Goal: Complete application form: Complete application form

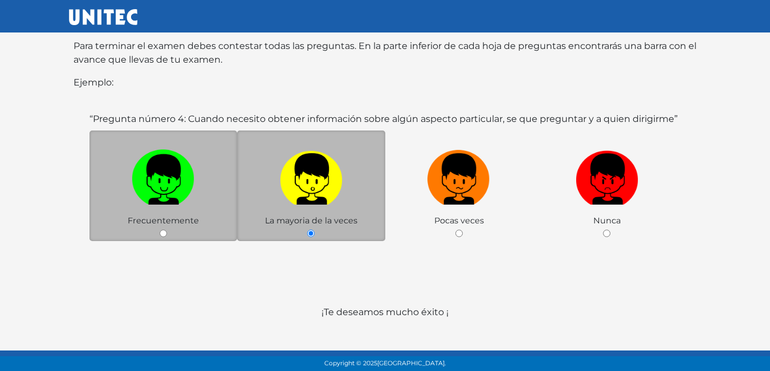
scroll to position [221, 0]
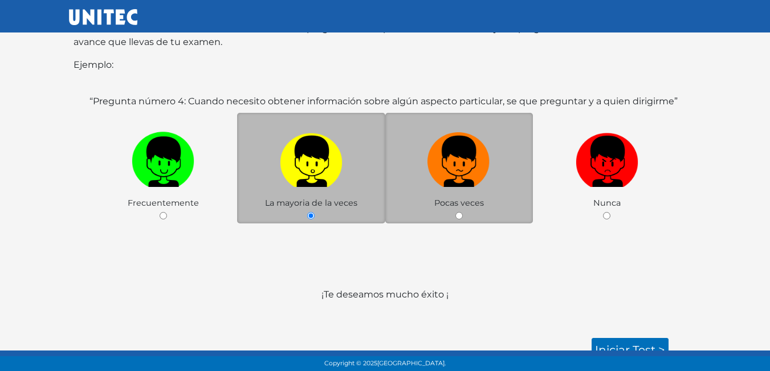
click at [426, 187] on div "Pocas veces" at bounding box center [459, 168] width 148 height 111
click at [438, 172] on img at bounding box center [458, 158] width 63 height 60
click at [455, 212] on input "radio" at bounding box center [458, 215] width 7 height 7
radio input "true"
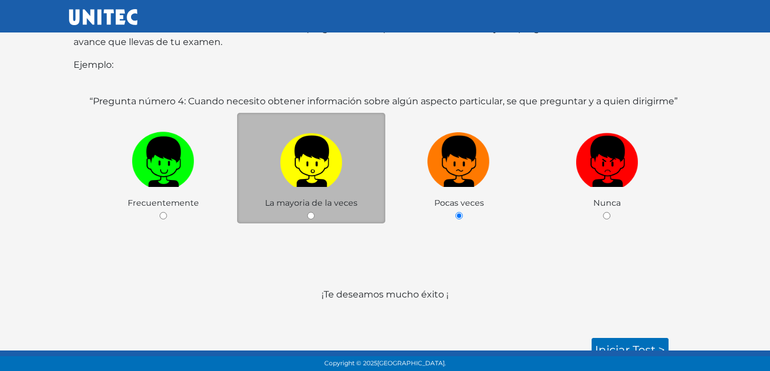
click at [531, 264] on div "“Pregunta número 4: Cuando necesito obtener información sobre algún aspecto par…" at bounding box center [385, 184] width 623 height 207
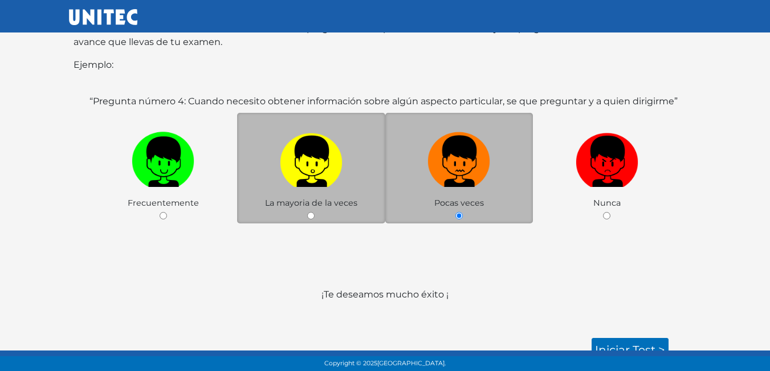
click at [474, 144] on img at bounding box center [458, 158] width 63 height 60
click at [463, 212] on input "radio" at bounding box center [458, 215] width 7 height 7
click at [474, 144] on img at bounding box center [458, 158] width 63 height 60
click at [463, 212] on input "radio" at bounding box center [458, 215] width 7 height 7
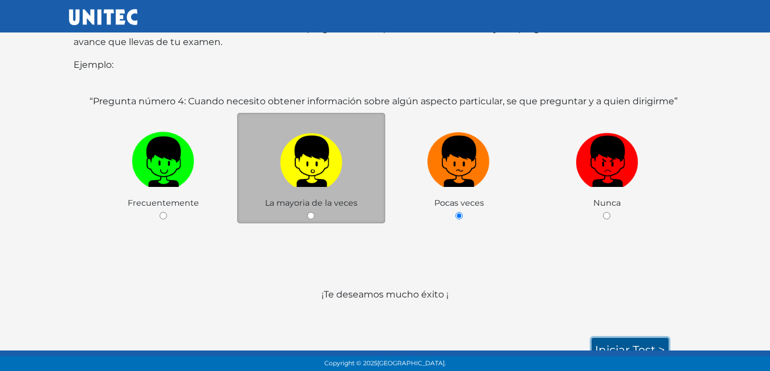
click at [632, 338] on link "Iniciar test >" at bounding box center [630, 350] width 77 height 24
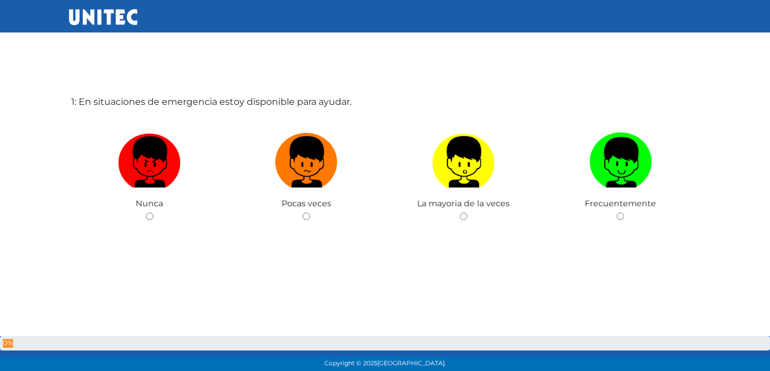
scroll to position [57, 0]
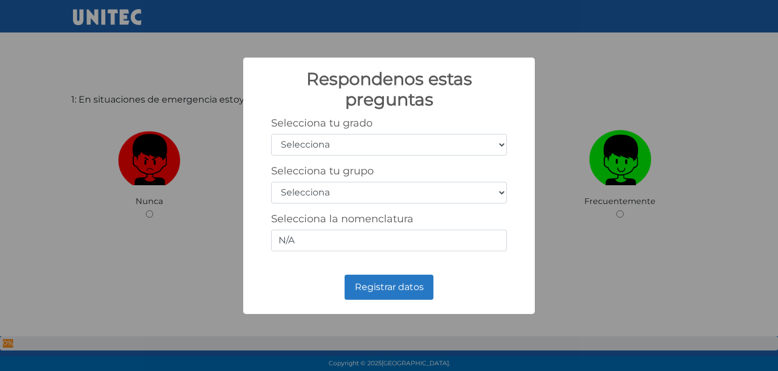
click at [378, 146] on select "Selecciona 1er grado 2do grado 3er grado 4to grado 5to grado 6to grado" at bounding box center [389, 145] width 236 height 22
select select "5"
click at [271, 134] on select "Selecciona 1er grado 2do grado 3er grado 4to grado 5to grado 6to grado" at bounding box center [389, 145] width 236 height 22
click at [313, 189] on select "Selecciona A B C D E F G H I J K L M N O P Q R S T U V W X Y Z" at bounding box center [389, 193] width 236 height 22
select select "a"
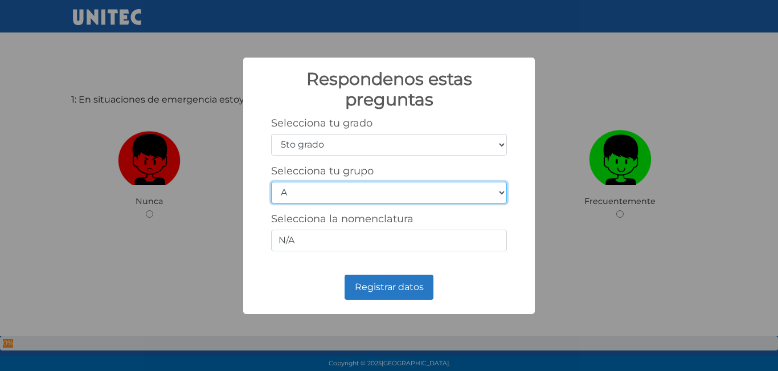
click at [271, 182] on select "Selecciona A B C D E F G H I J K L M N O P Q R S T U V W X Y Z" at bounding box center [389, 193] width 236 height 22
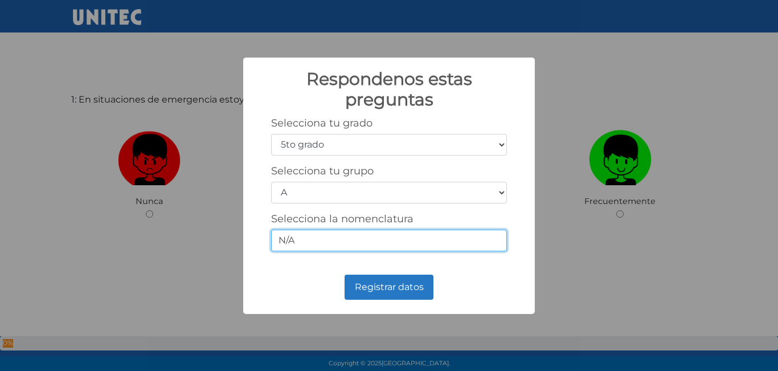
click at [319, 248] on input "N/A" at bounding box center [389, 241] width 236 height 22
click at [303, 238] on input "N/A" at bounding box center [389, 241] width 236 height 22
click at [291, 235] on input "N/A" at bounding box center [389, 241] width 236 height 22
click at [307, 238] on input "N/A" at bounding box center [389, 241] width 236 height 22
click at [335, 244] on input "N/A" at bounding box center [389, 241] width 236 height 22
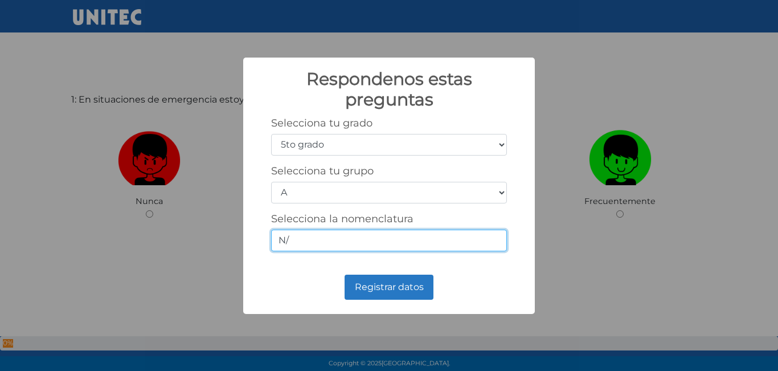
type input "N"
type input "5_A"
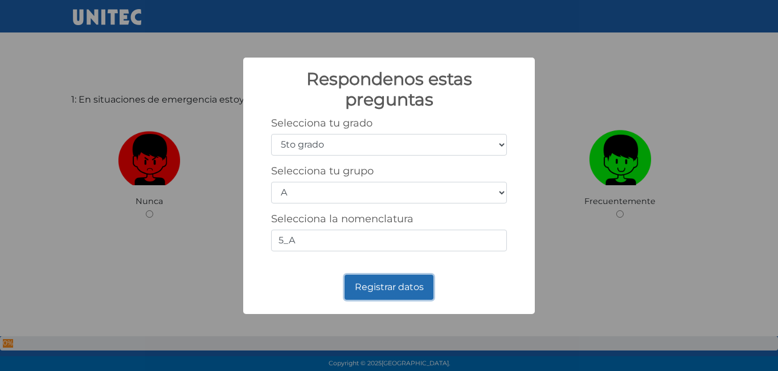
click at [358, 285] on button "Registrar datos" at bounding box center [389, 287] width 89 height 25
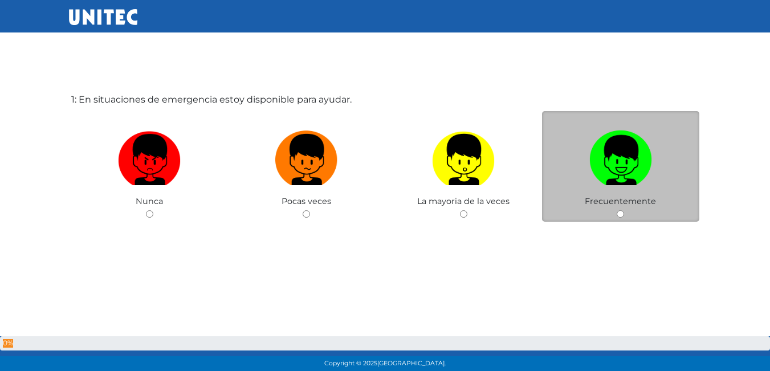
click at [631, 169] on img at bounding box center [620, 156] width 63 height 60
click at [624, 210] on input "radio" at bounding box center [620, 213] width 7 height 7
radio input "true"
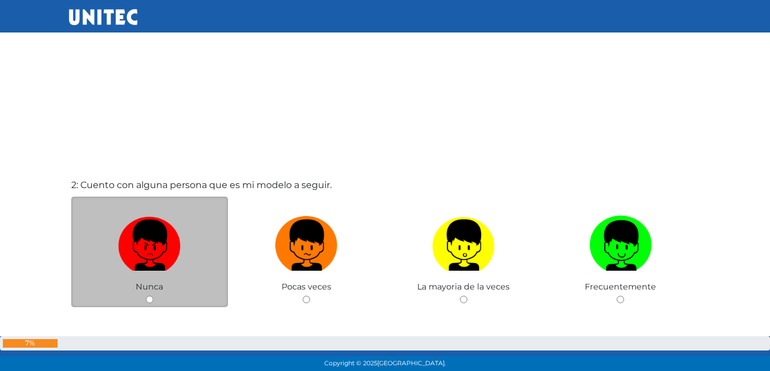
scroll to position [401, 0]
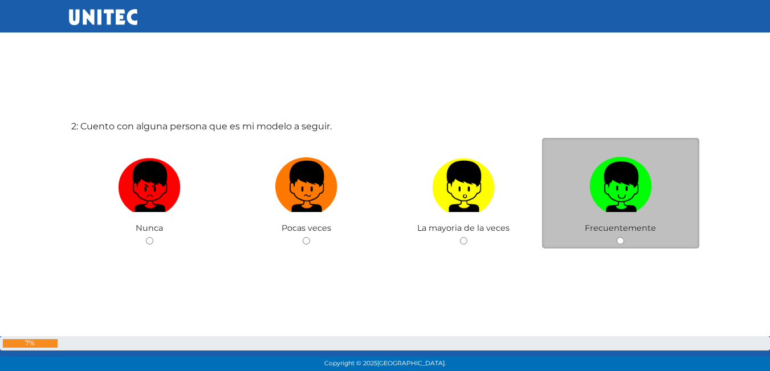
click at [662, 231] on div "Frecuentemente" at bounding box center [620, 193] width 157 height 111
click at [613, 215] on label at bounding box center [620, 187] width 157 height 70
click at [617, 237] on input "radio" at bounding box center [620, 240] width 7 height 7
radio input "true"
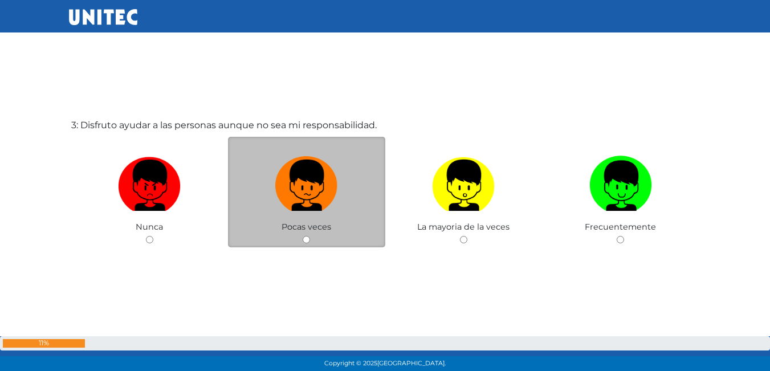
scroll to position [793, 0]
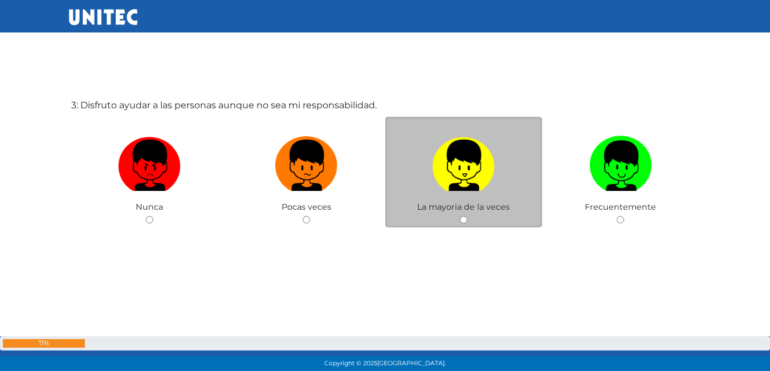
click at [463, 186] on img at bounding box center [463, 162] width 63 height 60
click at [463, 216] on input "radio" at bounding box center [463, 219] width 7 height 7
radio input "true"
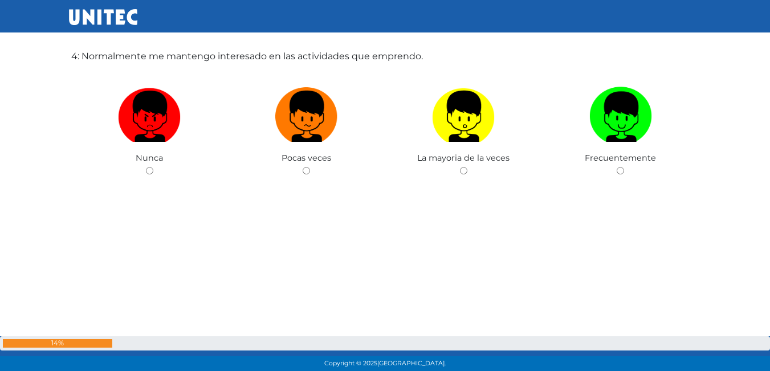
scroll to position [1169, 0]
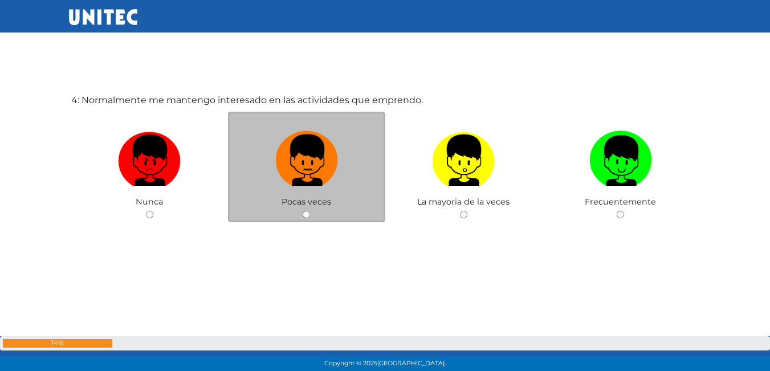
click at [327, 172] on img at bounding box center [306, 157] width 63 height 60
click at [310, 211] on input "radio" at bounding box center [306, 214] width 7 height 7
radio input "true"
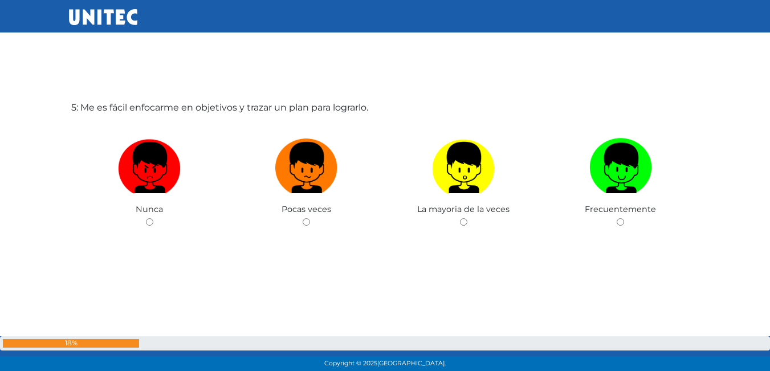
scroll to position [1559, 0]
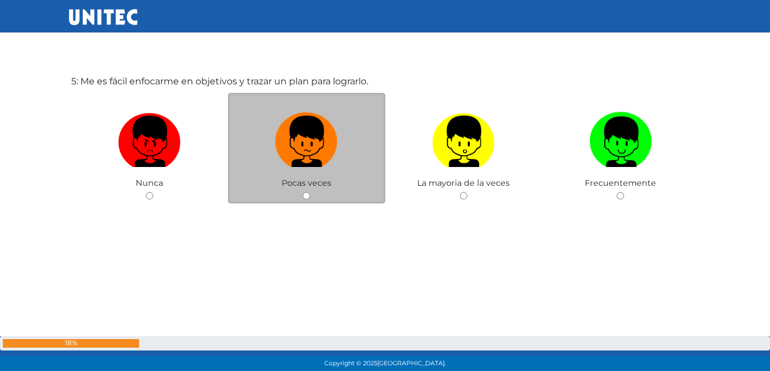
click at [290, 169] on label at bounding box center [306, 142] width 157 height 70
click at [303, 192] on input "radio" at bounding box center [306, 195] width 7 height 7
radio input "true"
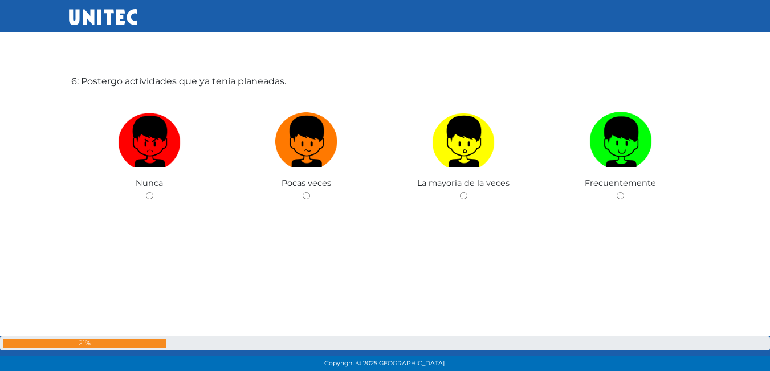
scroll to position [1948, 0]
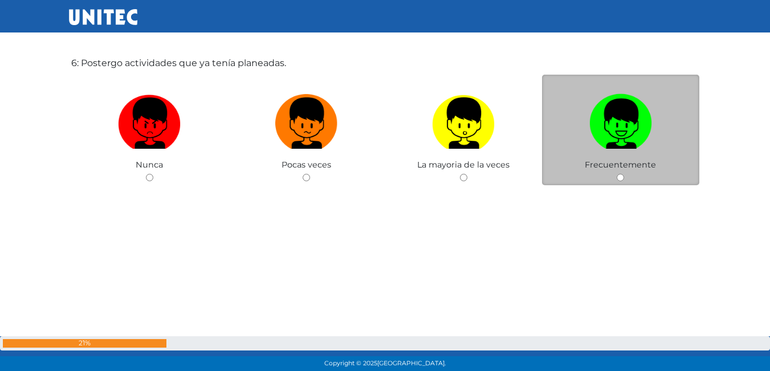
click at [597, 134] on img at bounding box center [620, 119] width 63 height 60
click at [617, 174] on input "radio" at bounding box center [620, 177] width 7 height 7
radio input "true"
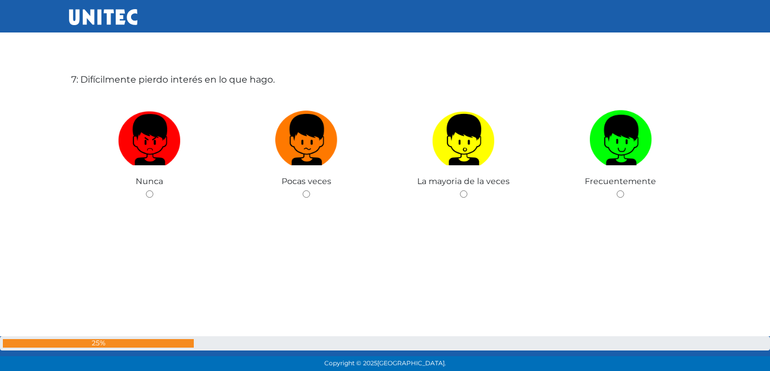
scroll to position [2282, 0]
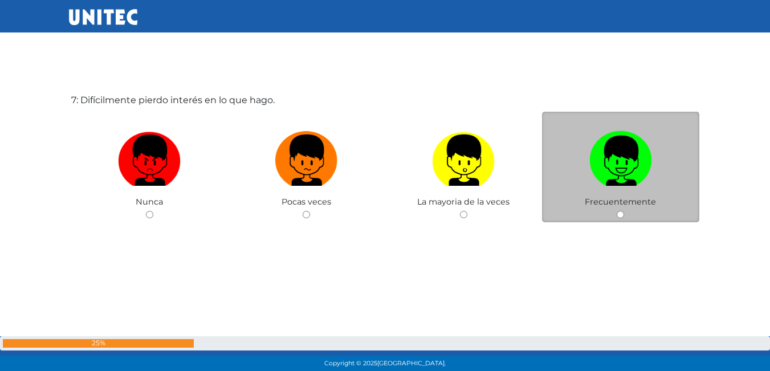
click at [620, 144] on img at bounding box center [620, 157] width 63 height 60
click at [620, 211] on input "radio" at bounding box center [620, 214] width 7 height 7
radio input "true"
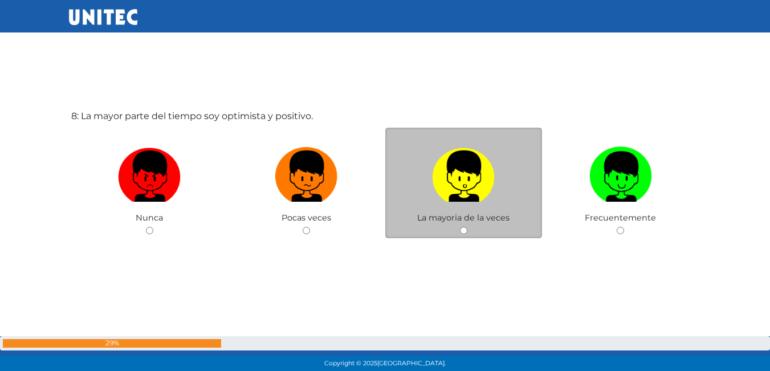
scroll to position [2657, 0]
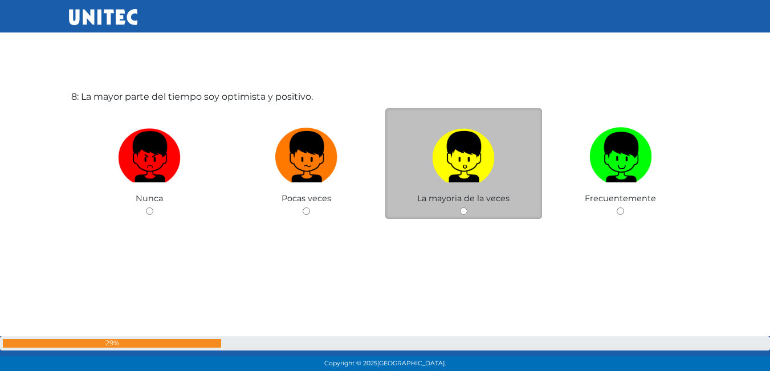
click at [425, 181] on label at bounding box center [463, 158] width 157 height 70
click at [460, 207] on input "radio" at bounding box center [463, 210] width 7 height 7
radio input "true"
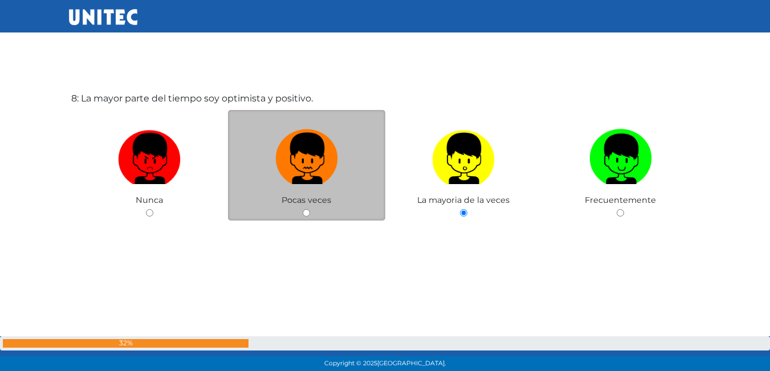
click at [323, 173] on img at bounding box center [306, 155] width 63 height 60
click at [310, 209] on input "radio" at bounding box center [306, 212] width 7 height 7
radio input "true"
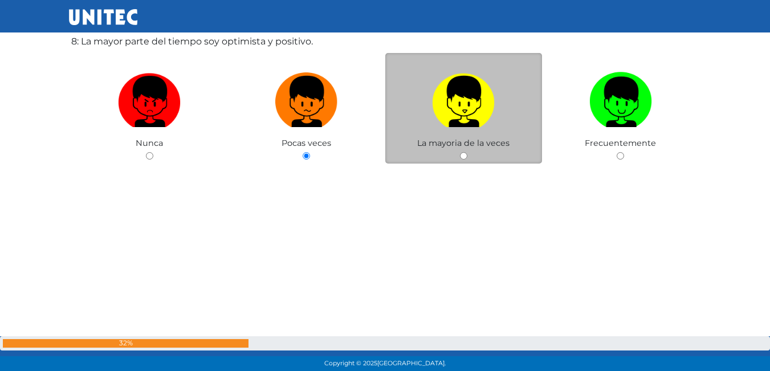
click at [455, 122] on img at bounding box center [463, 98] width 63 height 60
click at [460, 152] on input "radio" at bounding box center [463, 155] width 7 height 7
radio input "true"
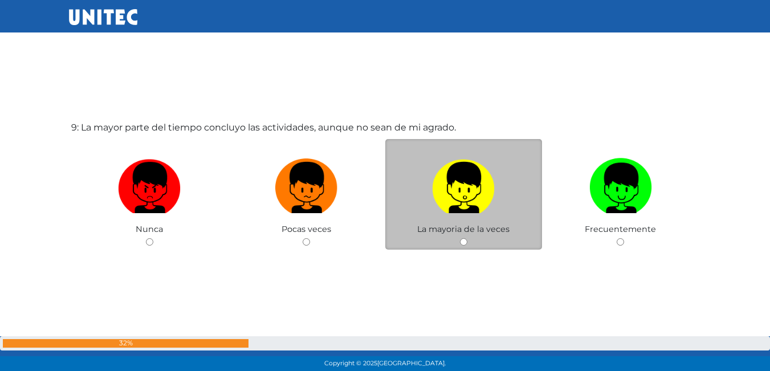
scroll to position [3025, 0]
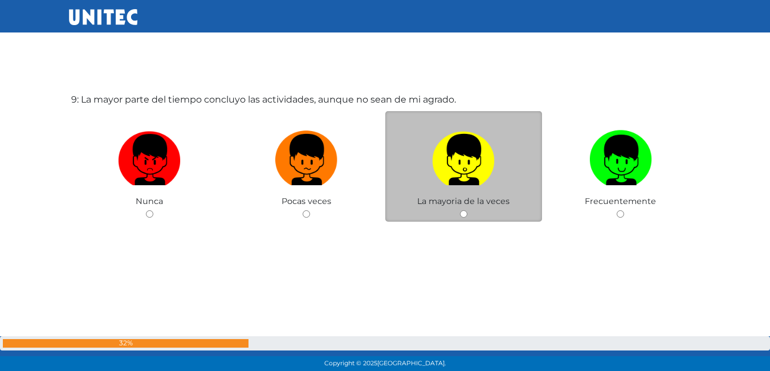
click at [479, 193] on label at bounding box center [463, 160] width 157 height 70
click at [467, 210] on input "radio" at bounding box center [463, 213] width 7 height 7
radio input "true"
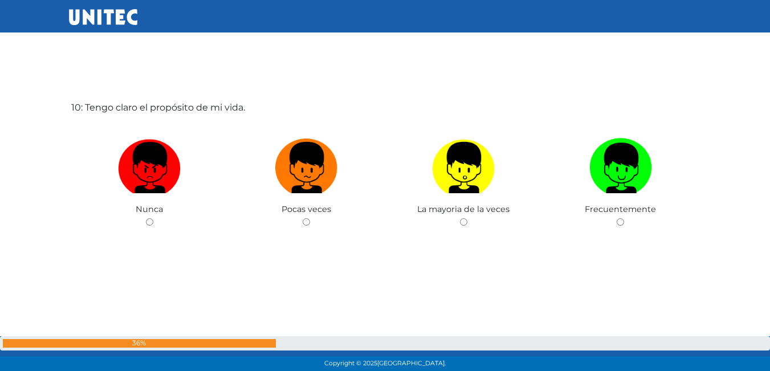
scroll to position [3401, 0]
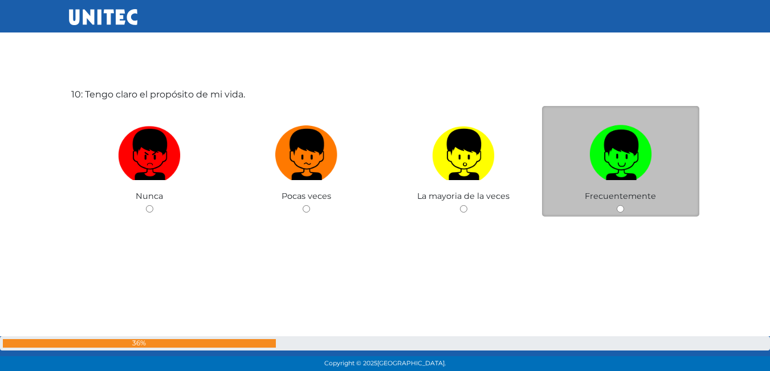
click at [566, 153] on label at bounding box center [620, 155] width 157 height 70
click at [617, 205] on input "radio" at bounding box center [620, 208] width 7 height 7
radio input "true"
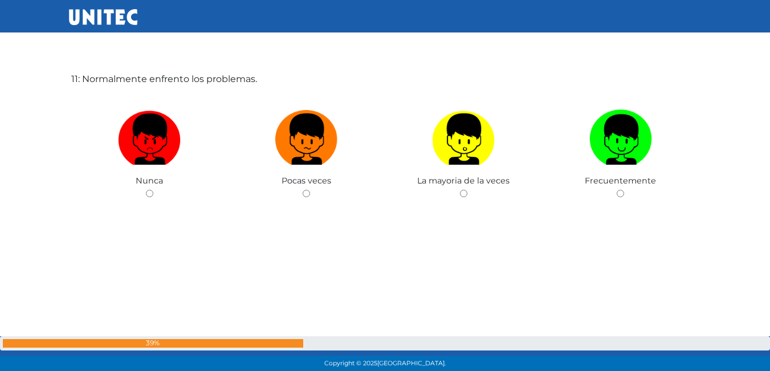
scroll to position [3760, 0]
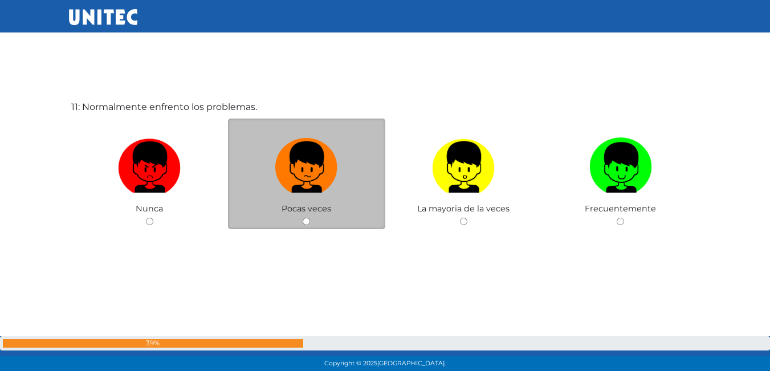
click at [316, 198] on label at bounding box center [306, 168] width 157 height 70
click at [310, 218] on input "radio" at bounding box center [306, 221] width 7 height 7
radio input "true"
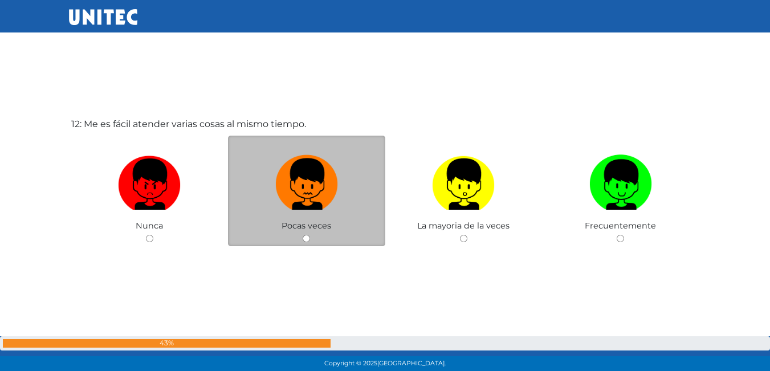
scroll to position [4133, 0]
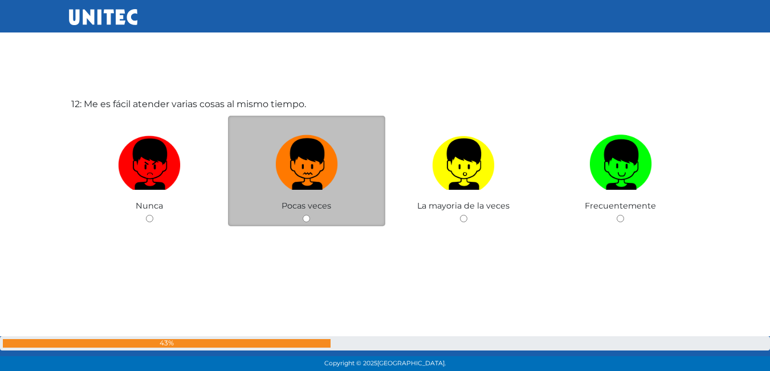
click at [335, 176] on img at bounding box center [306, 161] width 63 height 60
click at [310, 215] on input "radio" at bounding box center [306, 218] width 7 height 7
radio input "true"
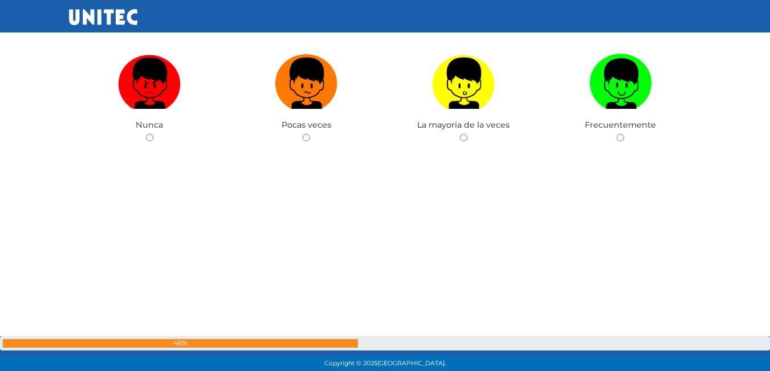
scroll to position [4493, 0]
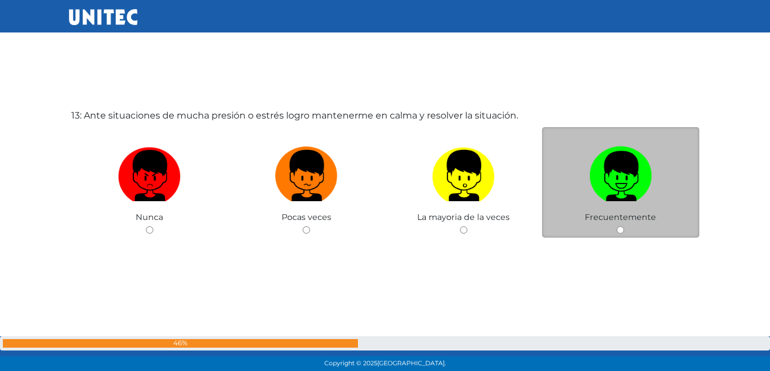
click at [602, 184] on img at bounding box center [620, 172] width 63 height 60
click at [617, 226] on input "radio" at bounding box center [620, 229] width 7 height 7
radio input "true"
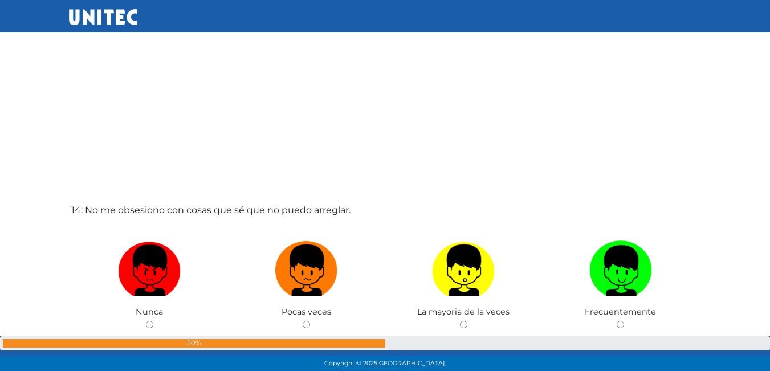
scroll to position [4880, 0]
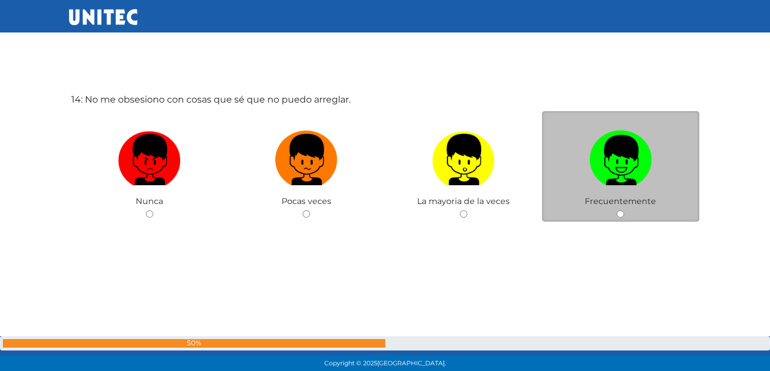
click at [600, 178] on img at bounding box center [620, 156] width 63 height 60
click at [617, 210] on input "radio" at bounding box center [620, 213] width 7 height 7
radio input "true"
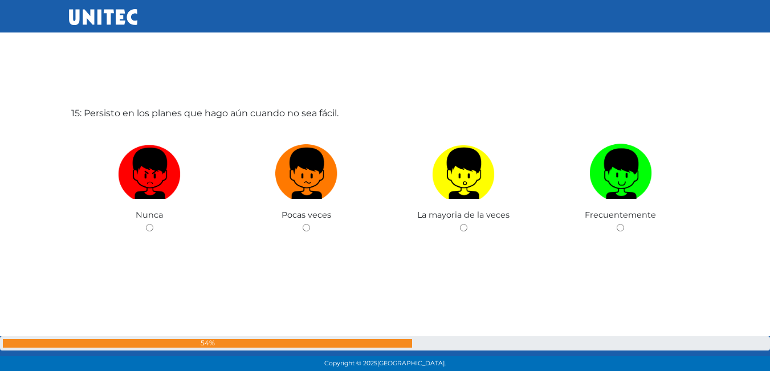
scroll to position [5254, 0]
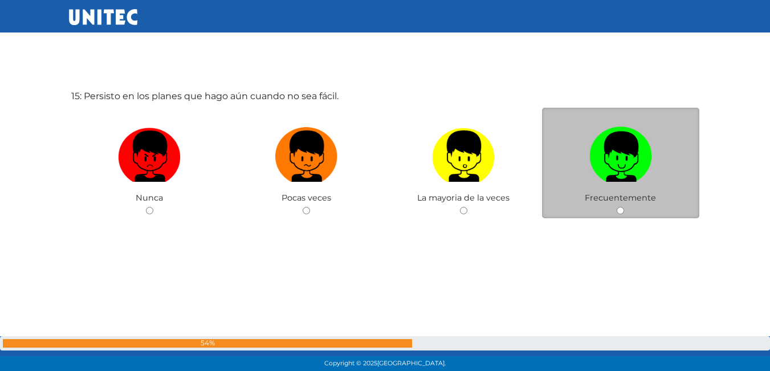
click at [578, 154] on label at bounding box center [620, 157] width 157 height 70
click at [617, 207] on input "radio" at bounding box center [620, 210] width 7 height 7
radio input "true"
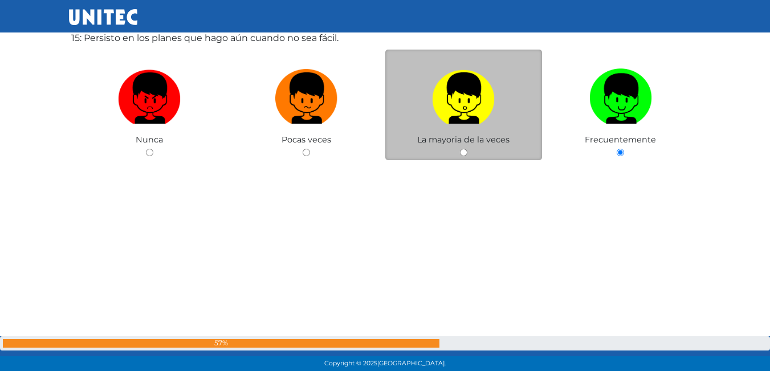
scroll to position [5314, 0]
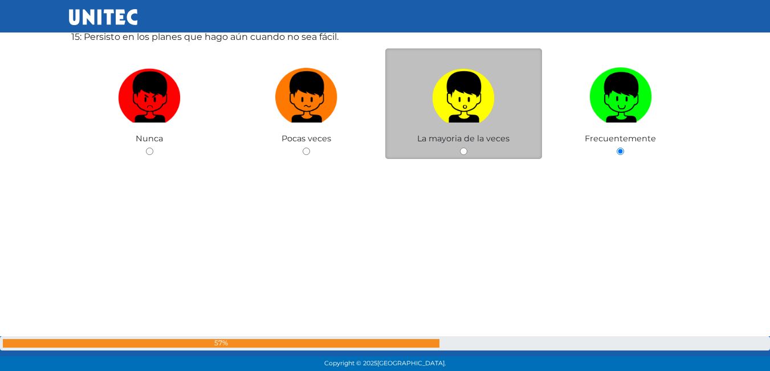
click at [479, 136] on span "La mayoria de la veces" at bounding box center [463, 138] width 92 height 10
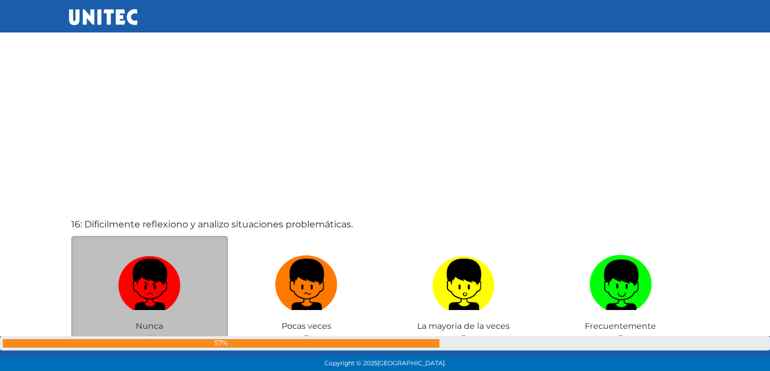
scroll to position [5585, 0]
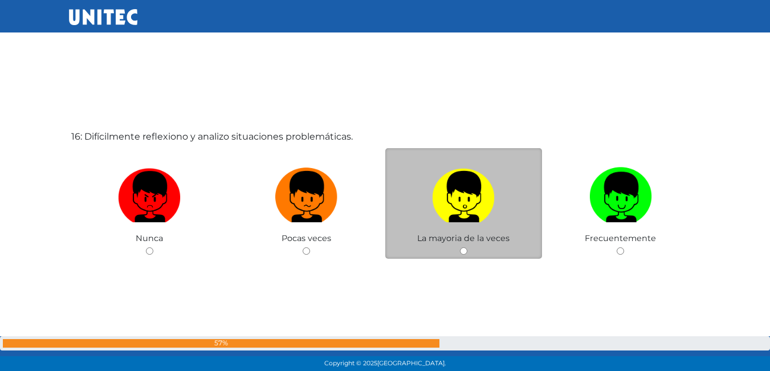
click at [427, 198] on label at bounding box center [463, 197] width 157 height 70
click at [460, 247] on input "radio" at bounding box center [463, 250] width 7 height 7
radio input "true"
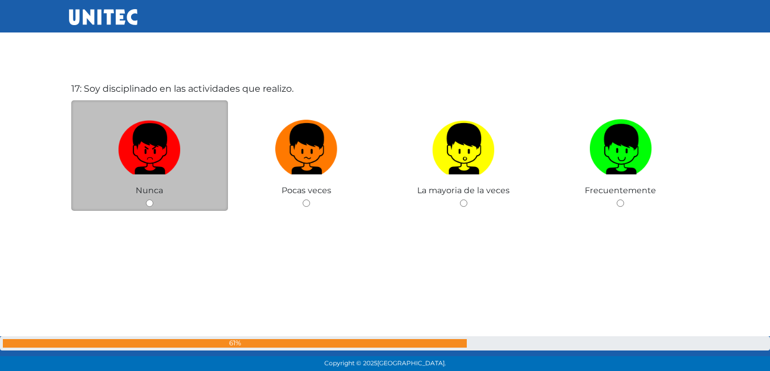
scroll to position [6007, 0]
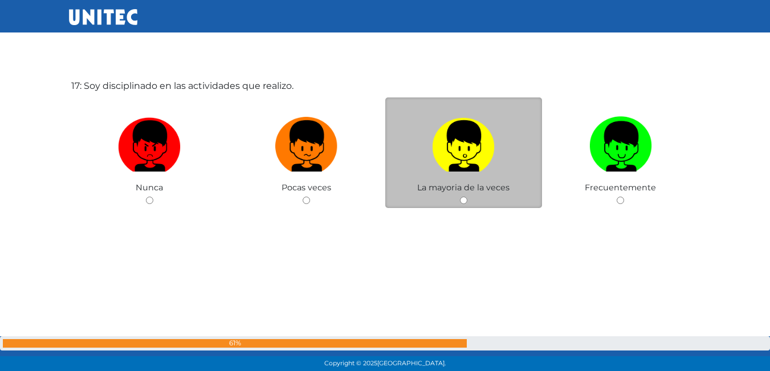
click at [425, 179] on label at bounding box center [463, 147] width 157 height 70
click at [460, 197] on input "radio" at bounding box center [463, 200] width 7 height 7
radio input "true"
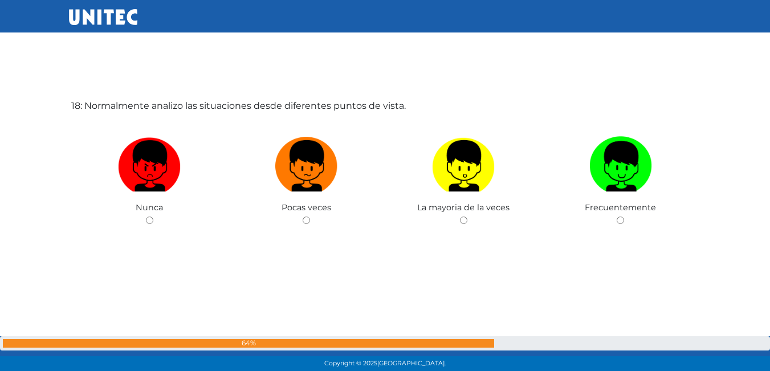
drag, startPoint x: 304, startPoint y: 63, endPoint x: 270, endPoint y: 34, distance: 45.3
click at [299, 61] on div "18: Normalmente analizo las situaciones desde diferentes puntos de vista. Nunca…" at bounding box center [385, 191] width 633 height 371
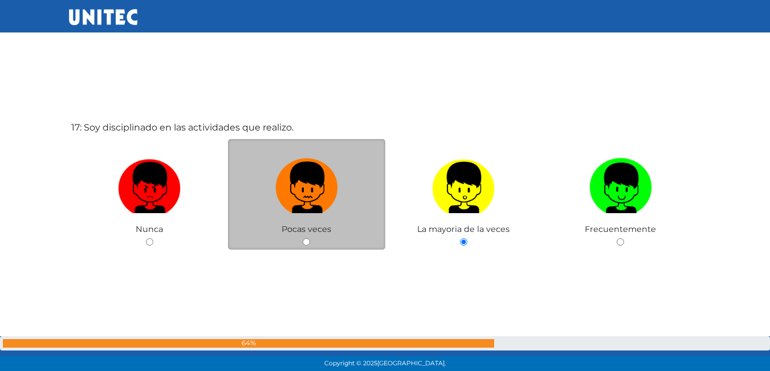
click at [292, 194] on img at bounding box center [306, 184] width 63 height 60
click at [303, 238] on input "radio" at bounding box center [306, 241] width 7 height 7
radio input "true"
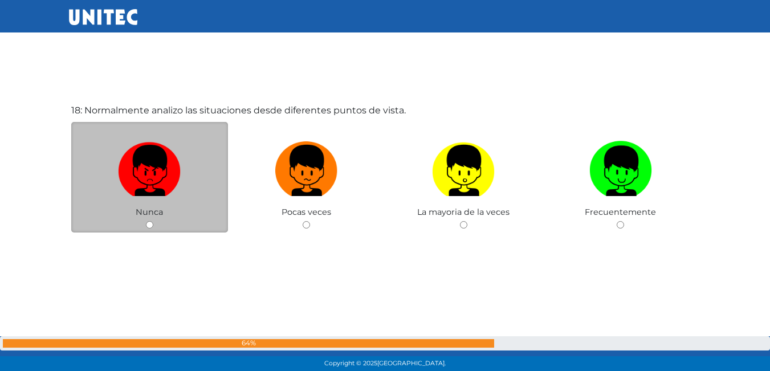
scroll to position [6364, 0]
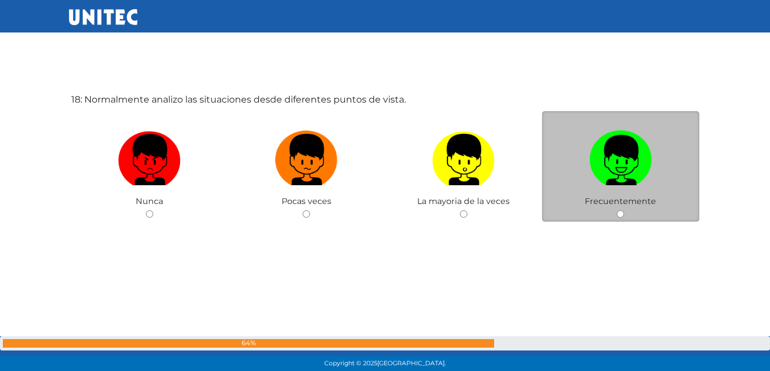
click at [598, 169] on img at bounding box center [620, 156] width 63 height 60
click at [617, 210] on input "radio" at bounding box center [620, 213] width 7 height 7
radio input "true"
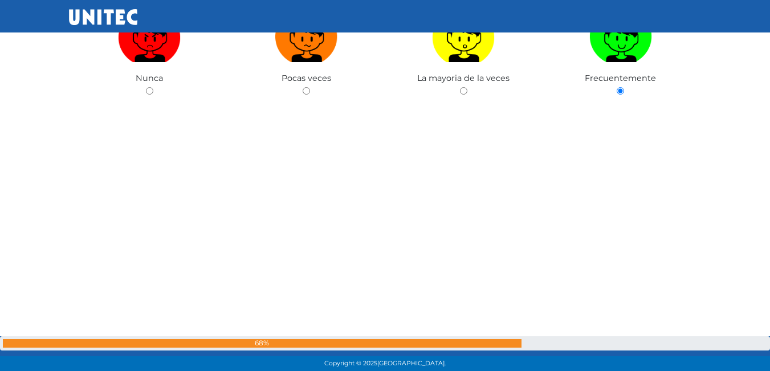
scroll to position [6647, 0]
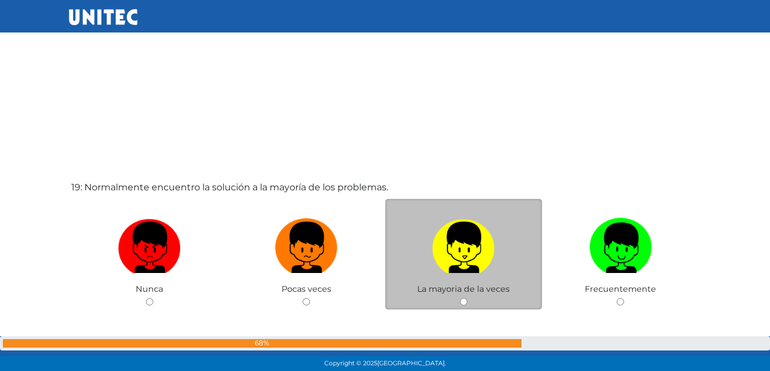
click at [461, 243] on img at bounding box center [463, 244] width 63 height 60
click at [461, 298] on input "radio" at bounding box center [463, 301] width 7 height 7
radio input "true"
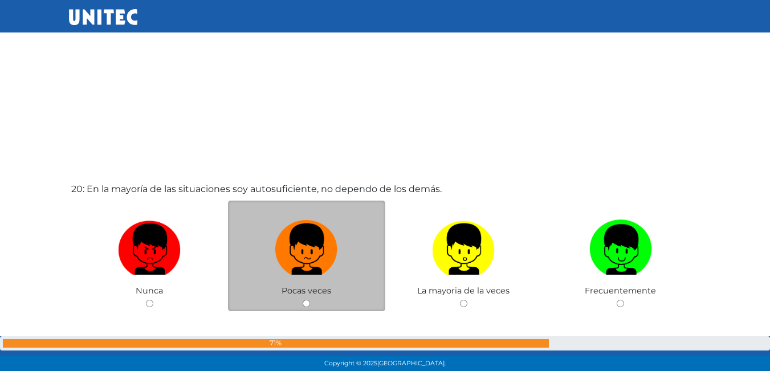
scroll to position [7106, 0]
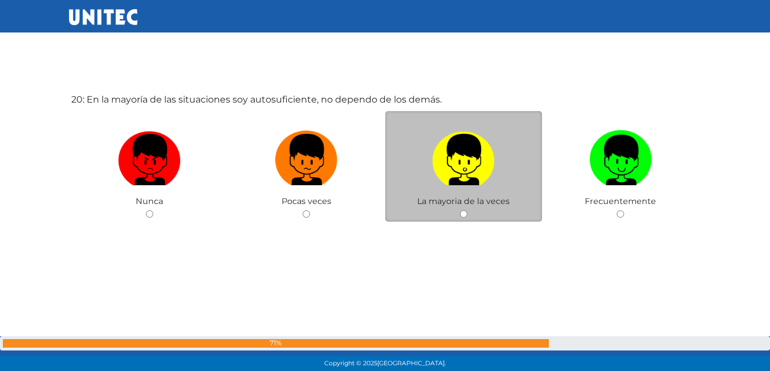
click at [429, 148] on label at bounding box center [463, 160] width 157 height 70
click at [460, 210] on input "radio" at bounding box center [463, 213] width 7 height 7
radio input "true"
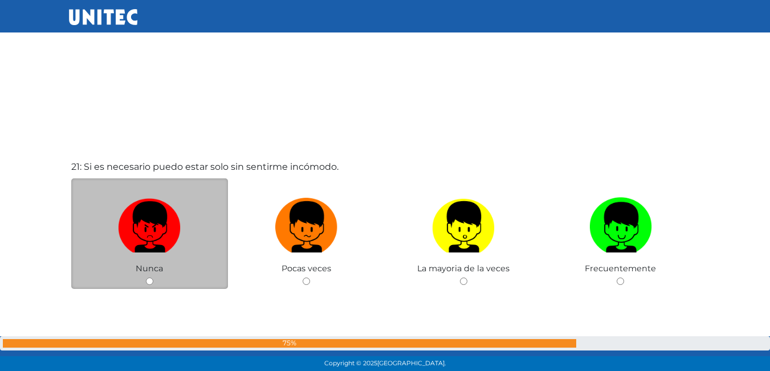
scroll to position [7446, 0]
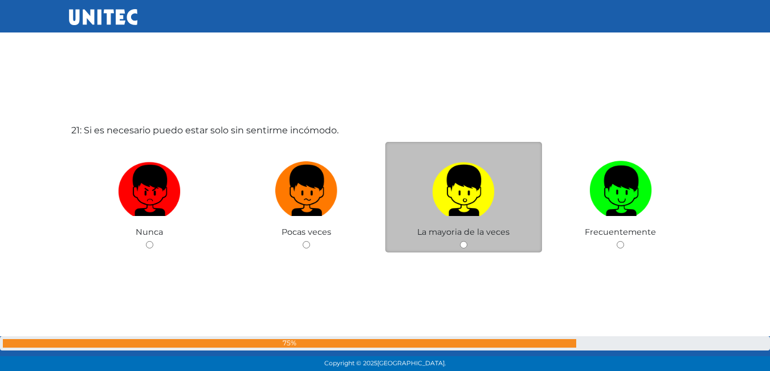
click at [410, 214] on label at bounding box center [463, 191] width 157 height 70
click at [460, 241] on input "radio" at bounding box center [463, 244] width 7 height 7
radio input "true"
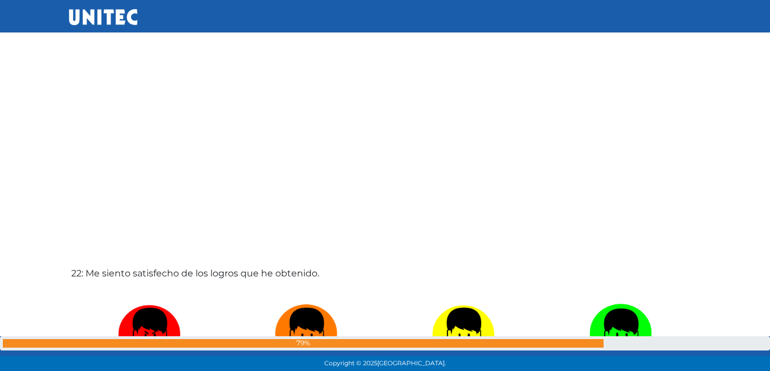
scroll to position [7729, 0]
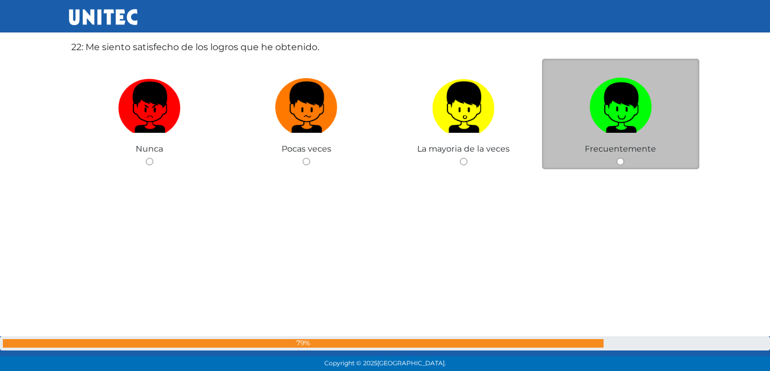
click at [608, 134] on label at bounding box center [620, 108] width 157 height 70
click at [617, 158] on input "radio" at bounding box center [620, 161] width 7 height 7
radio input "true"
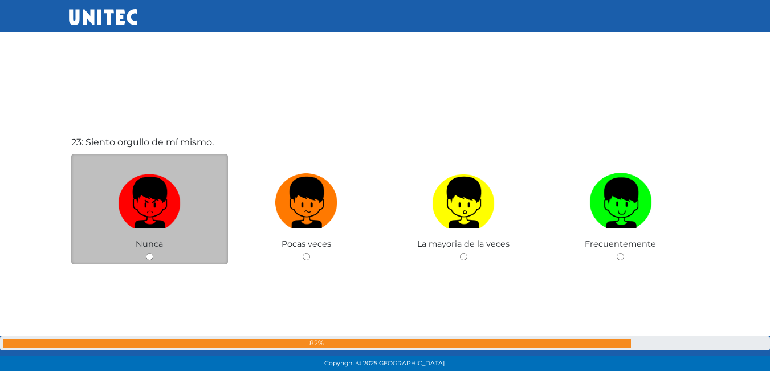
scroll to position [8185, 0]
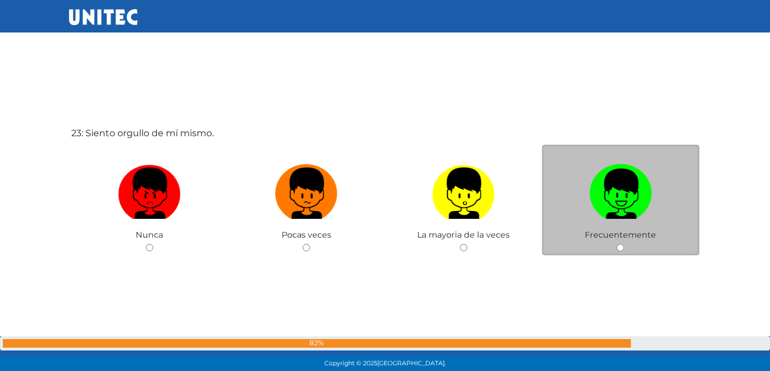
click at [626, 213] on img at bounding box center [620, 190] width 63 height 60
click at [624, 244] on input "radio" at bounding box center [620, 247] width 7 height 7
radio input "true"
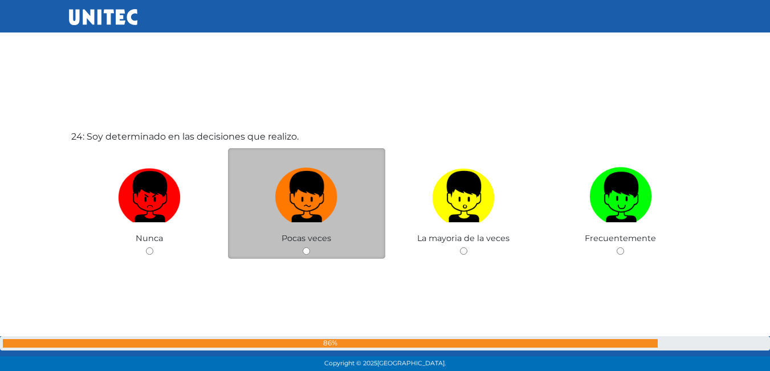
scroll to position [8533, 0]
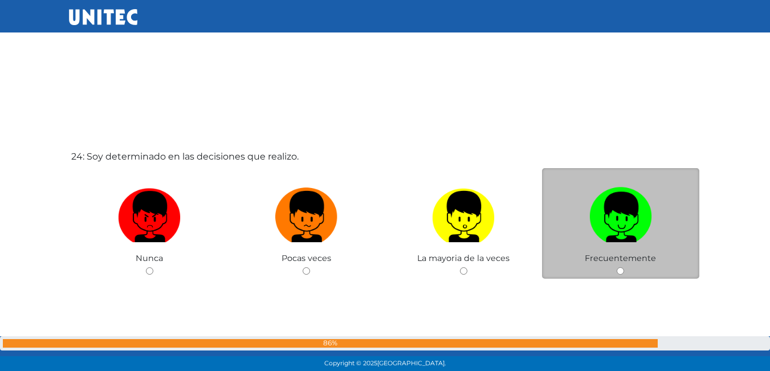
click at [576, 219] on label at bounding box center [620, 217] width 157 height 70
click at [617, 267] on input "radio" at bounding box center [620, 270] width 7 height 7
radio input "true"
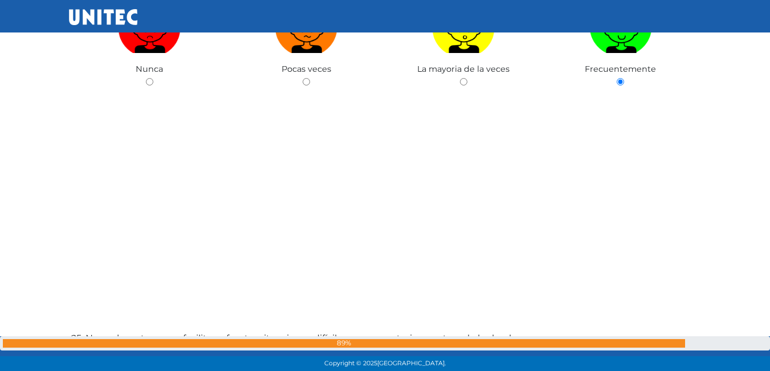
scroll to position [8892, 0]
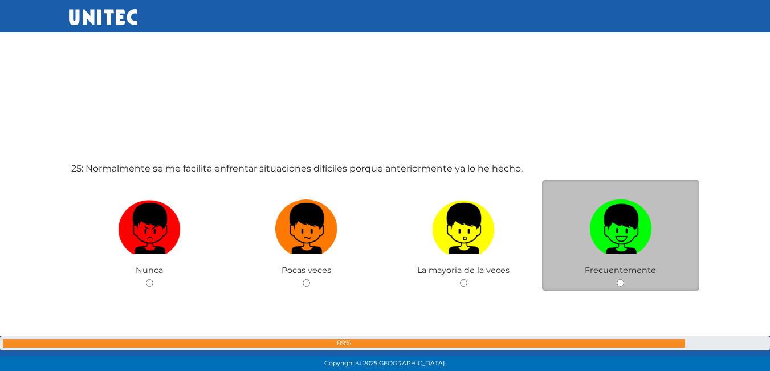
click at [596, 231] on img at bounding box center [620, 225] width 63 height 60
click at [617, 279] on input "radio" at bounding box center [620, 282] width 7 height 7
radio input "true"
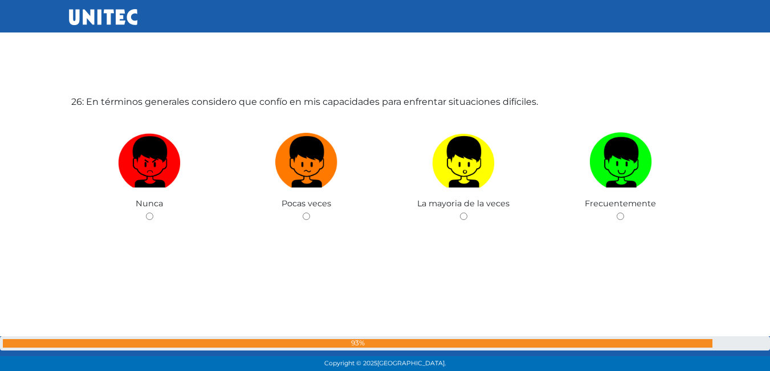
click at [438, 53] on div "26: En términos generales considero que confío en mis capacidades para enfrenta…" at bounding box center [385, 187] width 633 height 371
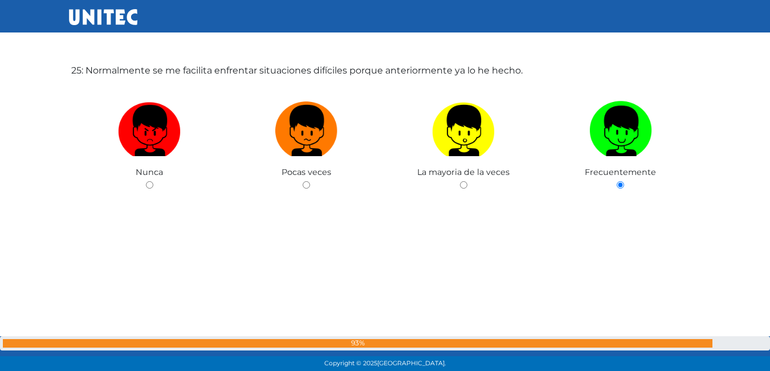
click at [453, 128] on img at bounding box center [463, 127] width 63 height 60
click at [460, 181] on input "radio" at bounding box center [463, 184] width 7 height 7
radio input "true"
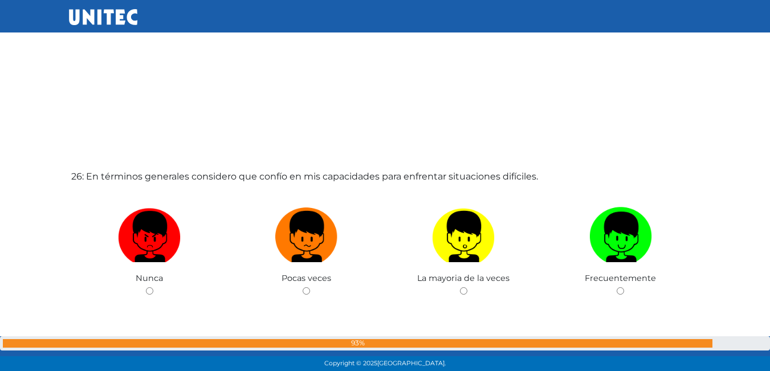
scroll to position [9275, 0]
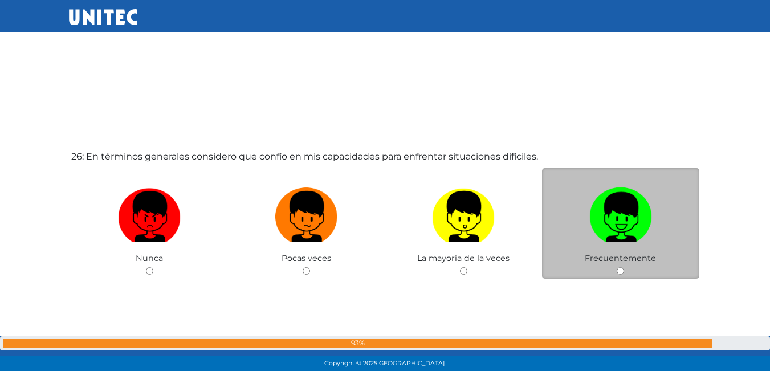
click at [629, 205] on img at bounding box center [620, 213] width 63 height 60
click at [624, 267] on input "radio" at bounding box center [620, 270] width 7 height 7
radio input "true"
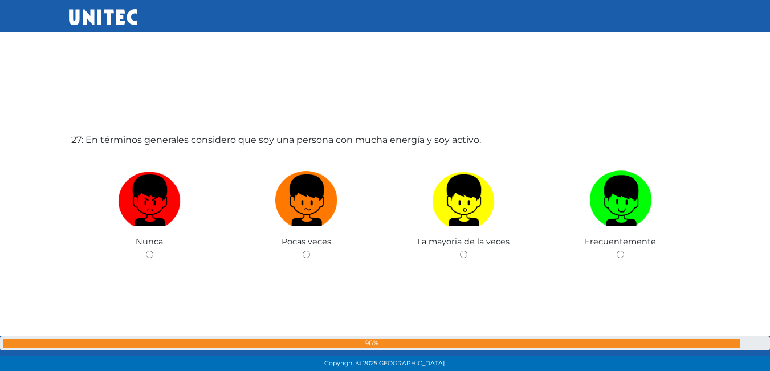
scroll to position [9719, 0]
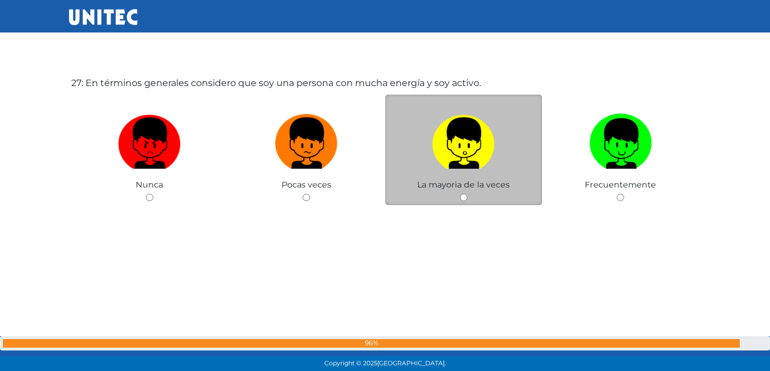
click at [413, 161] on label at bounding box center [463, 144] width 157 height 70
click at [460, 194] on input "radio" at bounding box center [463, 197] width 7 height 7
radio input "true"
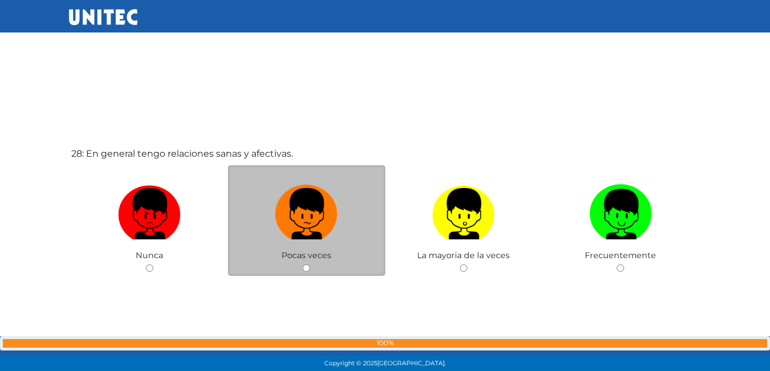
scroll to position [10039, 0]
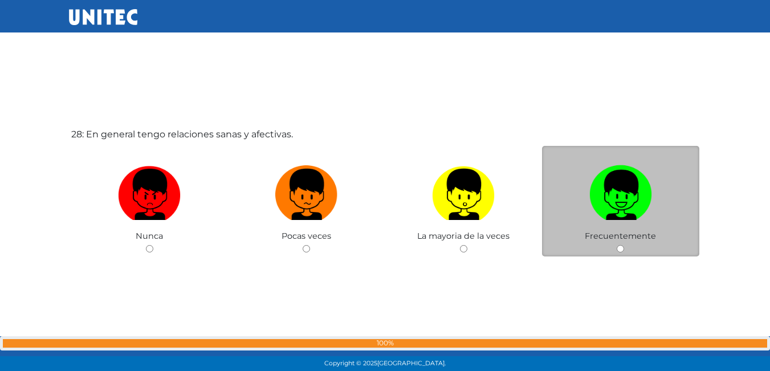
click at [632, 196] on img at bounding box center [620, 191] width 63 height 60
click at [624, 245] on input "radio" at bounding box center [620, 248] width 7 height 7
radio input "true"
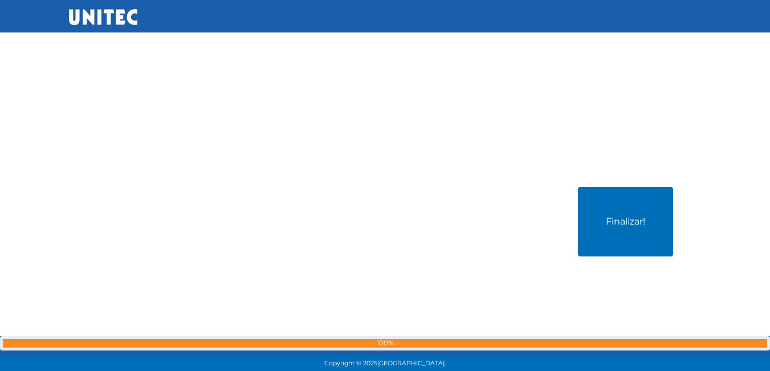
scroll to position [10355, 0]
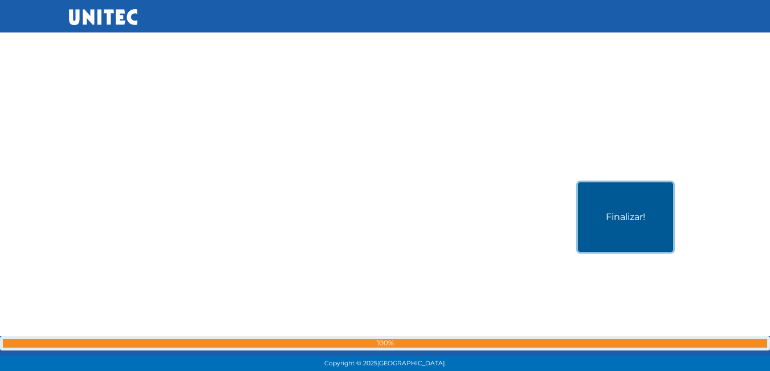
click at [637, 230] on button "Finalizar!" at bounding box center [625, 217] width 95 height 70
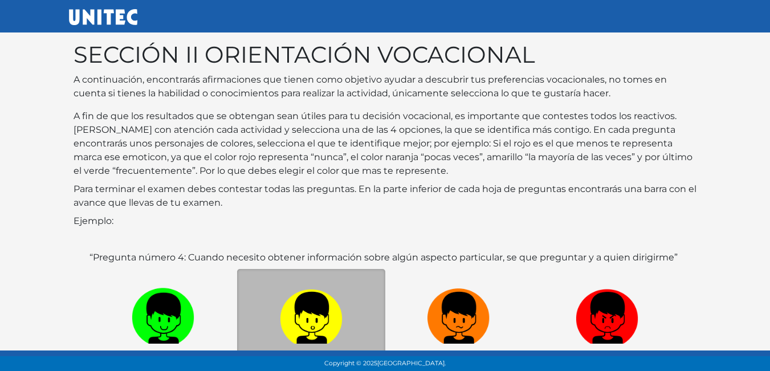
click at [300, 226] on p "Ejemplo:" at bounding box center [385, 221] width 623 height 14
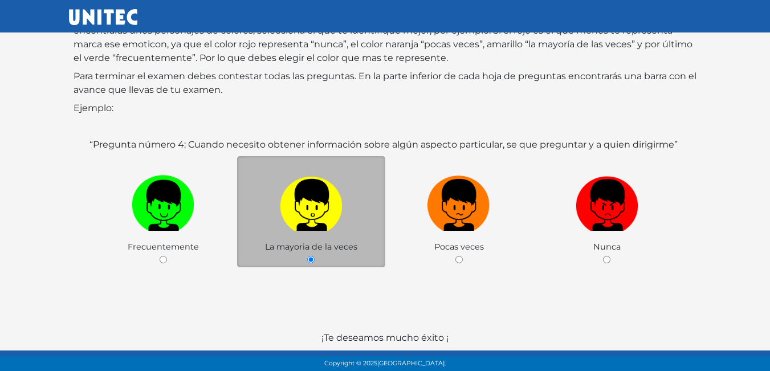
scroll to position [114, 0]
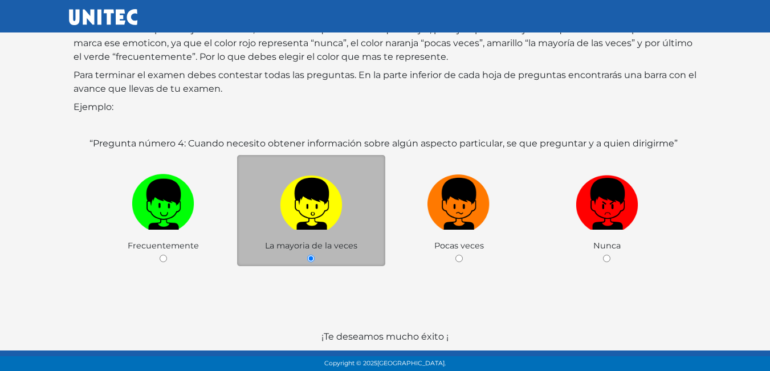
click at [495, 295] on div "“Pregunta número 4: Cuando necesito obtener información sobre algún aspecto par…" at bounding box center [385, 227] width 596 height 180
click at [480, 111] on p "Ejemplo:" at bounding box center [385, 107] width 623 height 14
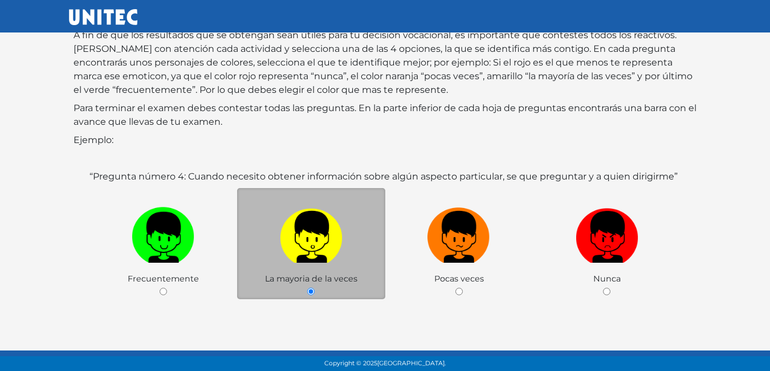
scroll to position [170, 0]
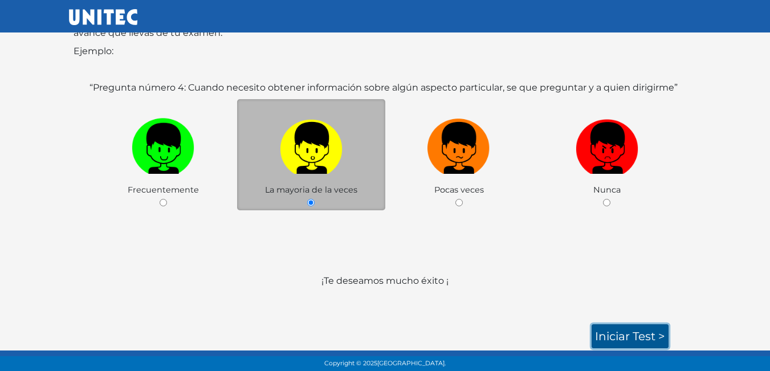
click at [634, 338] on link "Iniciar test >" at bounding box center [630, 336] width 77 height 24
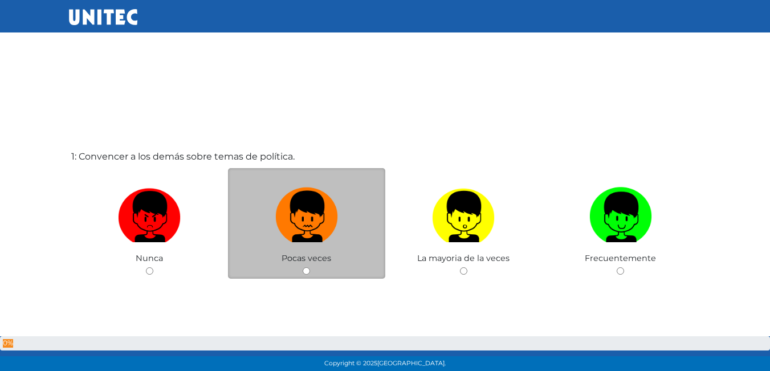
click at [301, 217] on img at bounding box center [306, 213] width 63 height 60
click at [303, 267] on input "radio" at bounding box center [306, 270] width 7 height 7
radio input "true"
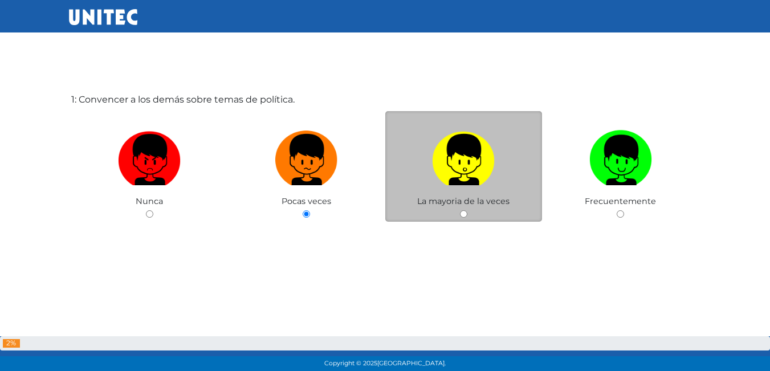
click at [464, 207] on div "La mayoria de la veces" at bounding box center [463, 166] width 157 height 111
click at [457, 149] on img at bounding box center [463, 156] width 63 height 60
click at [460, 210] on input "radio" at bounding box center [463, 213] width 7 height 7
radio input "true"
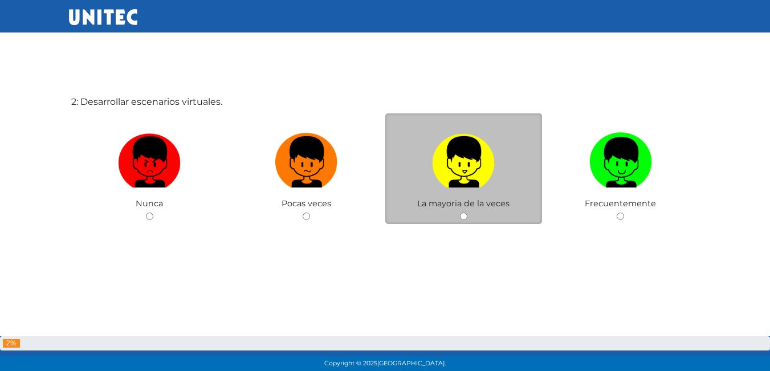
scroll to position [428, 0]
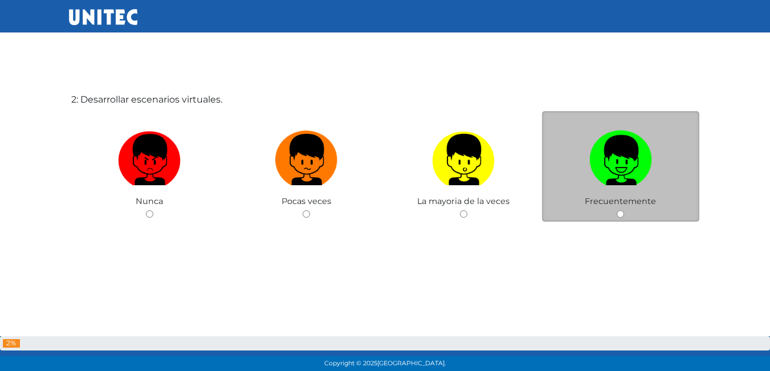
click at [621, 160] on img at bounding box center [620, 156] width 63 height 60
click at [621, 210] on input "radio" at bounding box center [620, 213] width 7 height 7
radio input "true"
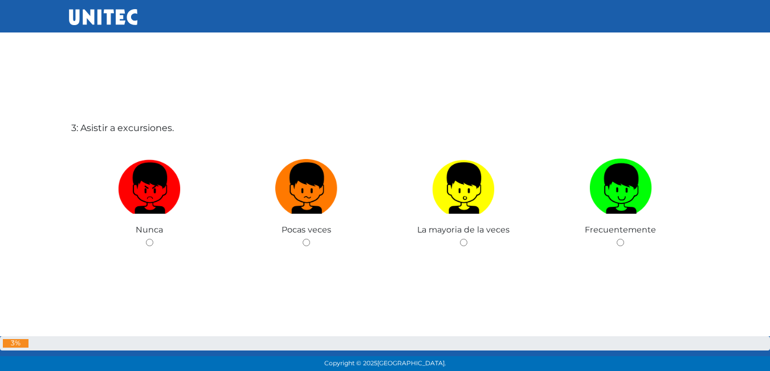
scroll to position [771, 0]
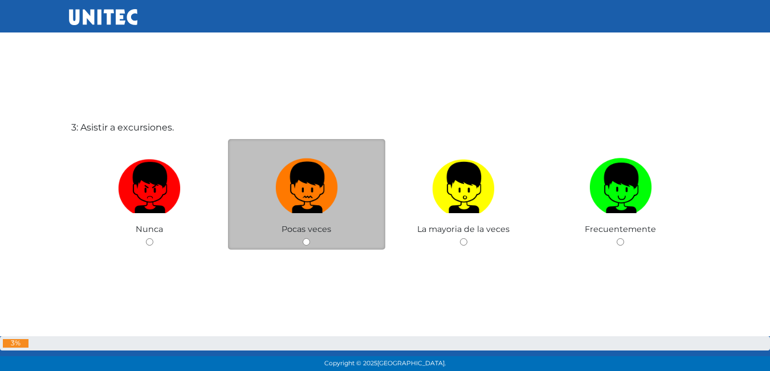
click at [310, 199] on img at bounding box center [306, 184] width 63 height 60
click at [310, 238] on input "radio" at bounding box center [306, 241] width 7 height 7
radio input "true"
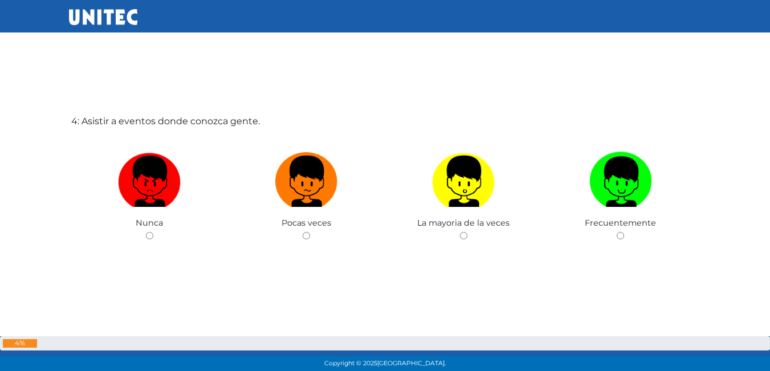
scroll to position [1168, 0]
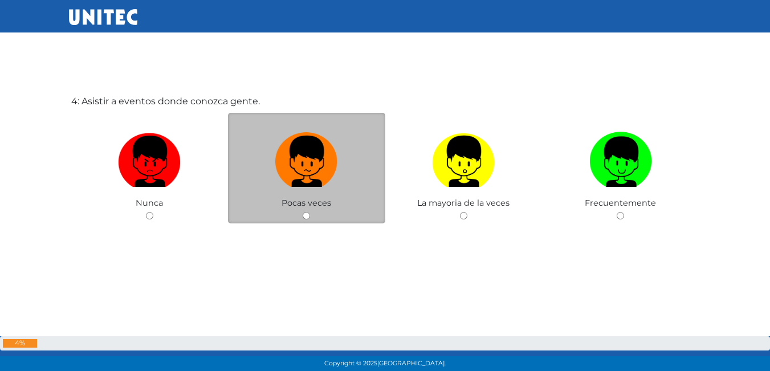
click at [252, 170] on label at bounding box center [306, 162] width 157 height 70
click at [303, 212] on input "radio" at bounding box center [306, 215] width 7 height 7
radio input "true"
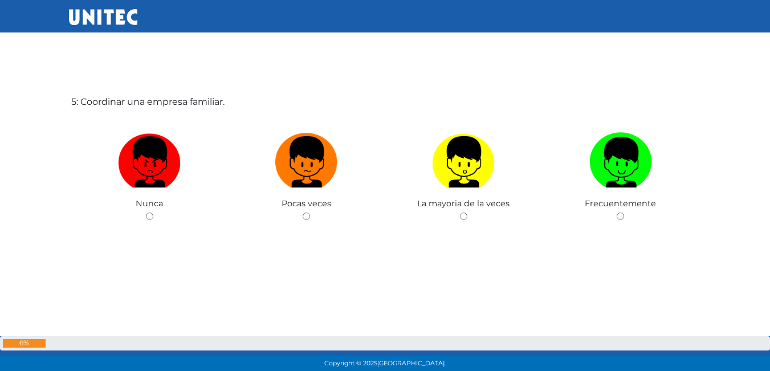
scroll to position [1541, 0]
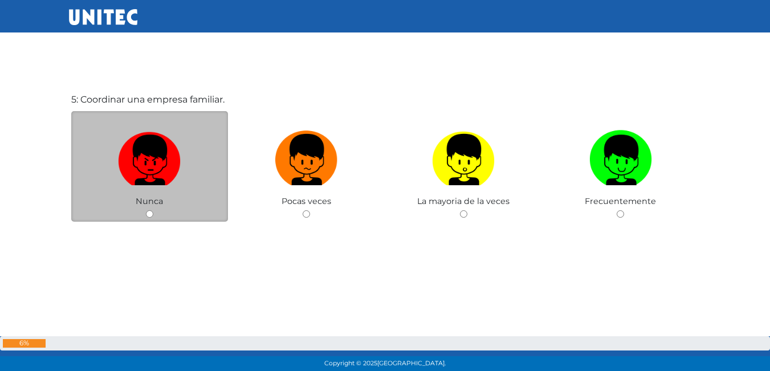
click at [156, 168] on img at bounding box center [149, 156] width 63 height 60
click at [153, 210] on input "radio" at bounding box center [149, 213] width 7 height 7
radio input "true"
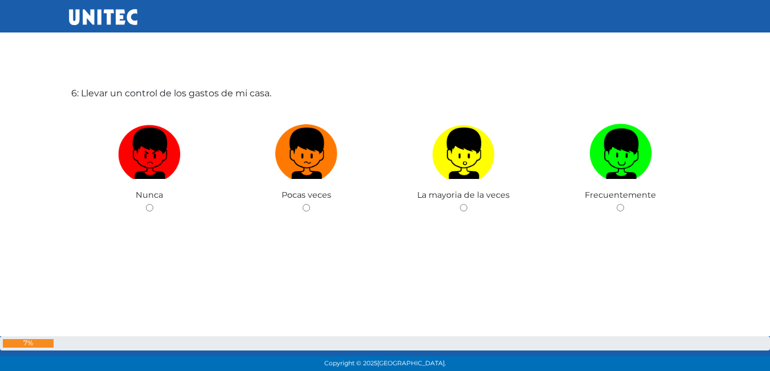
scroll to position [1919, 0]
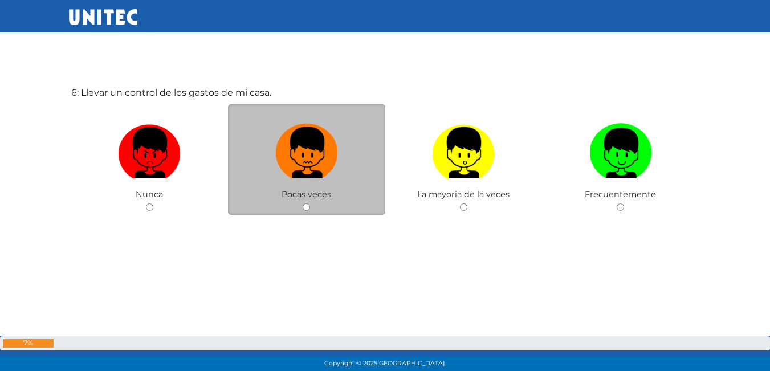
click at [300, 161] on img at bounding box center [306, 149] width 63 height 60
click at [303, 203] on input "radio" at bounding box center [306, 206] width 7 height 7
radio input "true"
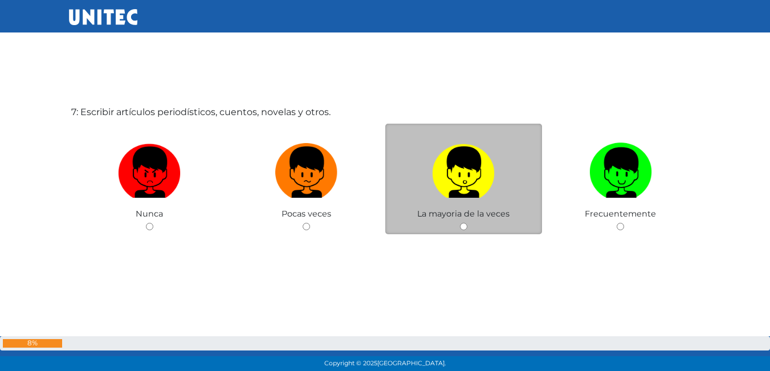
scroll to position [2283, 0]
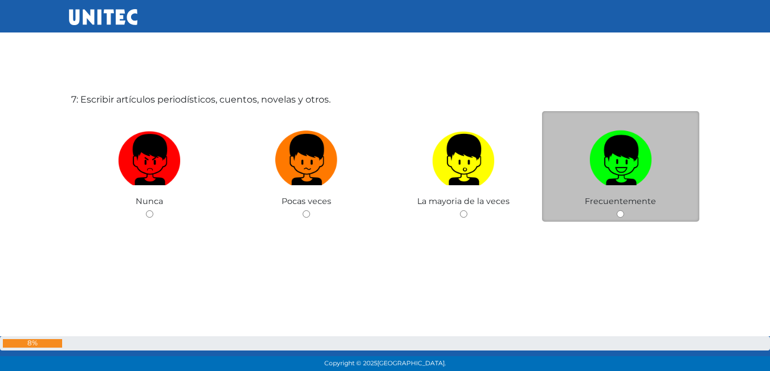
click at [618, 176] on img at bounding box center [620, 156] width 63 height 60
click at [618, 210] on input "radio" at bounding box center [620, 213] width 7 height 7
radio input "true"
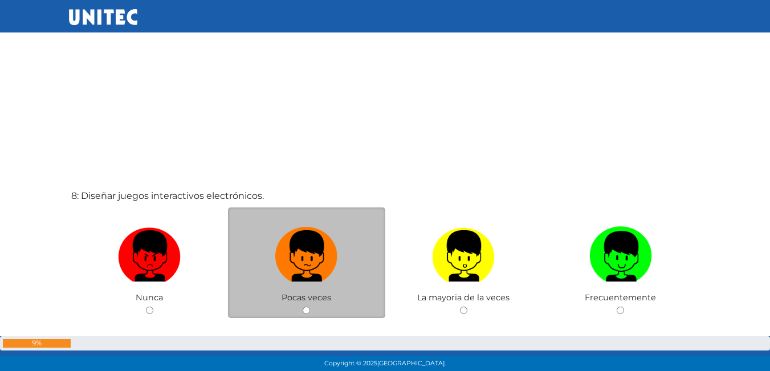
scroll to position [2610, 0]
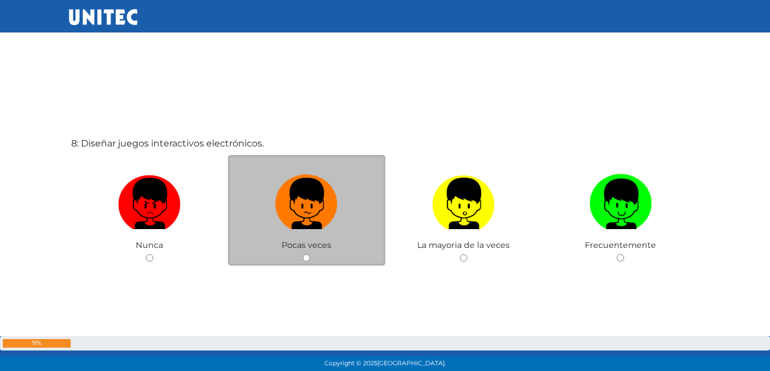
click at [267, 209] on label at bounding box center [306, 204] width 157 height 70
click at [303, 254] on input "radio" at bounding box center [306, 257] width 7 height 7
radio input "true"
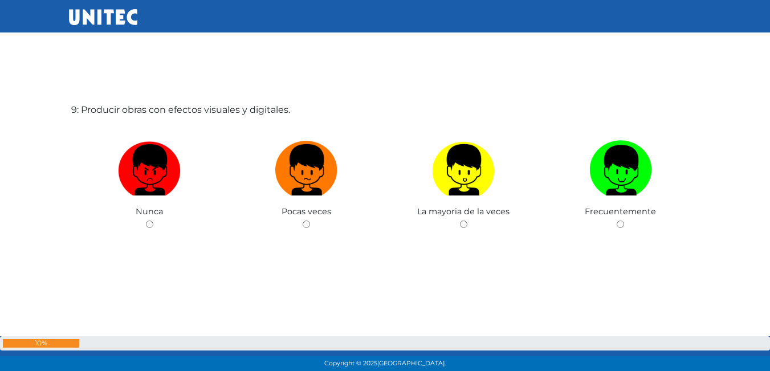
scroll to position [3025, 0]
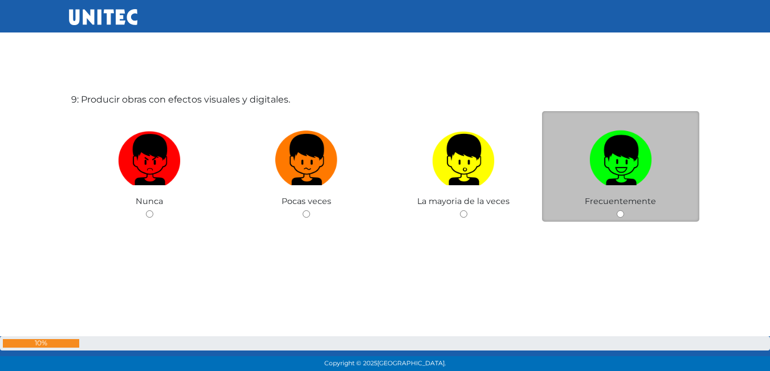
click at [617, 149] on img at bounding box center [620, 156] width 63 height 60
click at [617, 210] on input "radio" at bounding box center [620, 213] width 7 height 7
radio input "true"
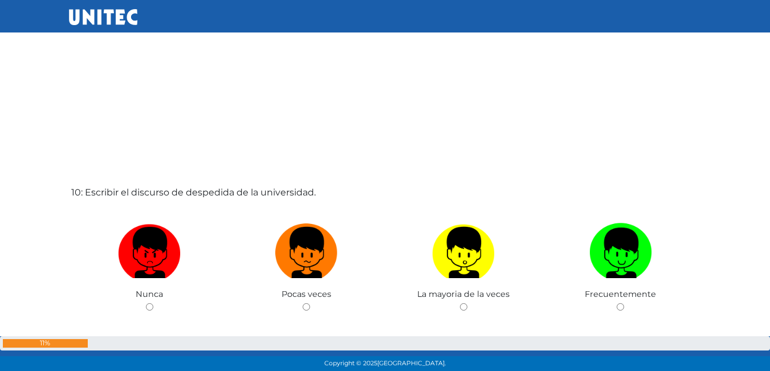
scroll to position [3365, 0]
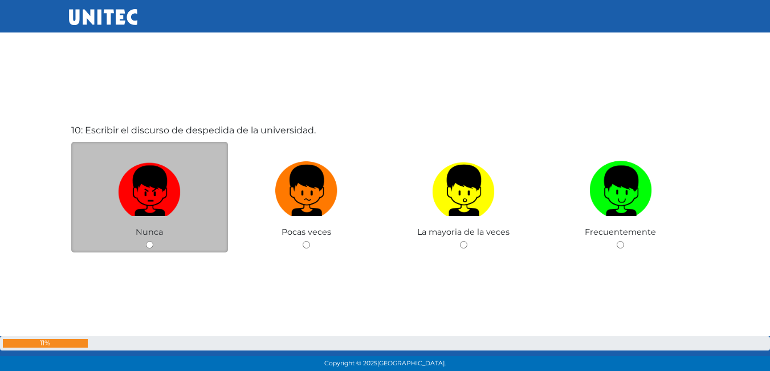
click at [165, 213] on img at bounding box center [149, 187] width 63 height 60
click at [153, 241] on input "radio" at bounding box center [149, 244] width 7 height 7
radio input "true"
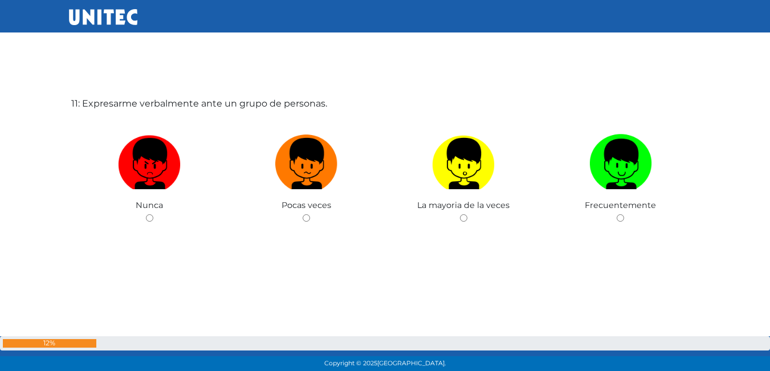
scroll to position [3767, 0]
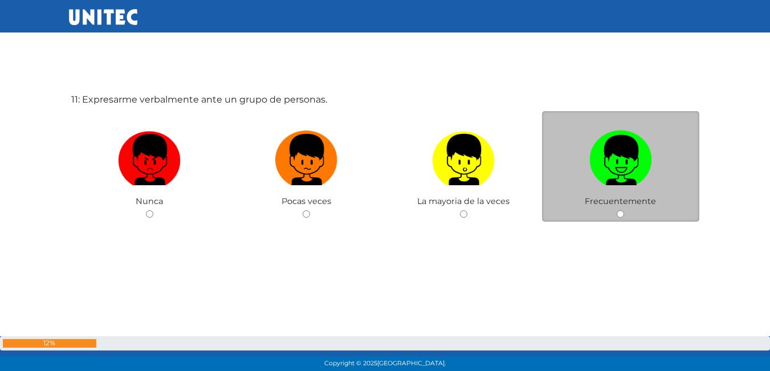
click at [642, 144] on img at bounding box center [620, 156] width 63 height 60
click at [624, 210] on input "radio" at bounding box center [620, 213] width 7 height 7
radio input "true"
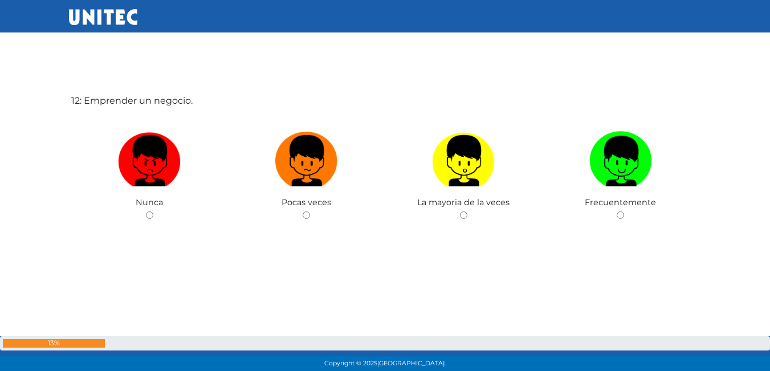
scroll to position [4119, 0]
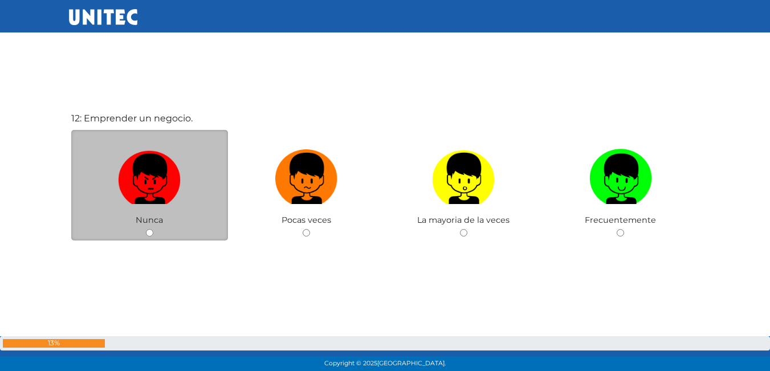
click at [164, 186] on img at bounding box center [149, 175] width 63 height 60
click at [153, 229] on input "radio" at bounding box center [149, 232] width 7 height 7
radio input "true"
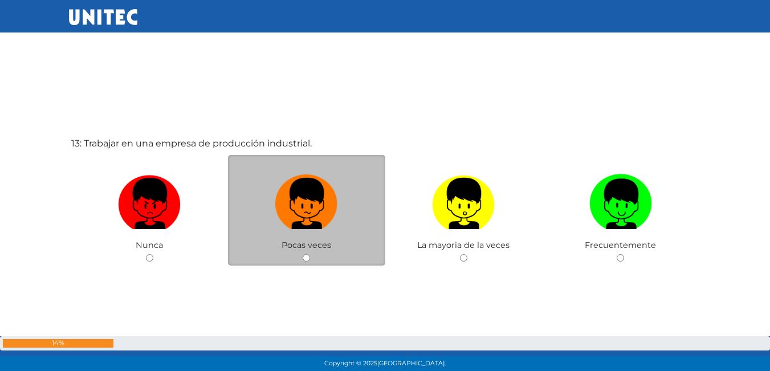
scroll to position [4509, 0]
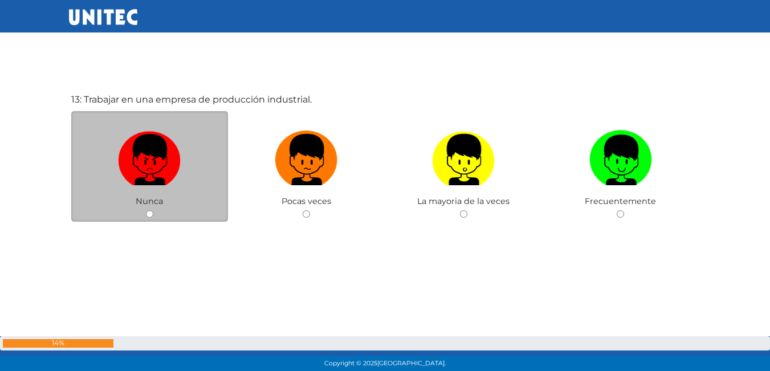
click at [124, 190] on label at bounding box center [149, 160] width 157 height 70
click at [146, 210] on input "radio" at bounding box center [149, 213] width 7 height 7
radio input "true"
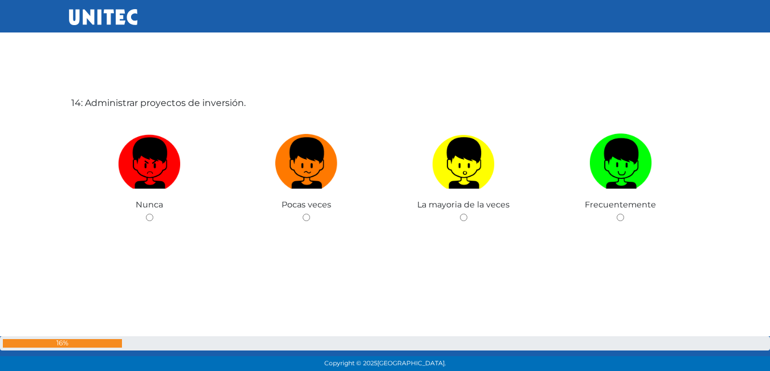
scroll to position [4897, 0]
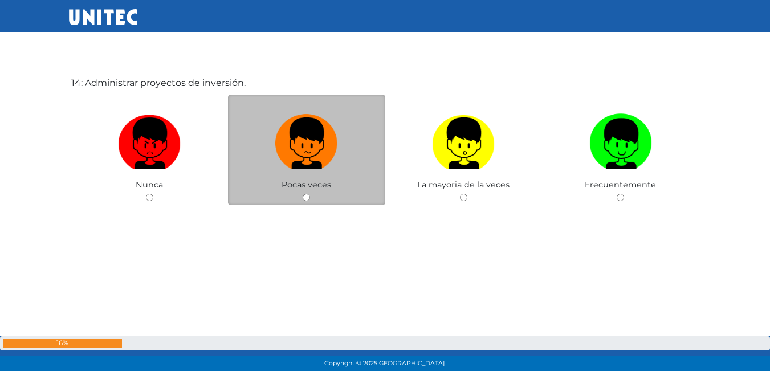
click at [279, 174] on label at bounding box center [306, 144] width 157 height 70
click at [303, 194] on input "radio" at bounding box center [306, 197] width 7 height 7
radio input "true"
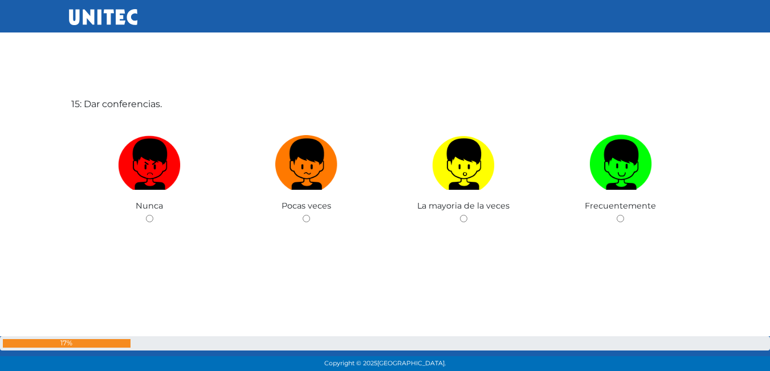
scroll to position [5251, 0]
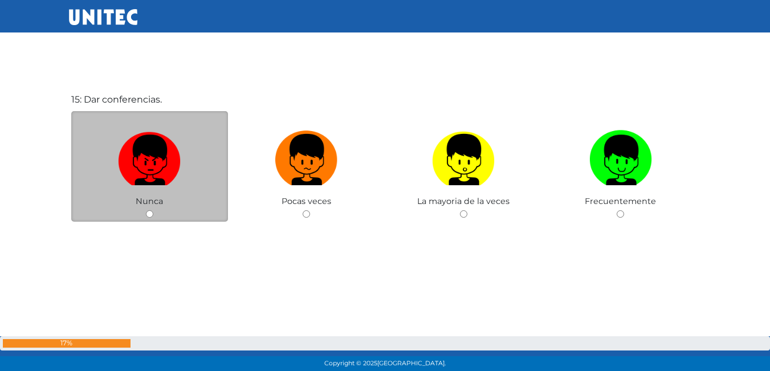
click at [155, 169] on img at bounding box center [149, 156] width 63 height 60
click at [153, 210] on input "radio" at bounding box center [149, 213] width 7 height 7
radio input "true"
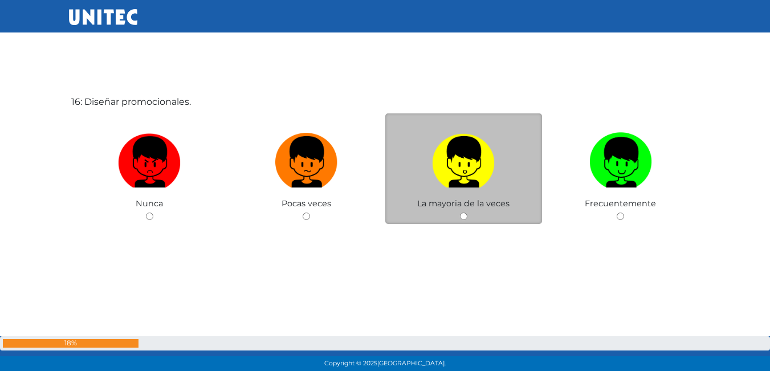
scroll to position [5622, 0]
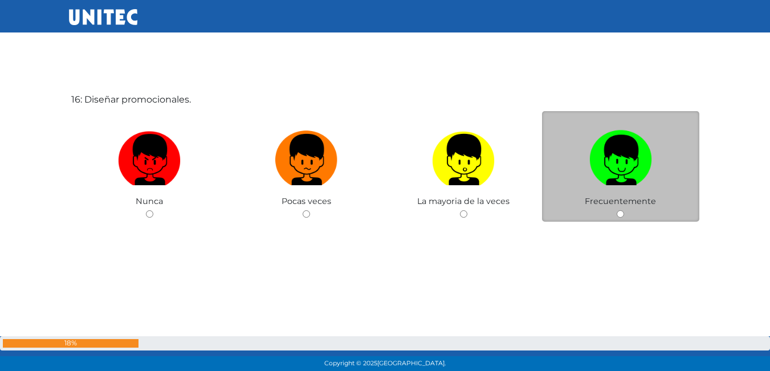
click at [581, 158] on label at bounding box center [620, 160] width 157 height 70
click at [617, 210] on input "radio" at bounding box center [620, 213] width 7 height 7
radio input "true"
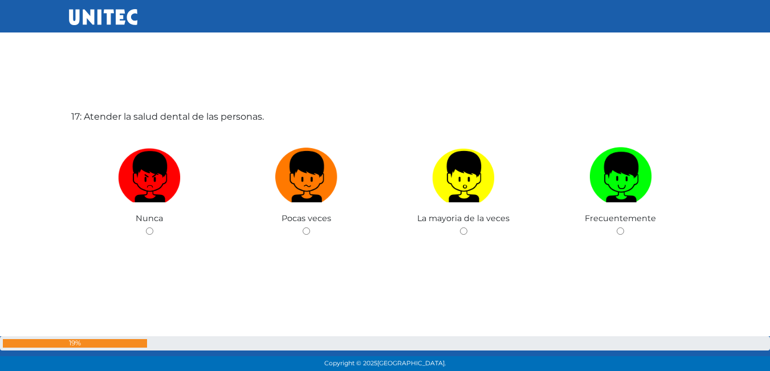
scroll to position [6008, 0]
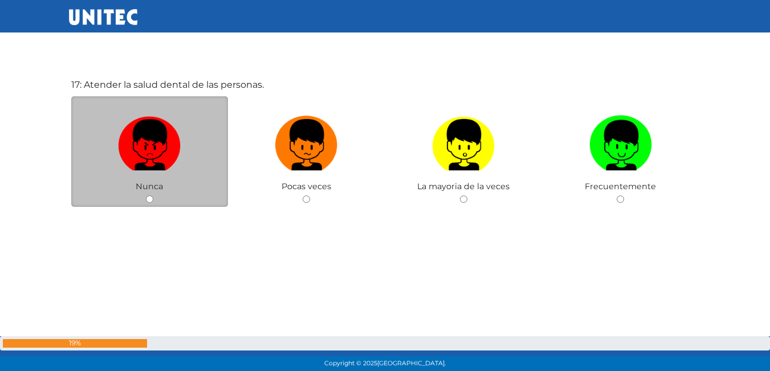
click at [182, 172] on label at bounding box center [149, 146] width 157 height 70
click at [153, 195] on input "radio" at bounding box center [149, 198] width 7 height 7
radio input "true"
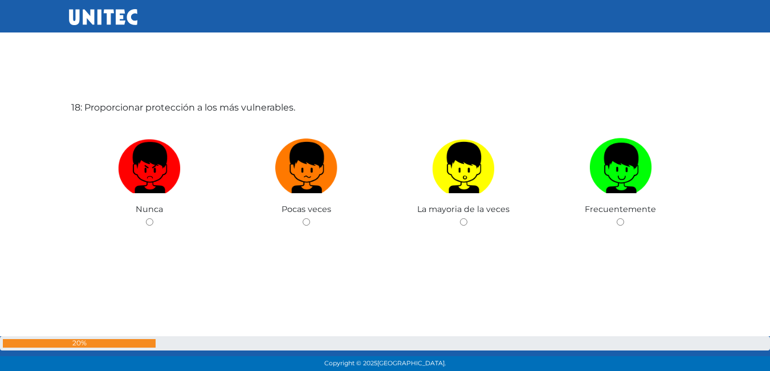
scroll to position [6337, 0]
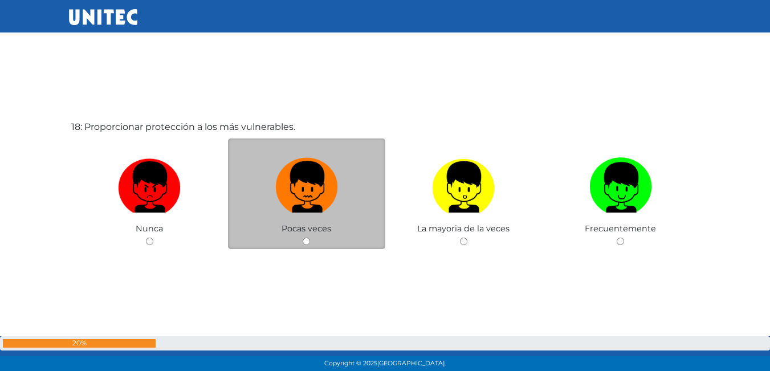
click at [330, 186] on img at bounding box center [306, 183] width 63 height 60
click at [310, 238] on input "radio" at bounding box center [306, 241] width 7 height 7
radio input "true"
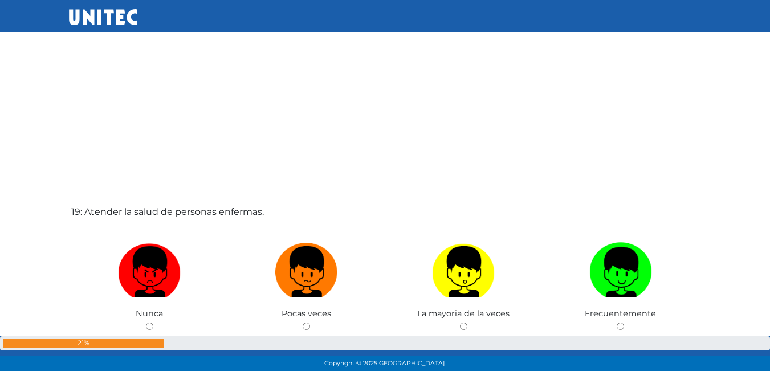
scroll to position [6452, 0]
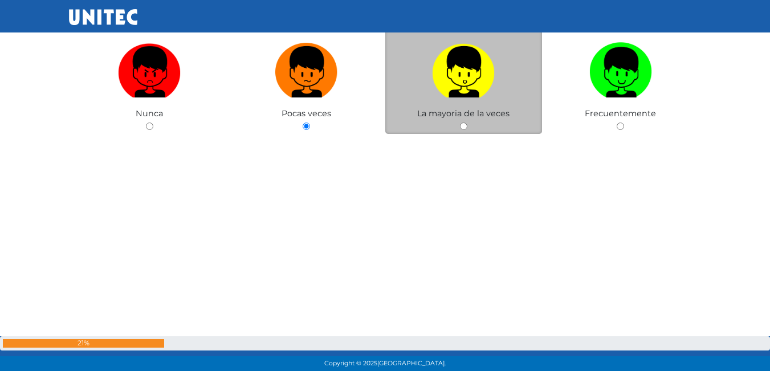
click at [466, 118] on span "La mayoria de la veces" at bounding box center [463, 113] width 92 height 10
click at [474, 65] on img at bounding box center [463, 68] width 63 height 60
click at [467, 123] on input "radio" at bounding box center [463, 126] width 7 height 7
radio input "true"
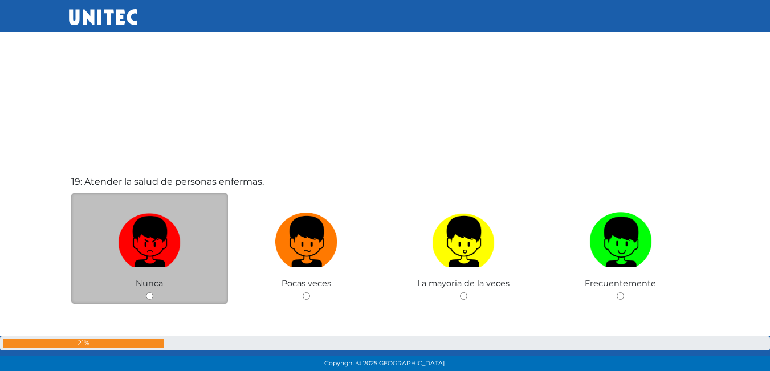
scroll to position [6720, 0]
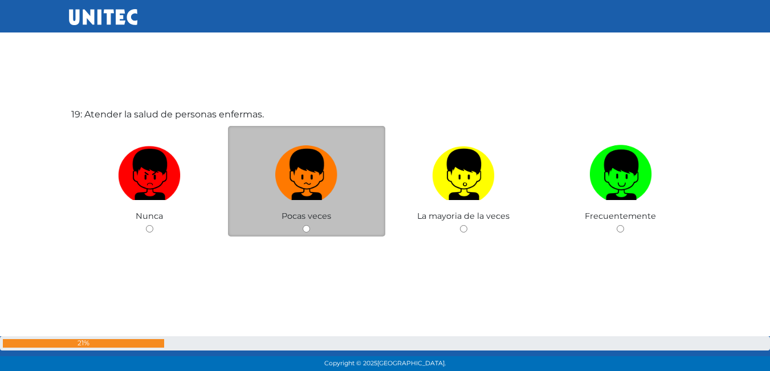
click at [251, 184] on label at bounding box center [306, 175] width 157 height 70
click at [303, 225] on input "radio" at bounding box center [306, 228] width 7 height 7
radio input "true"
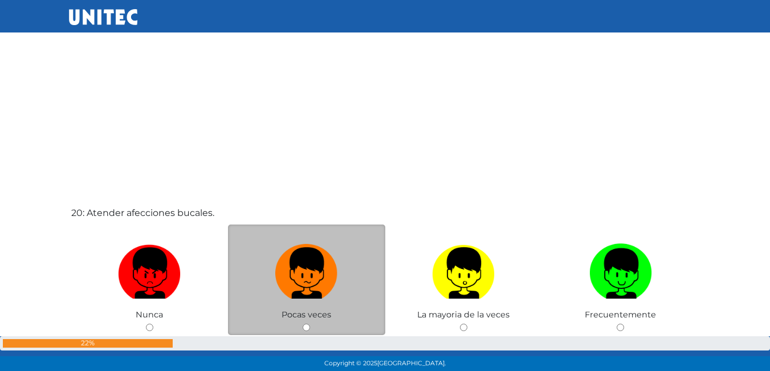
scroll to position [7050, 0]
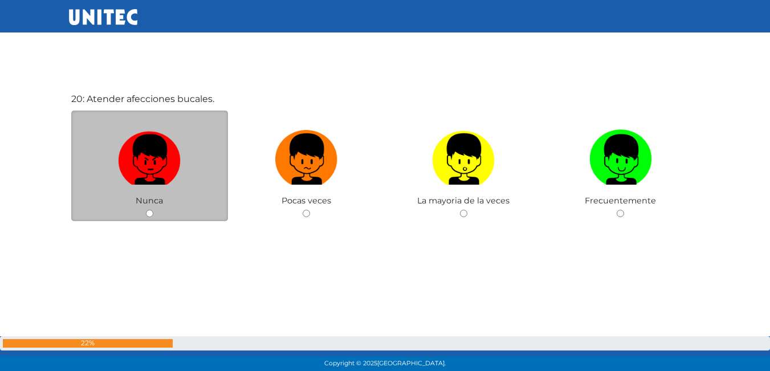
click at [131, 165] on img at bounding box center [149, 155] width 63 height 60
click at [146, 210] on input "radio" at bounding box center [149, 213] width 7 height 7
radio input "true"
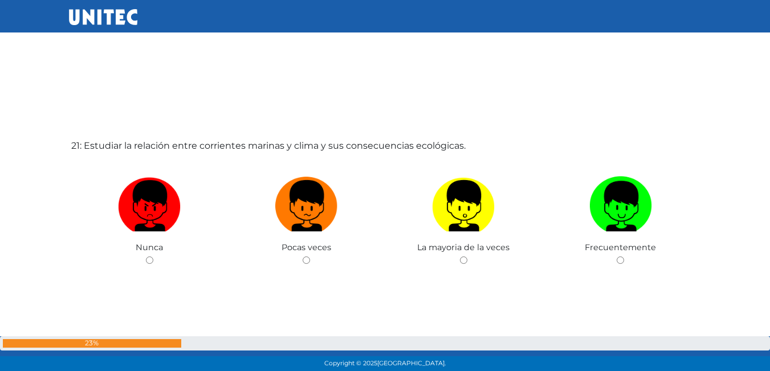
scroll to position [7450, 0]
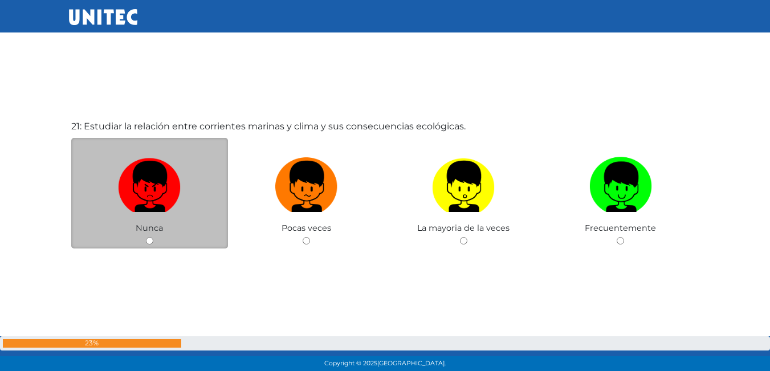
click at [155, 183] on img at bounding box center [149, 183] width 63 height 60
click at [153, 237] on input "radio" at bounding box center [149, 240] width 7 height 7
radio input "true"
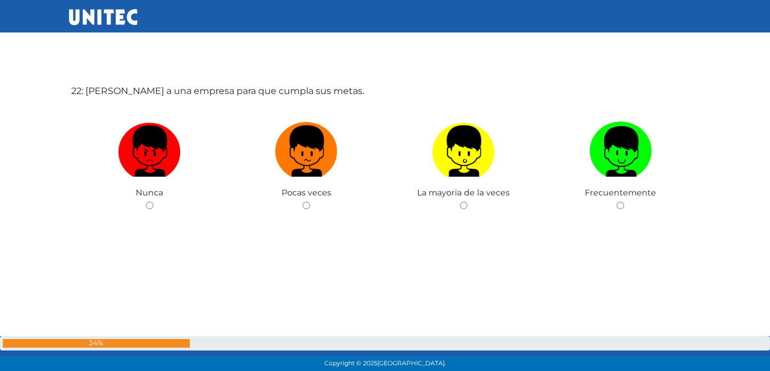
scroll to position [7836, 0]
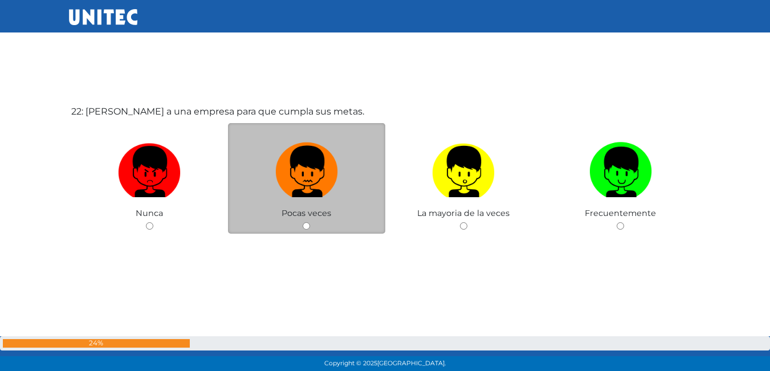
click at [275, 181] on img at bounding box center [306, 168] width 63 height 60
click at [303, 222] on input "radio" at bounding box center [306, 225] width 7 height 7
radio input "true"
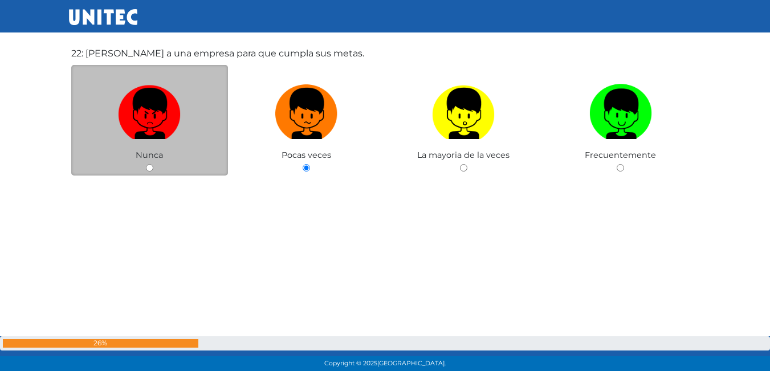
click at [152, 155] on span "Nunca" at bounding box center [149, 155] width 27 height 10
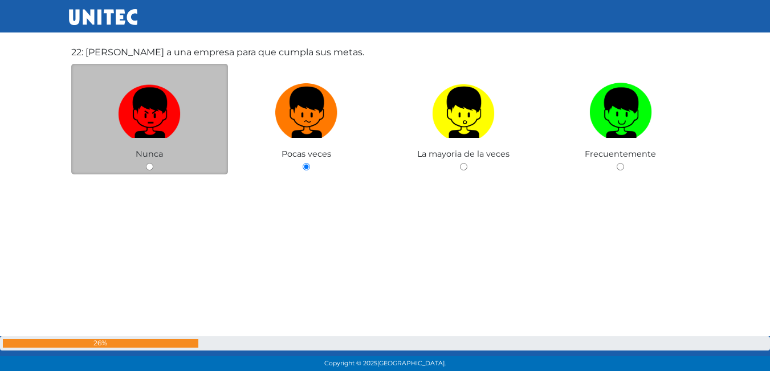
click at [146, 123] on img at bounding box center [149, 109] width 63 height 60
click at [146, 163] on input "radio" at bounding box center [149, 166] width 7 height 7
radio input "true"
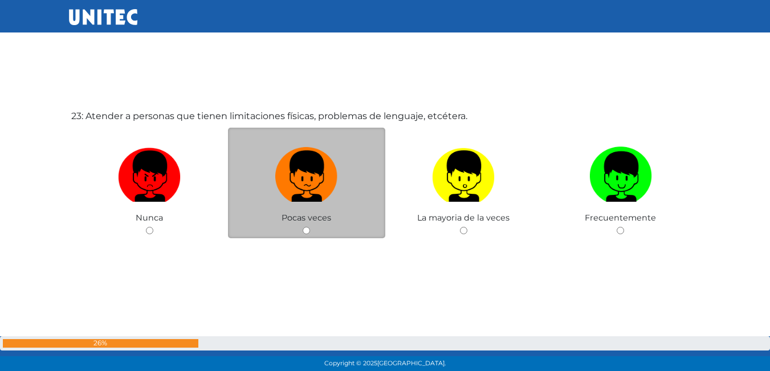
scroll to position [8219, 0]
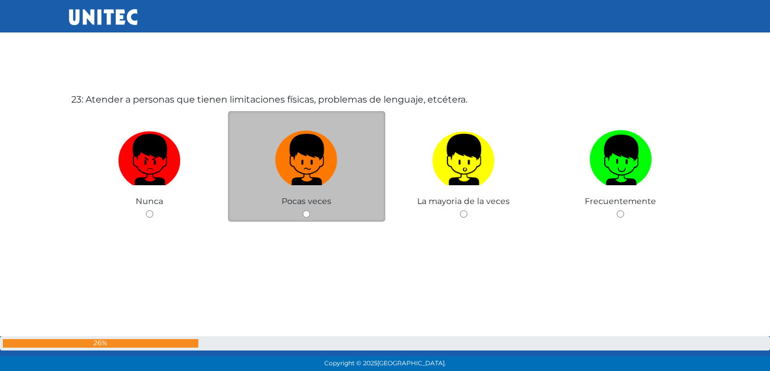
click at [256, 170] on label at bounding box center [306, 160] width 157 height 70
click at [303, 210] on input "radio" at bounding box center [306, 213] width 7 height 7
radio input "true"
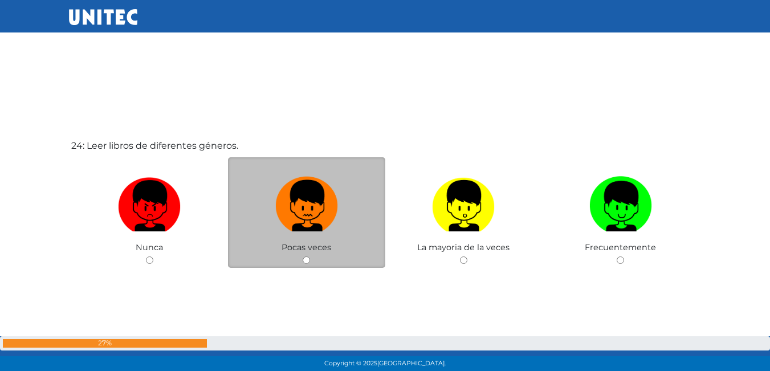
scroll to position [8564, 0]
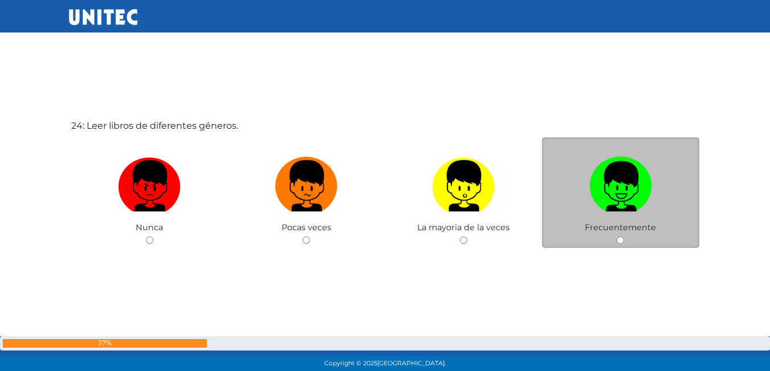
click at [607, 209] on img at bounding box center [620, 182] width 63 height 60
click at [617, 237] on input "radio" at bounding box center [620, 240] width 7 height 7
radio input "true"
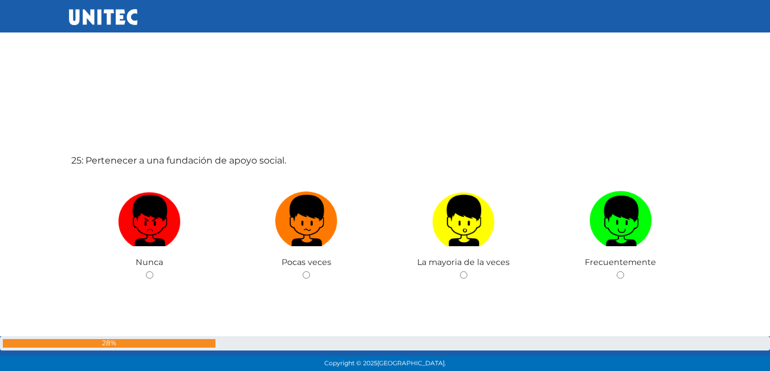
scroll to position [8906, 0]
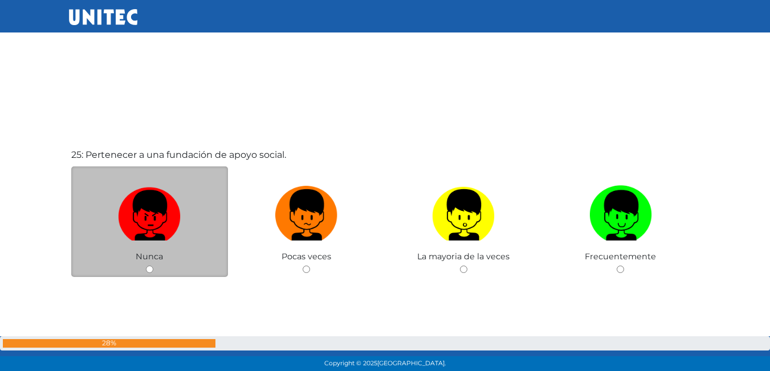
click at [176, 231] on img at bounding box center [149, 211] width 63 height 60
click at [153, 266] on input "radio" at bounding box center [149, 269] width 7 height 7
radio input "true"
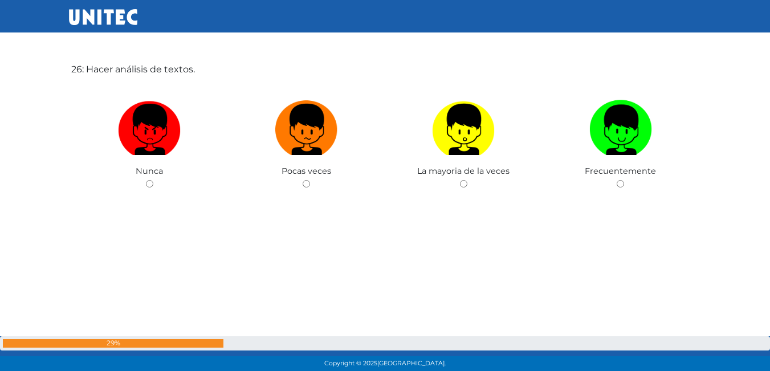
scroll to position [9391, 0]
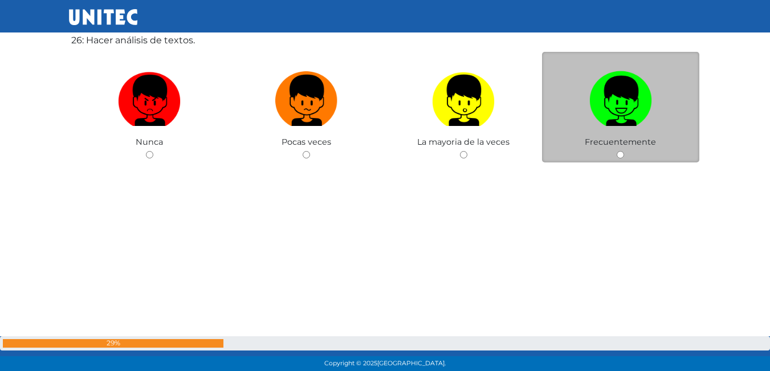
click at [621, 113] on img at bounding box center [620, 97] width 63 height 60
click at [621, 151] on input "radio" at bounding box center [620, 154] width 7 height 7
radio input "true"
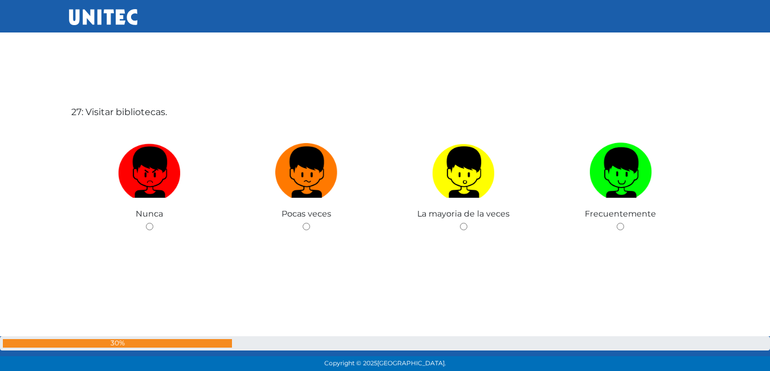
scroll to position [9703, 0]
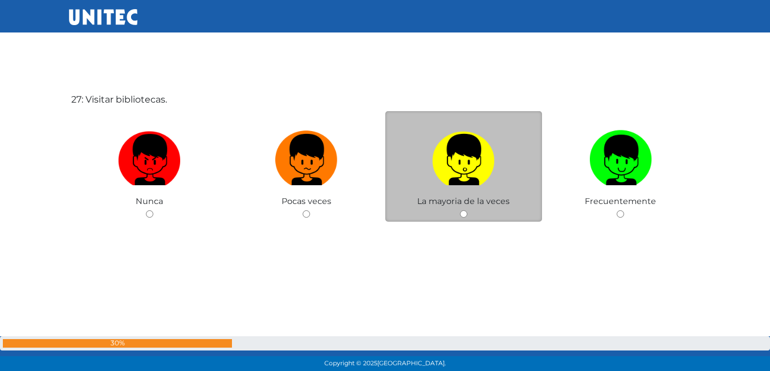
click at [500, 177] on label at bounding box center [463, 160] width 157 height 70
click at [467, 210] on input "radio" at bounding box center [463, 213] width 7 height 7
radio input "true"
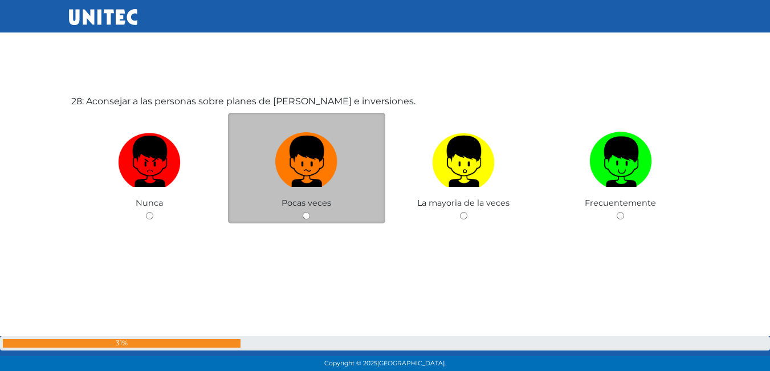
scroll to position [10074, 0]
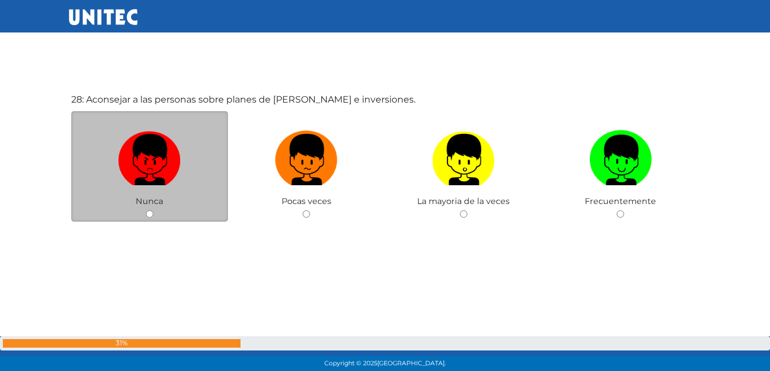
click at [194, 157] on label at bounding box center [149, 160] width 157 height 70
click at [153, 210] on input "radio" at bounding box center [149, 213] width 7 height 7
radio input "true"
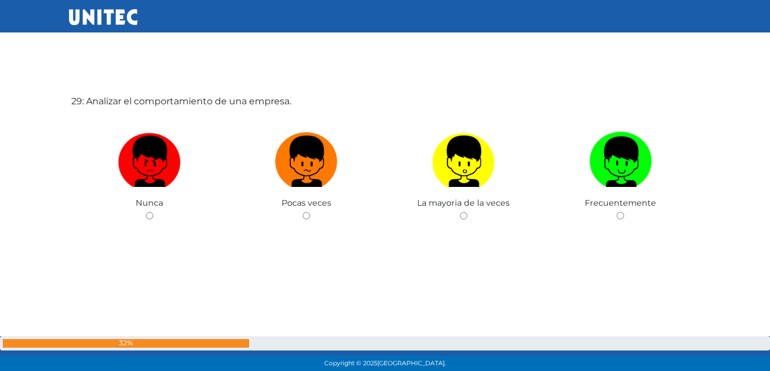
scroll to position [10445, 0]
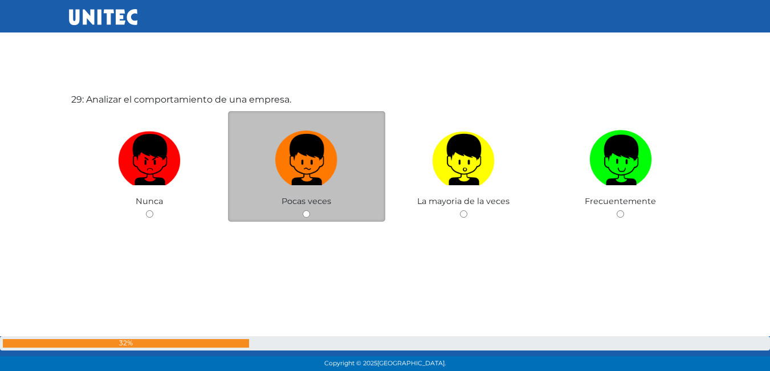
click at [295, 178] on img at bounding box center [306, 156] width 63 height 60
click at [303, 210] on input "radio" at bounding box center [306, 213] width 7 height 7
radio input "true"
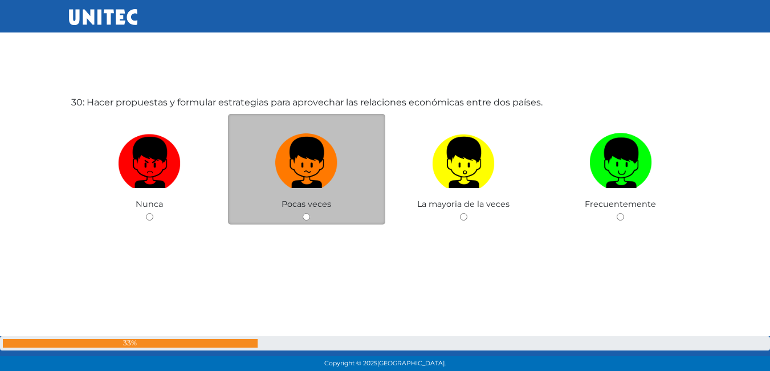
scroll to position [10816, 0]
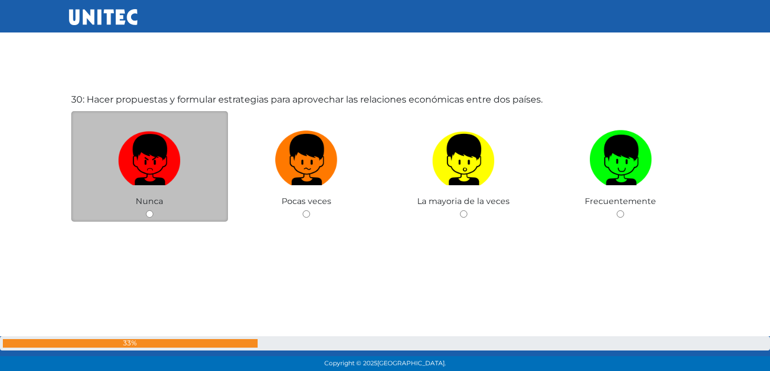
click at [130, 157] on img at bounding box center [149, 156] width 63 height 60
click at [146, 210] on input "radio" at bounding box center [149, 213] width 7 height 7
radio input "true"
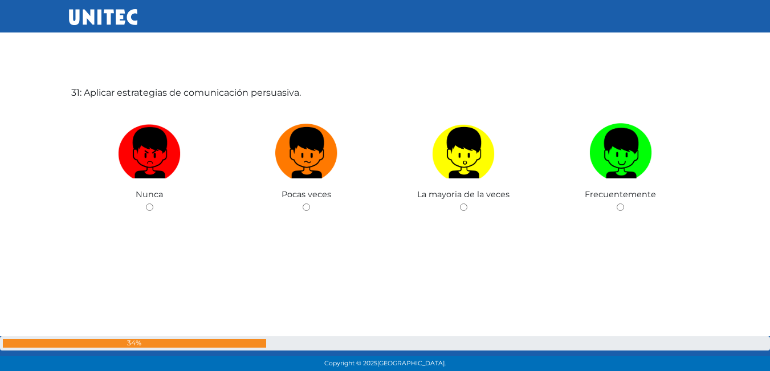
scroll to position [11201, 0]
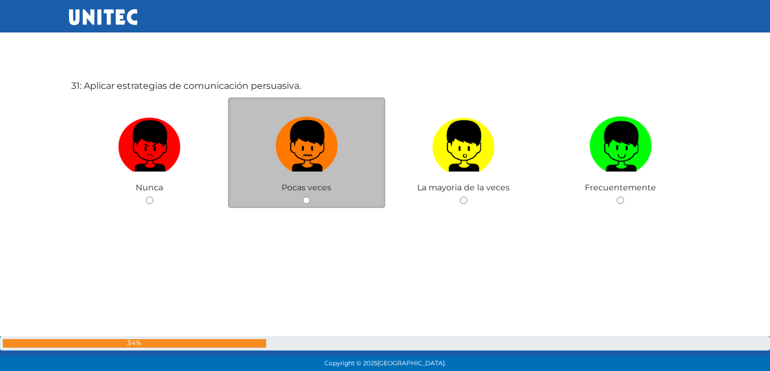
click at [276, 145] on img at bounding box center [306, 142] width 63 height 60
click at [303, 197] on input "radio" at bounding box center [306, 200] width 7 height 7
radio input "true"
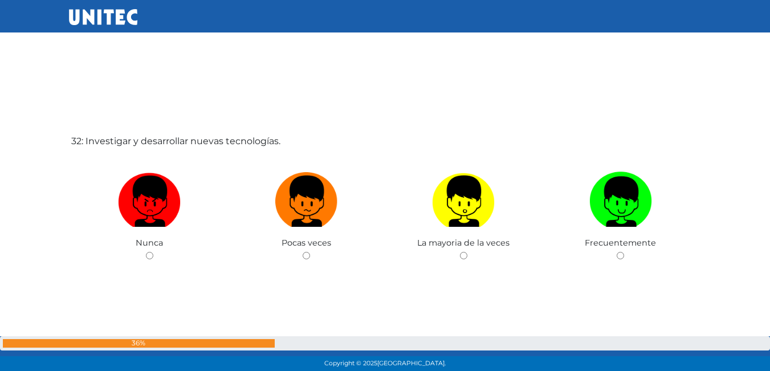
scroll to position [11543, 0]
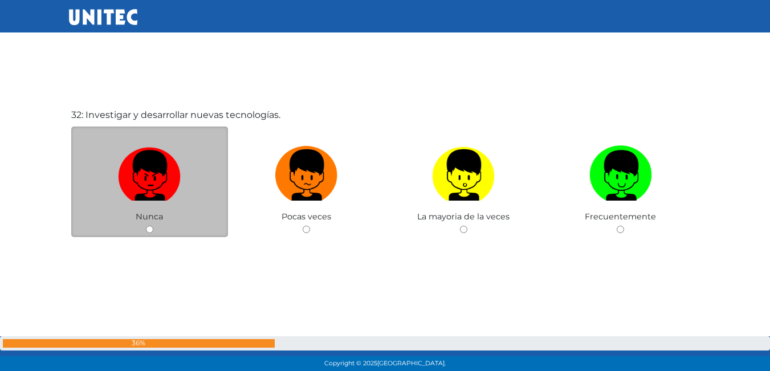
click at [164, 182] on img at bounding box center [149, 171] width 63 height 60
click at [153, 226] on input "radio" at bounding box center [149, 229] width 7 height 7
radio input "true"
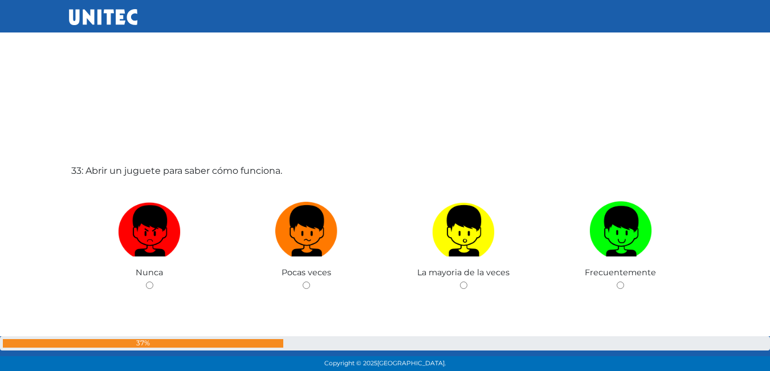
scroll to position [11875, 0]
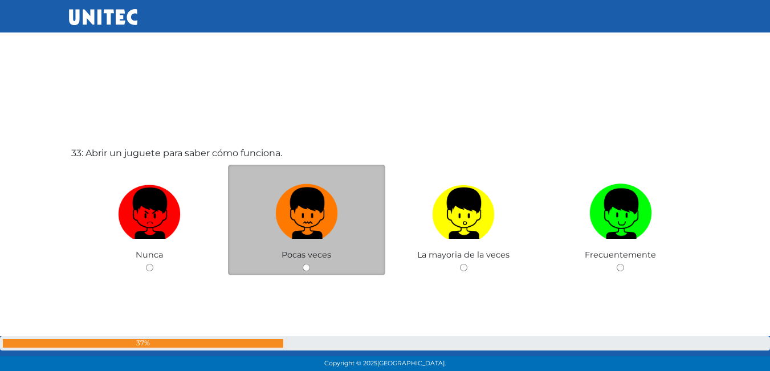
click at [303, 214] on img at bounding box center [306, 210] width 63 height 60
click at [303, 264] on input "radio" at bounding box center [306, 267] width 7 height 7
radio input "true"
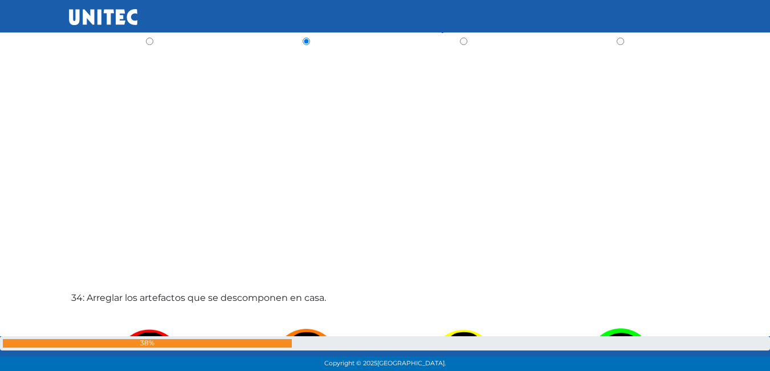
scroll to position [12273, 0]
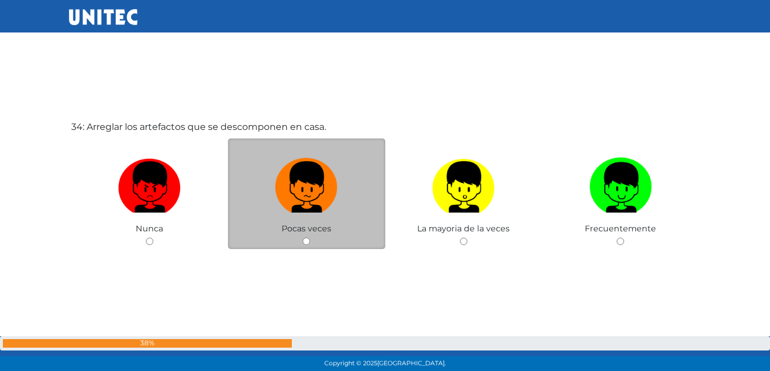
click at [310, 215] on label at bounding box center [306, 188] width 157 height 70
click at [310, 238] on input "radio" at bounding box center [306, 241] width 7 height 7
radio input "true"
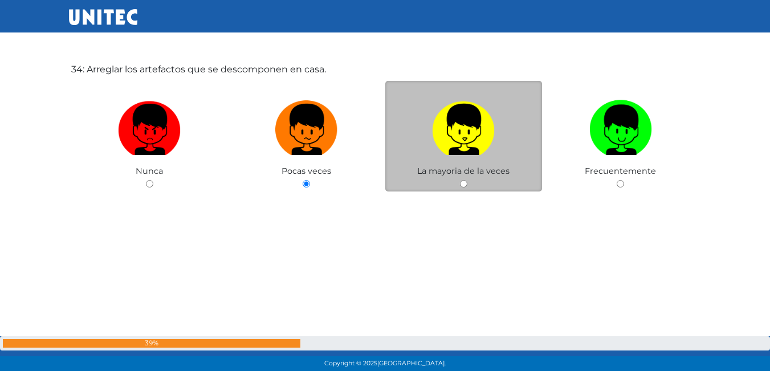
click at [458, 145] on img at bounding box center [463, 126] width 63 height 60
click at [460, 180] on input "radio" at bounding box center [463, 183] width 7 height 7
radio input "true"
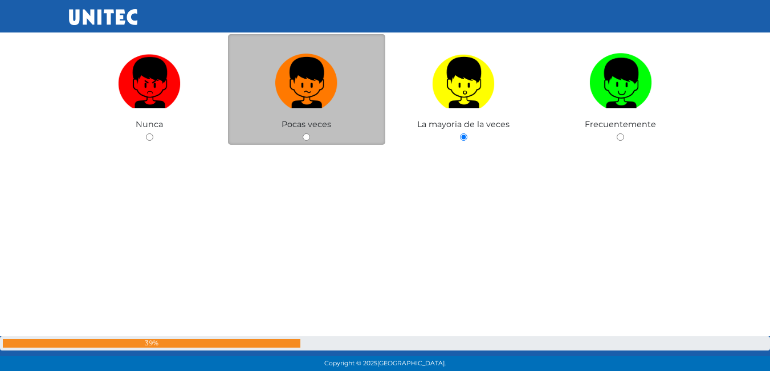
click at [305, 116] on label at bounding box center [306, 83] width 157 height 70
click at [305, 133] on input "radio" at bounding box center [306, 136] width 7 height 7
radio input "true"
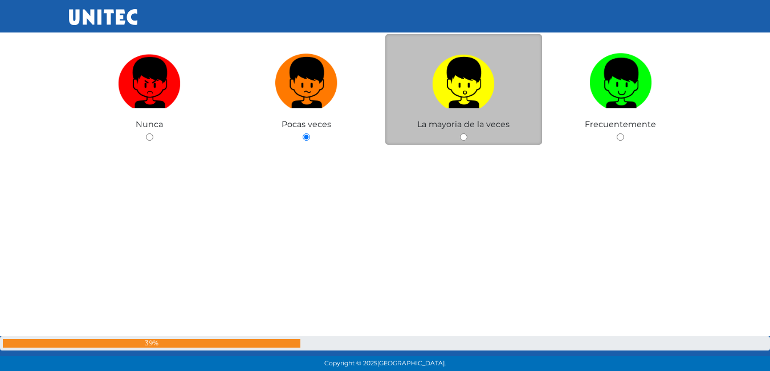
click at [466, 132] on div "34: Arreglar los artefactos que se descomponen en casa. Nunca Pocas veces La ma…" at bounding box center [385, 108] width 633 height 371
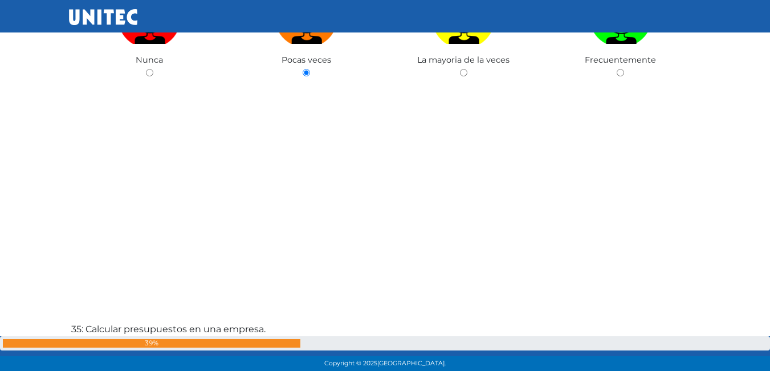
scroll to position [12386, 0]
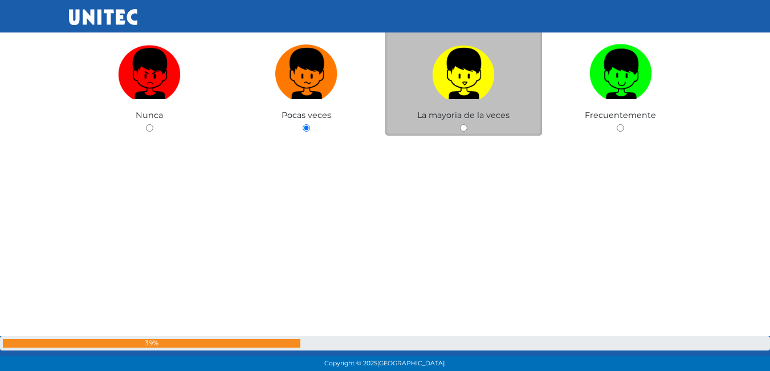
click at [463, 93] on img at bounding box center [463, 70] width 63 height 60
click at [463, 124] on input "radio" at bounding box center [463, 127] width 7 height 7
radio input "true"
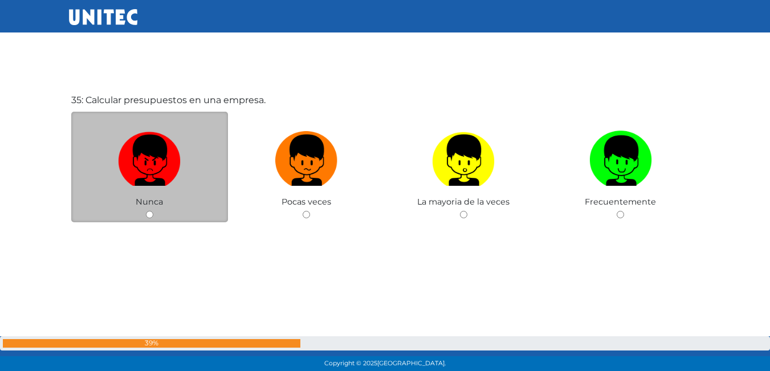
scroll to position [12671, 0]
click at [158, 143] on img at bounding box center [149, 156] width 63 height 60
click at [153, 210] on input "radio" at bounding box center [149, 213] width 7 height 7
radio input "true"
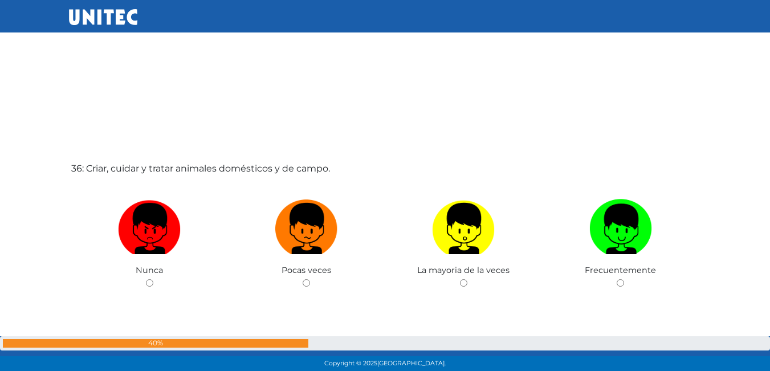
scroll to position [13055, 0]
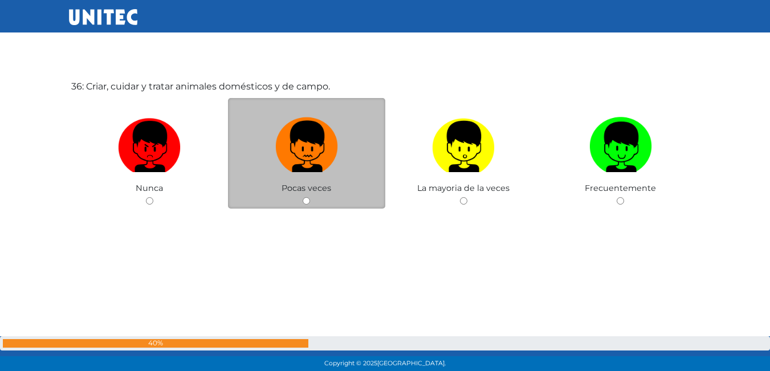
click at [313, 141] on img at bounding box center [306, 143] width 63 height 60
click at [310, 197] on input "radio" at bounding box center [306, 200] width 7 height 7
radio input "true"
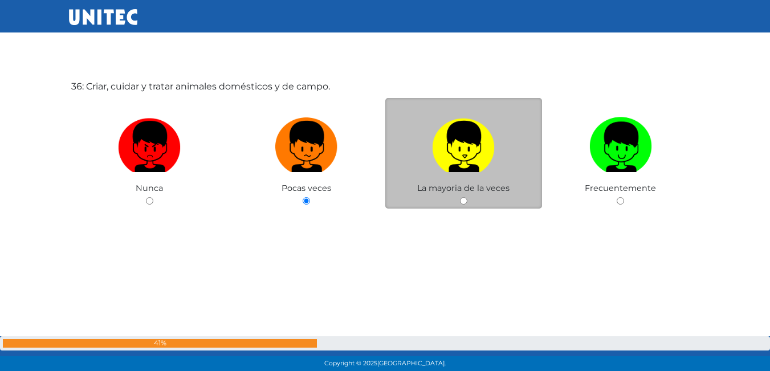
click at [440, 134] on img at bounding box center [463, 143] width 63 height 60
click at [460, 197] on input "radio" at bounding box center [463, 200] width 7 height 7
radio input "true"
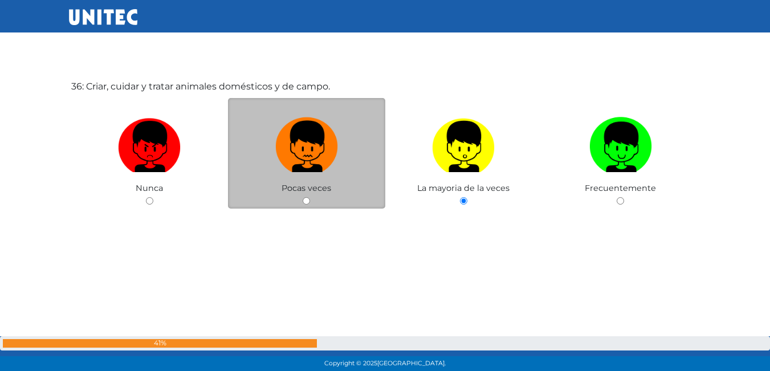
click at [311, 133] on img at bounding box center [306, 143] width 63 height 60
click at [310, 197] on input "radio" at bounding box center [306, 200] width 7 height 7
radio input "true"
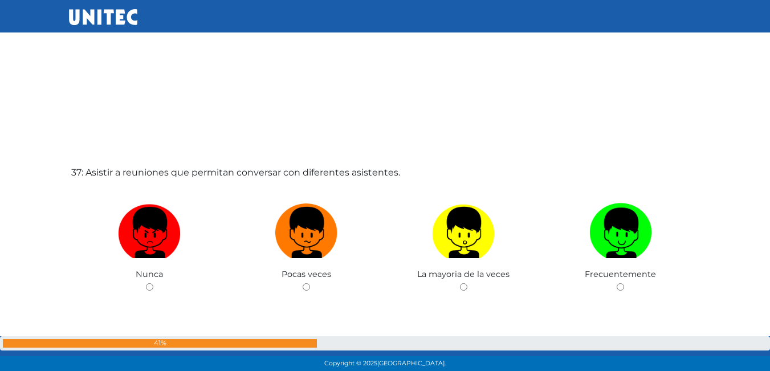
scroll to position [13397, 0]
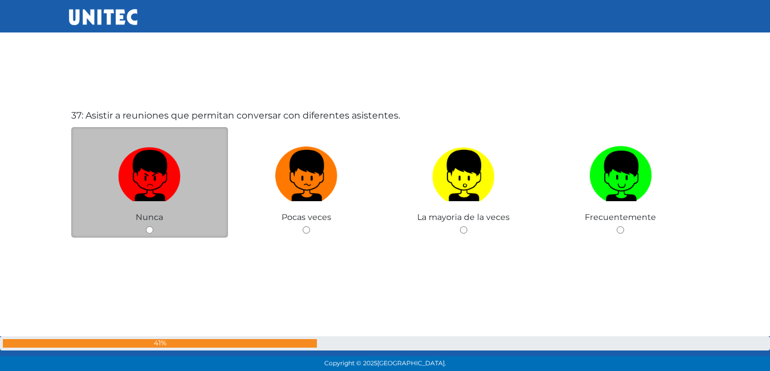
click at [92, 151] on label at bounding box center [149, 176] width 157 height 70
click at [146, 226] on input "radio" at bounding box center [149, 229] width 7 height 7
radio input "true"
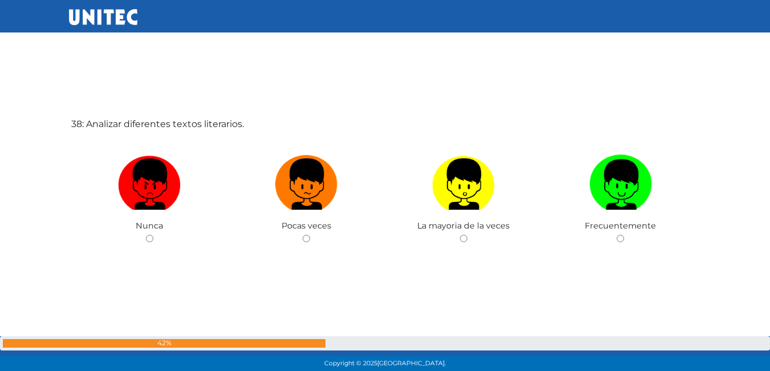
scroll to position [13796, 0]
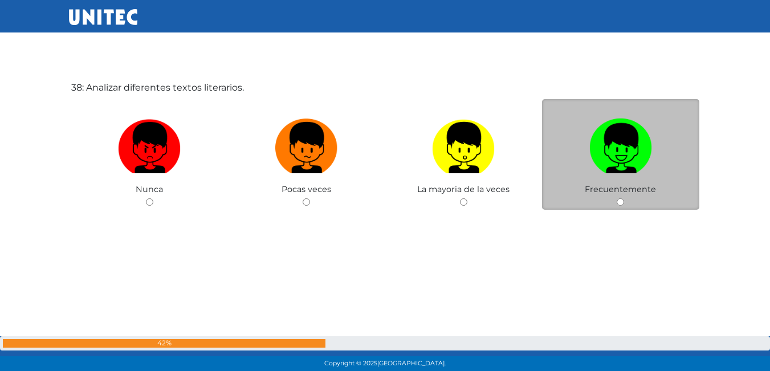
click at [611, 143] on img at bounding box center [620, 144] width 63 height 60
click at [617, 198] on input "radio" at bounding box center [620, 201] width 7 height 7
radio input "true"
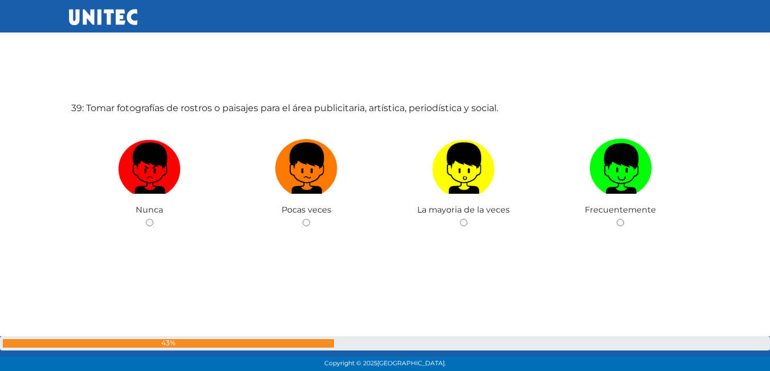
scroll to position [14155, 0]
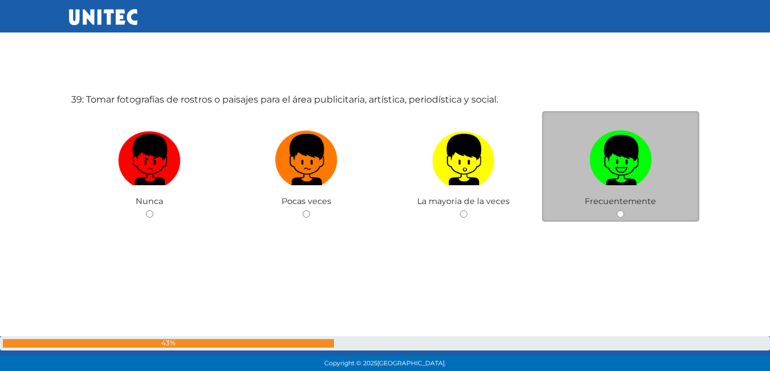
click at [628, 157] on img at bounding box center [620, 156] width 63 height 60
click at [624, 210] on input "radio" at bounding box center [620, 213] width 7 height 7
radio input "true"
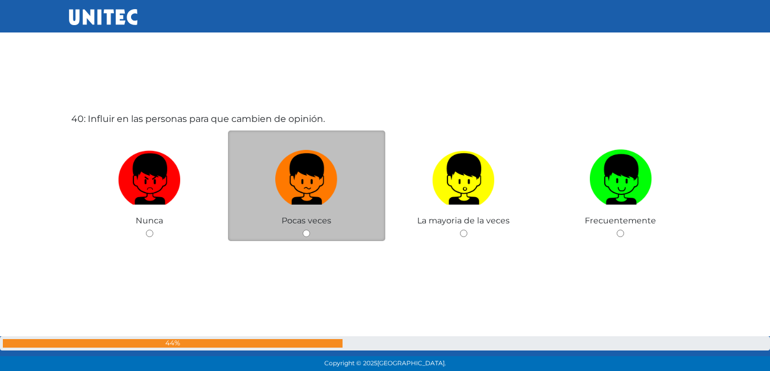
scroll to position [14488, 0]
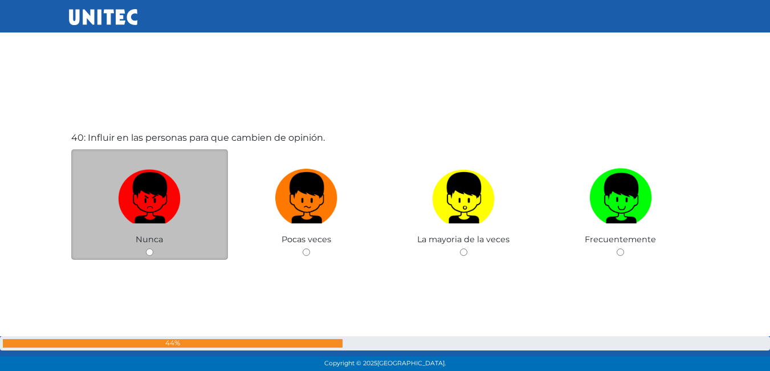
click at [104, 187] on label at bounding box center [149, 199] width 157 height 70
click at [146, 248] on input "radio" at bounding box center [149, 251] width 7 height 7
radio input "true"
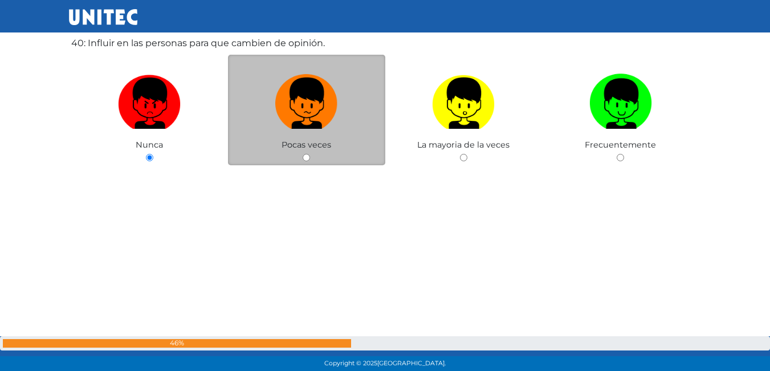
scroll to position [14555, 0]
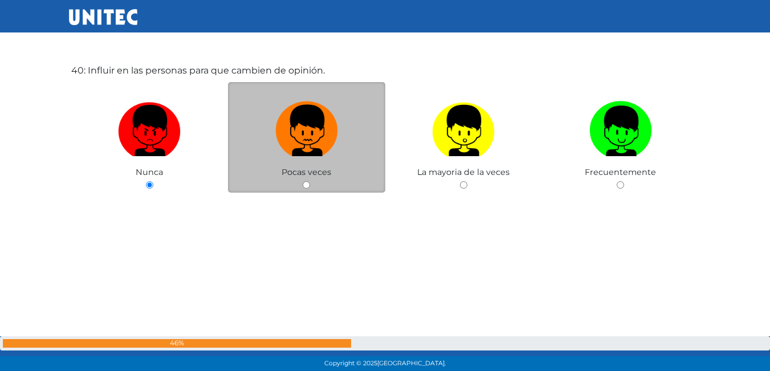
click at [296, 142] on img at bounding box center [306, 127] width 63 height 60
click at [303, 181] on input "radio" at bounding box center [306, 184] width 7 height 7
radio input "true"
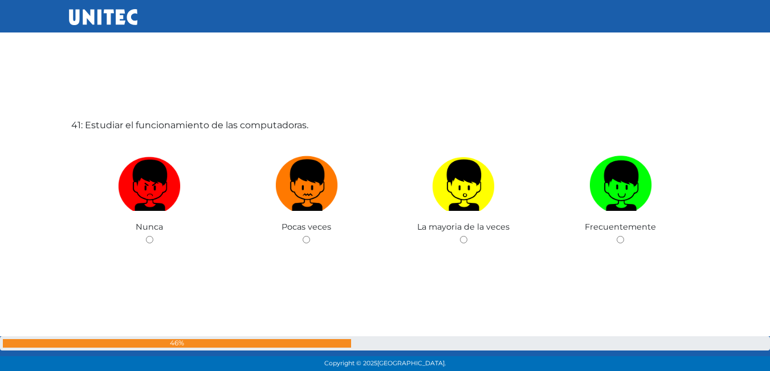
scroll to position [14897, 0]
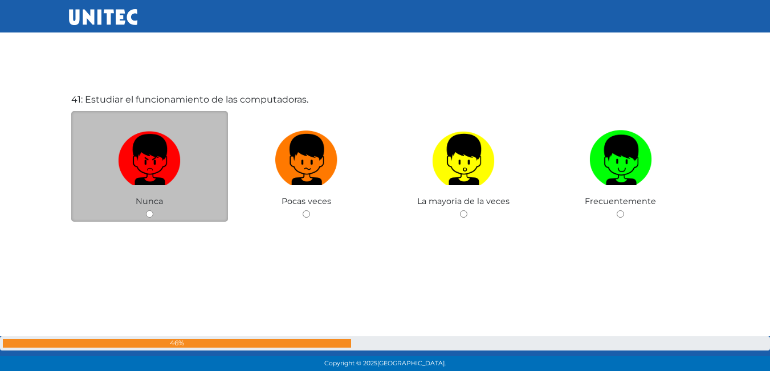
click at [191, 176] on label at bounding box center [149, 160] width 157 height 70
click at [153, 210] on input "radio" at bounding box center [149, 213] width 7 height 7
radio input "true"
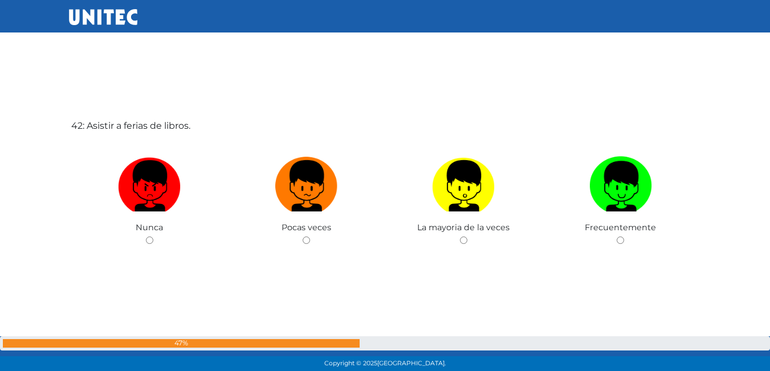
scroll to position [15268, 0]
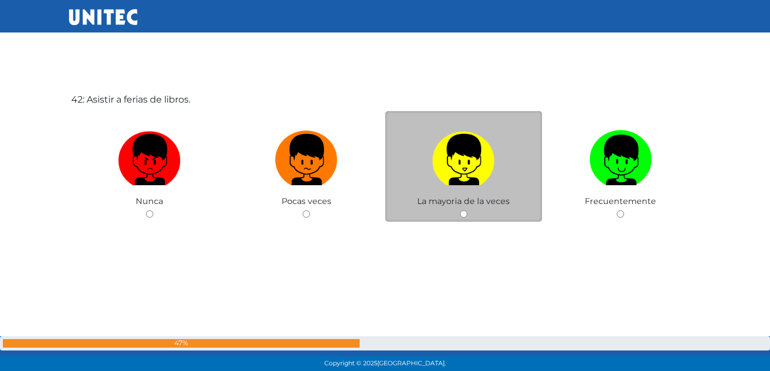
click at [467, 156] on img at bounding box center [463, 156] width 63 height 60
click at [467, 210] on input "radio" at bounding box center [463, 213] width 7 height 7
radio input "true"
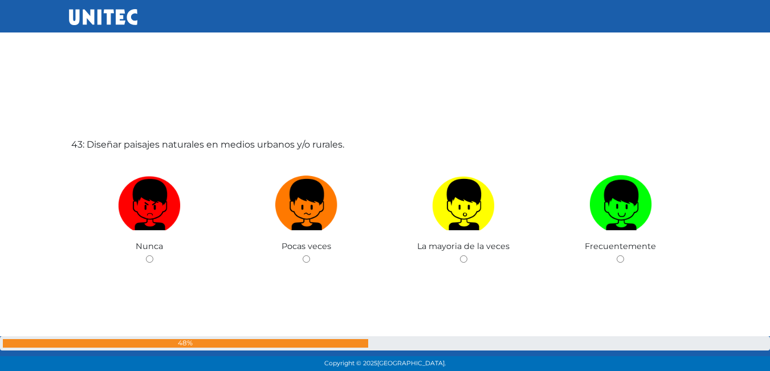
scroll to position [15612, 0]
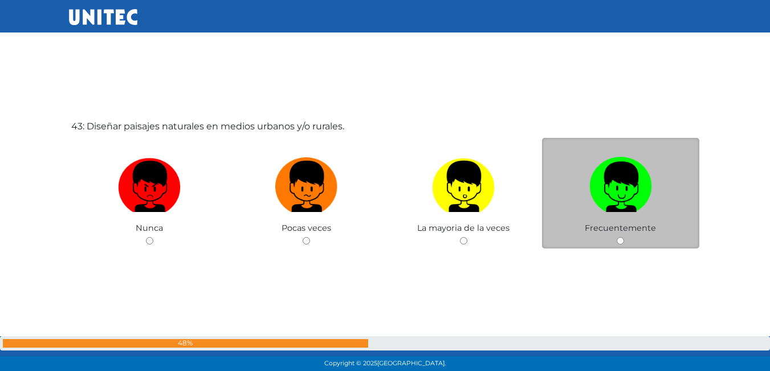
click at [654, 172] on label at bounding box center [620, 187] width 157 height 70
click at [624, 237] on input "radio" at bounding box center [620, 240] width 7 height 7
radio input "true"
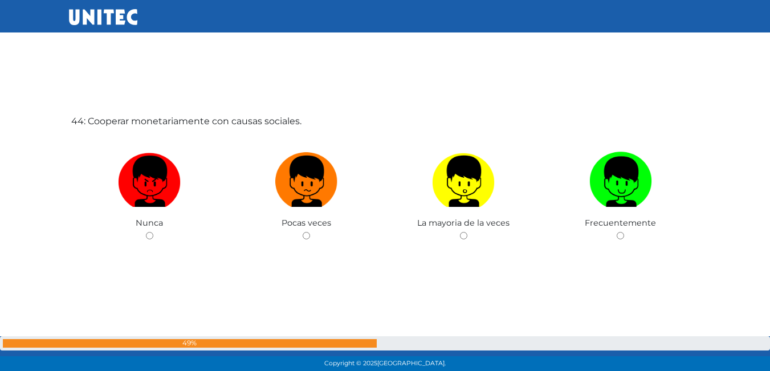
scroll to position [16007, 0]
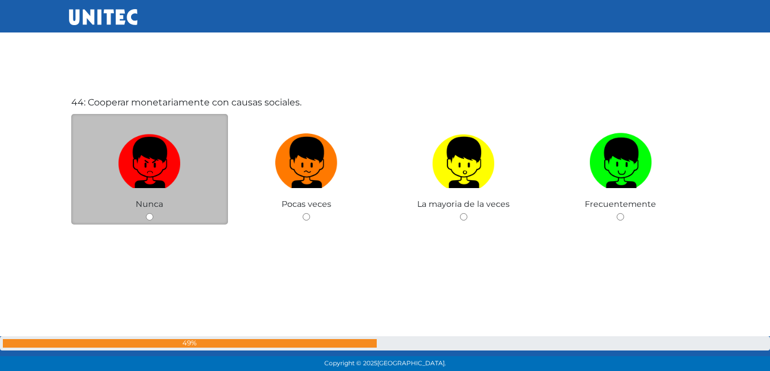
click at [107, 150] on label at bounding box center [149, 163] width 157 height 70
click at [146, 213] on input "radio" at bounding box center [149, 216] width 7 height 7
radio input "true"
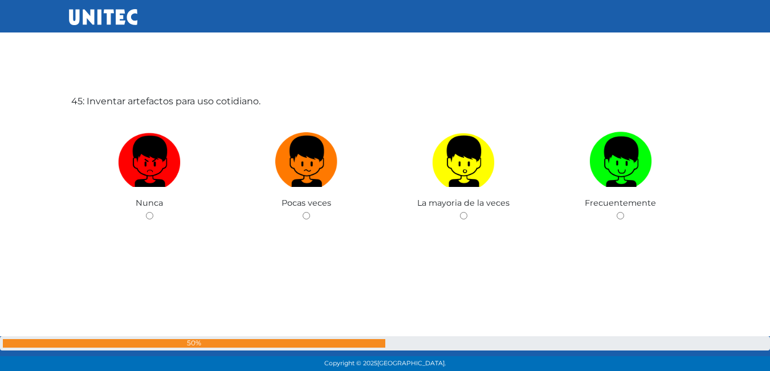
scroll to position [16381, 0]
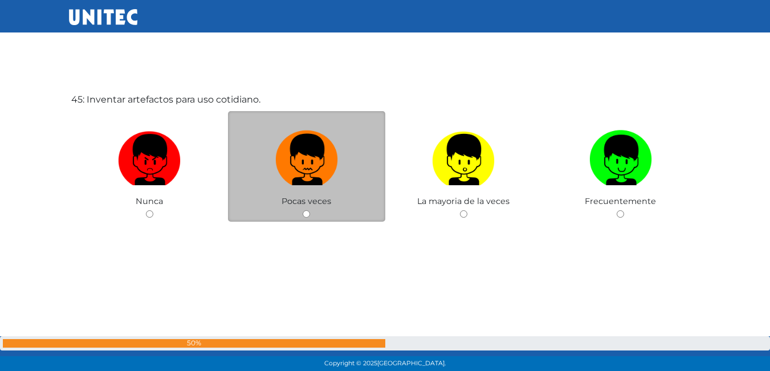
click at [300, 150] on img at bounding box center [306, 156] width 63 height 60
click at [303, 210] on input "radio" at bounding box center [306, 213] width 7 height 7
radio input "true"
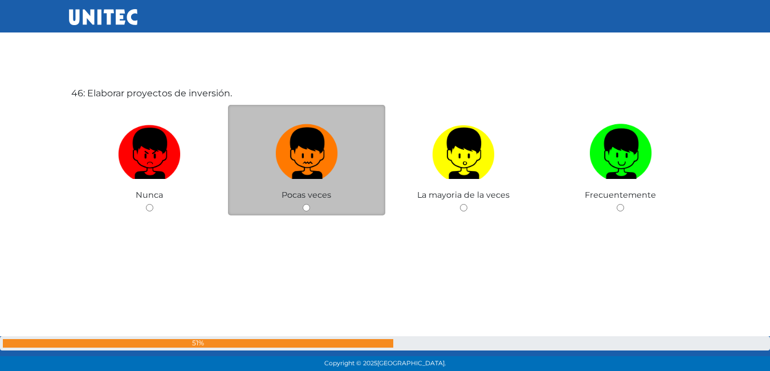
scroll to position [16778, 0]
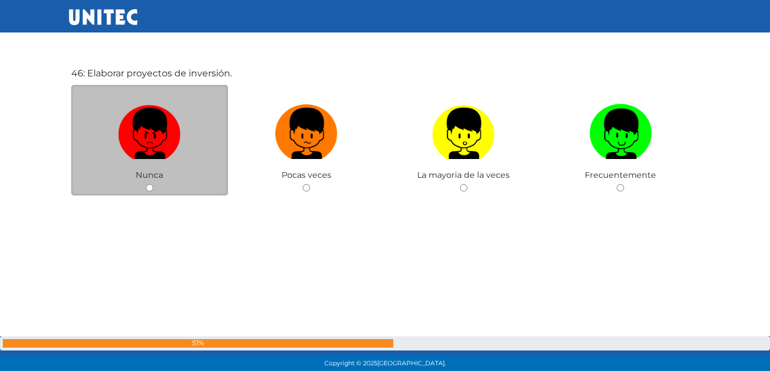
click at [113, 148] on label at bounding box center [149, 134] width 157 height 70
click at [146, 184] on input "radio" at bounding box center [149, 187] width 7 height 7
radio input "true"
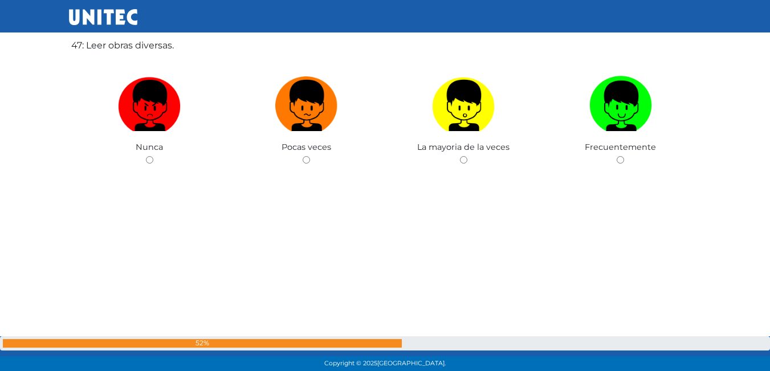
scroll to position [17120, 0]
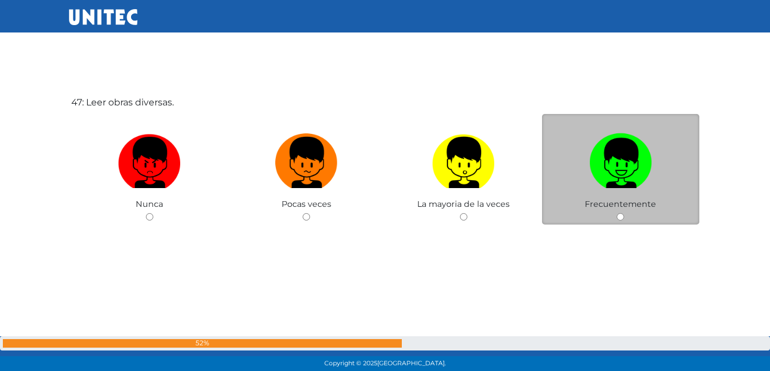
click at [626, 165] on img at bounding box center [620, 159] width 63 height 60
click at [624, 213] on input "radio" at bounding box center [620, 216] width 7 height 7
radio input "true"
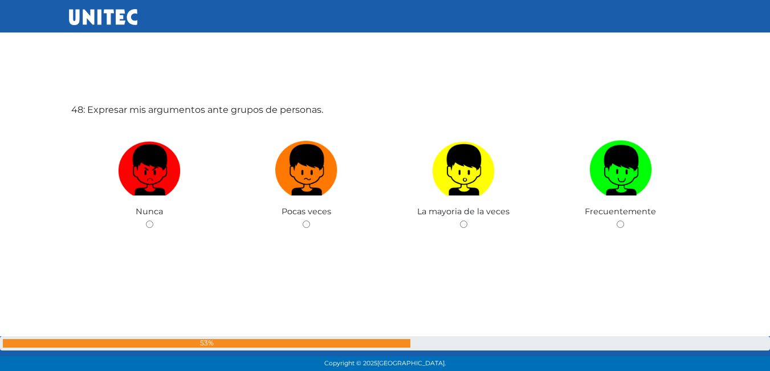
scroll to position [17494, 0]
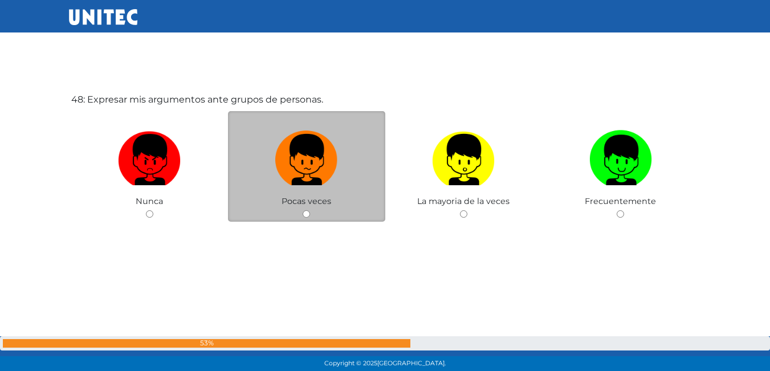
click at [355, 168] on label at bounding box center [306, 160] width 157 height 70
click at [310, 210] on input "radio" at bounding box center [306, 213] width 7 height 7
radio input "true"
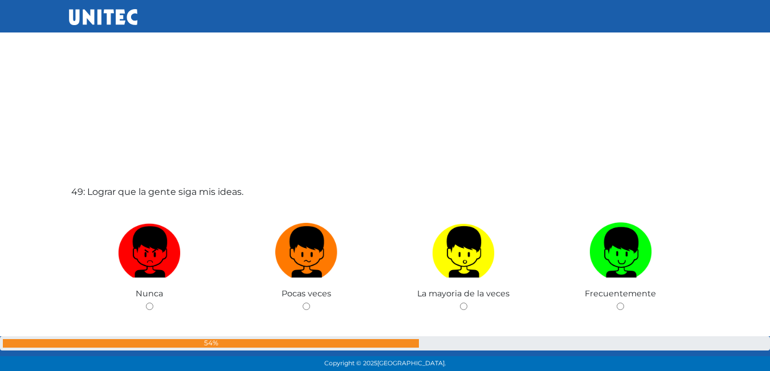
scroll to position [17828, 0]
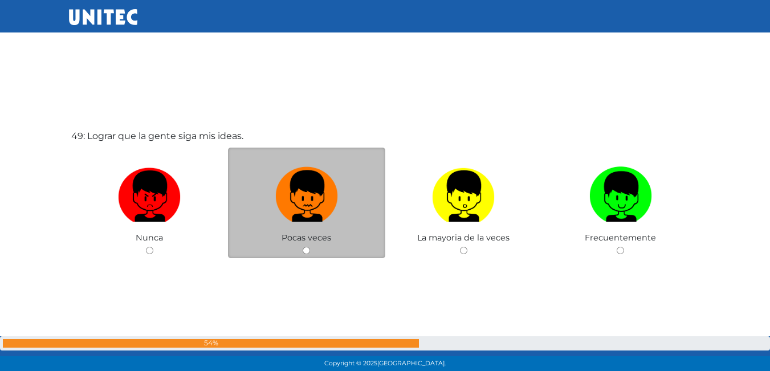
click at [296, 191] on img at bounding box center [306, 192] width 63 height 60
click at [303, 247] on input "radio" at bounding box center [306, 250] width 7 height 7
radio input "true"
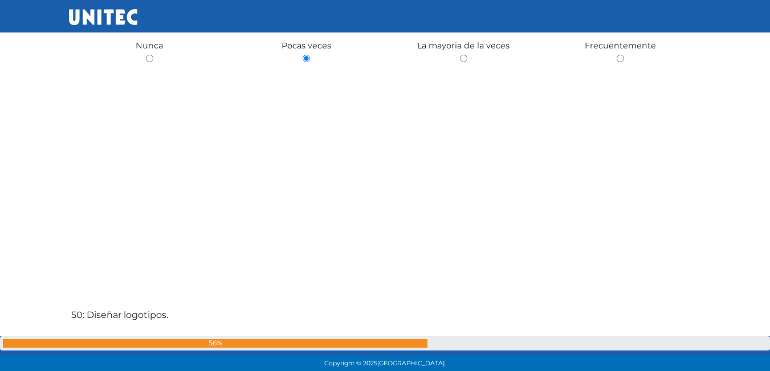
scroll to position [17894, 0]
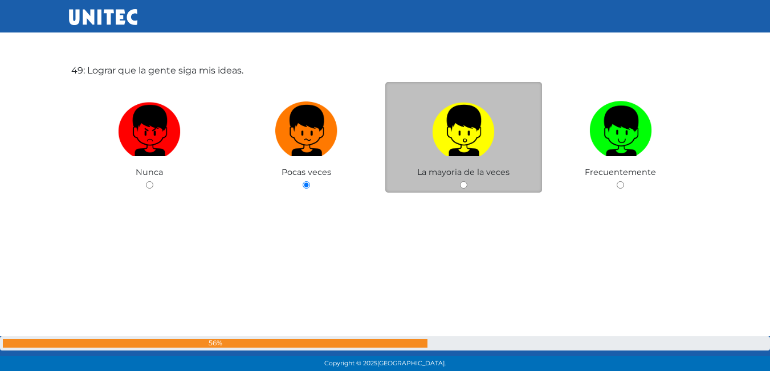
click at [444, 172] on span "La mayoria de la veces" at bounding box center [463, 172] width 92 height 10
click at [493, 149] on img at bounding box center [463, 127] width 63 height 60
click at [467, 181] on input "radio" at bounding box center [463, 184] width 7 height 7
radio input "true"
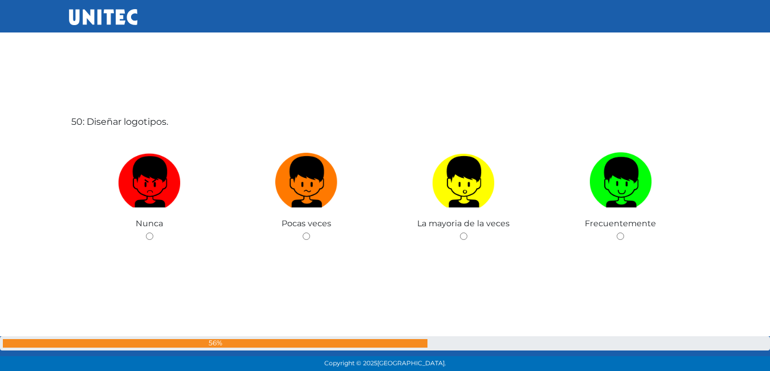
scroll to position [18271, 0]
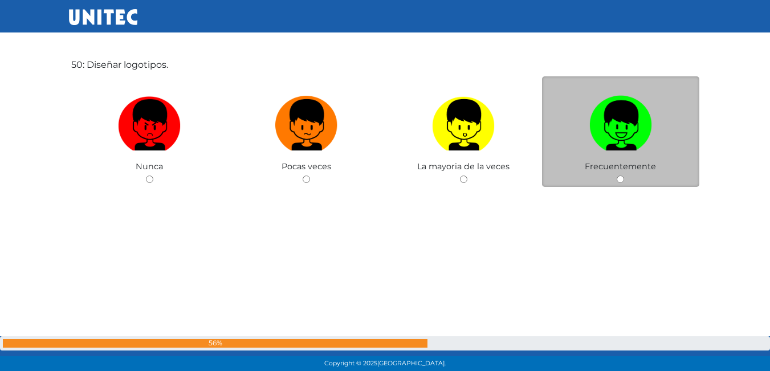
click at [611, 121] on img at bounding box center [620, 121] width 63 height 60
click at [617, 176] on input "radio" at bounding box center [620, 179] width 7 height 7
radio input "true"
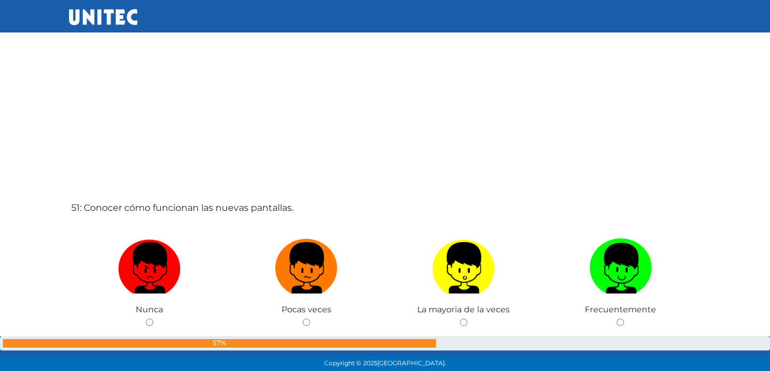
scroll to position [18613, 0]
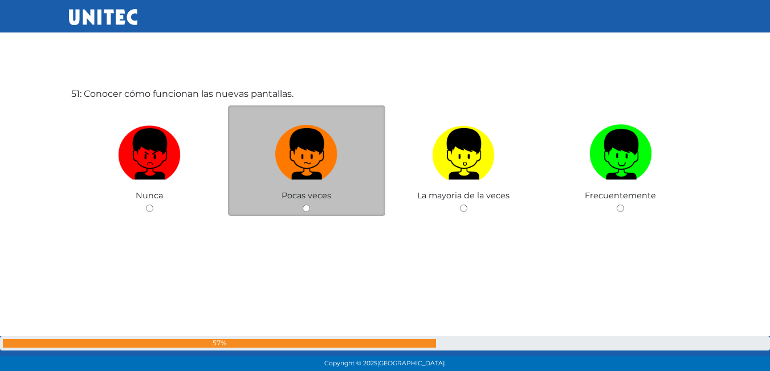
click at [274, 169] on label at bounding box center [306, 155] width 157 height 70
click at [303, 205] on input "radio" at bounding box center [306, 208] width 7 height 7
radio input "true"
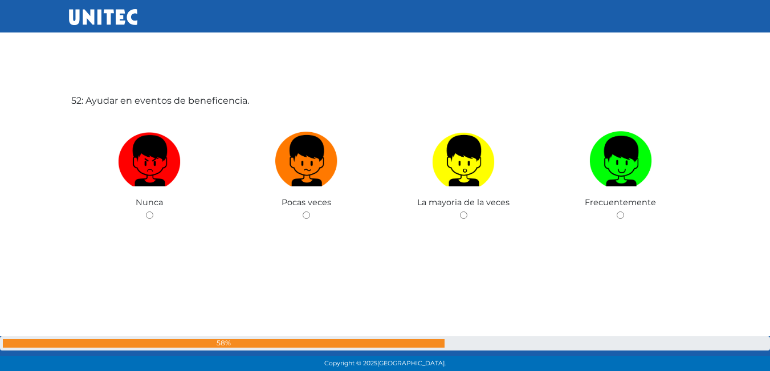
scroll to position [18978, 0]
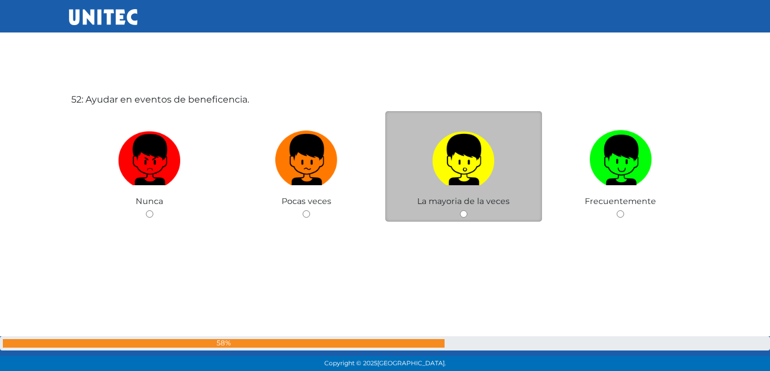
click at [423, 168] on label at bounding box center [463, 160] width 157 height 70
click at [460, 210] on input "radio" at bounding box center [463, 213] width 7 height 7
radio input "true"
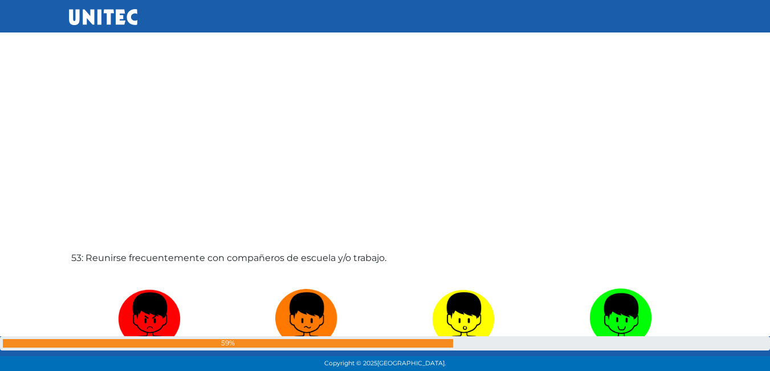
scroll to position [19361, 0]
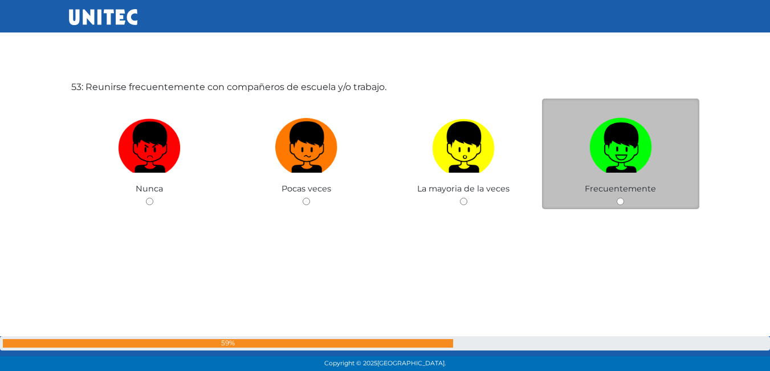
click at [638, 171] on img at bounding box center [620, 143] width 63 height 60
click at [624, 198] on input "radio" at bounding box center [620, 201] width 7 height 7
radio input "true"
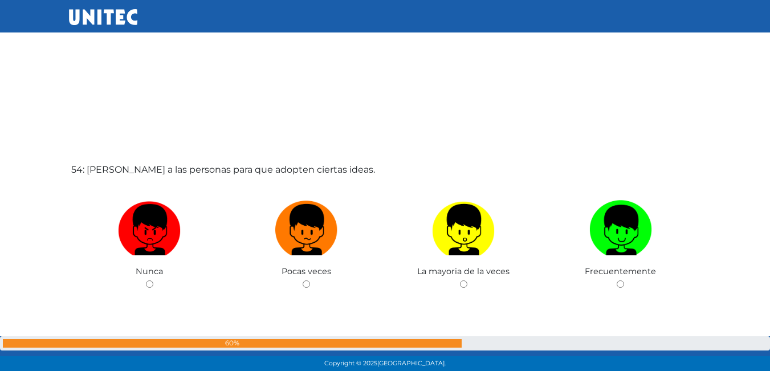
scroll to position [19707, 0]
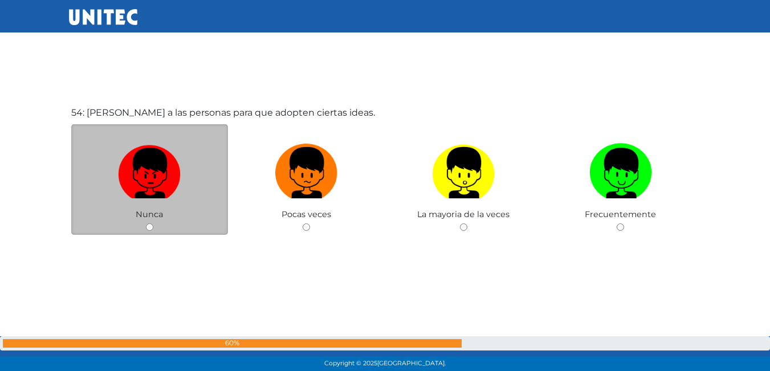
click at [165, 170] on img at bounding box center [149, 169] width 63 height 60
click at [153, 223] on input "radio" at bounding box center [149, 226] width 7 height 7
radio input "true"
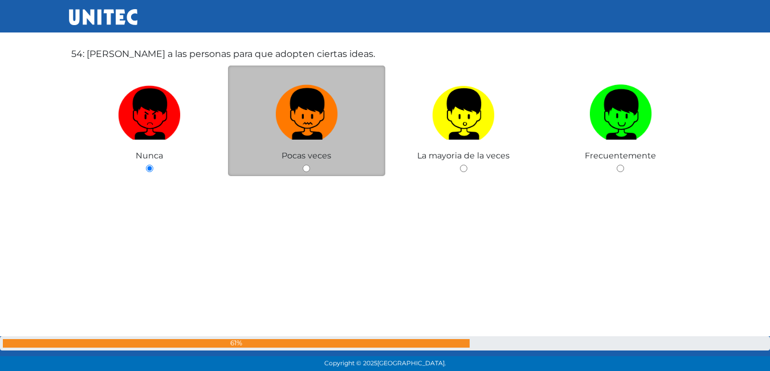
click at [317, 127] on img at bounding box center [306, 110] width 63 height 60
click at [310, 165] on input "radio" at bounding box center [306, 168] width 7 height 7
radio input "true"
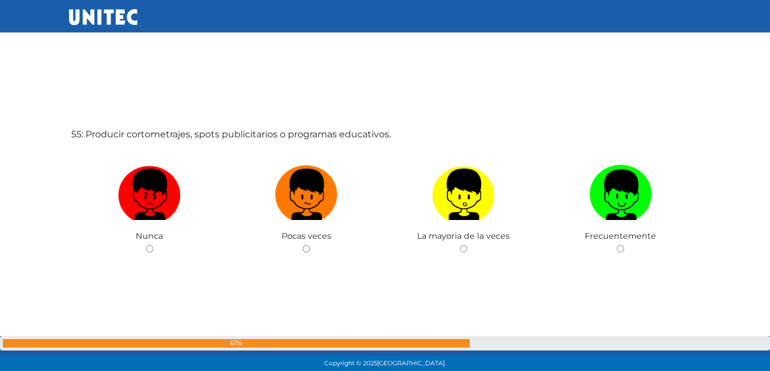
scroll to position [20055, 0]
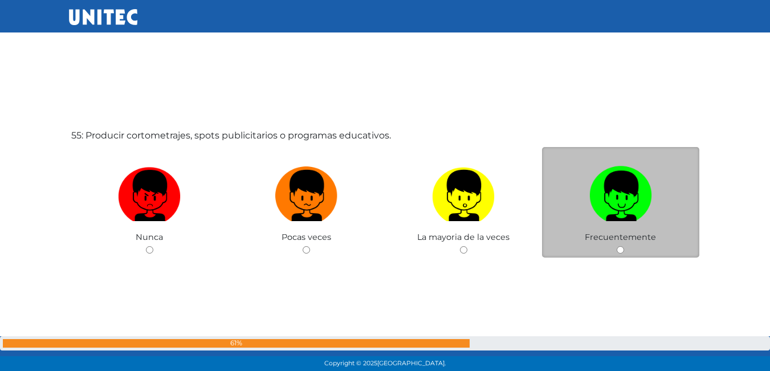
click at [581, 194] on label at bounding box center [620, 196] width 157 height 70
click at [617, 246] on input "radio" at bounding box center [620, 249] width 7 height 7
radio input "true"
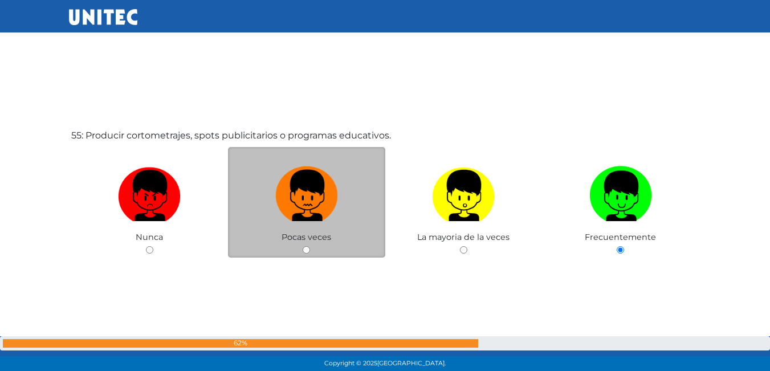
click at [279, 189] on img at bounding box center [306, 192] width 63 height 60
click at [303, 246] on input "radio" at bounding box center [306, 249] width 7 height 7
radio input "true"
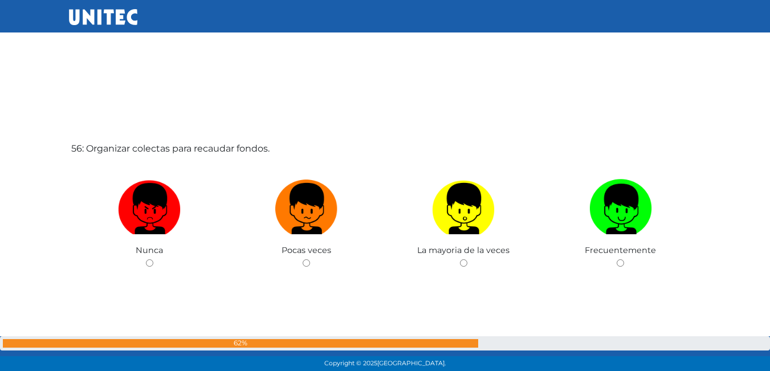
scroll to position [20462, 0]
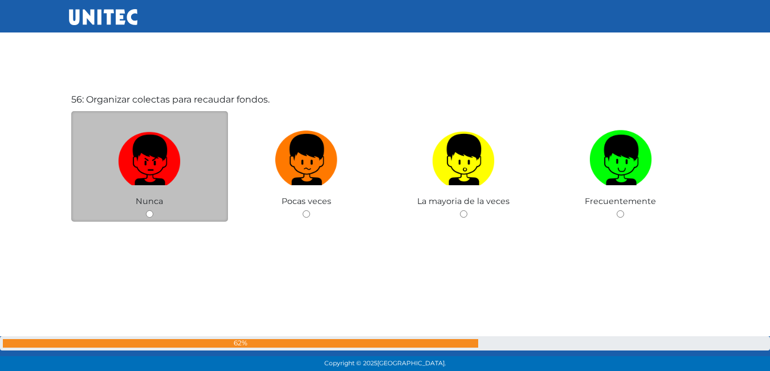
click at [158, 155] on img at bounding box center [149, 156] width 63 height 60
click at [153, 210] on input "radio" at bounding box center [149, 213] width 7 height 7
radio input "true"
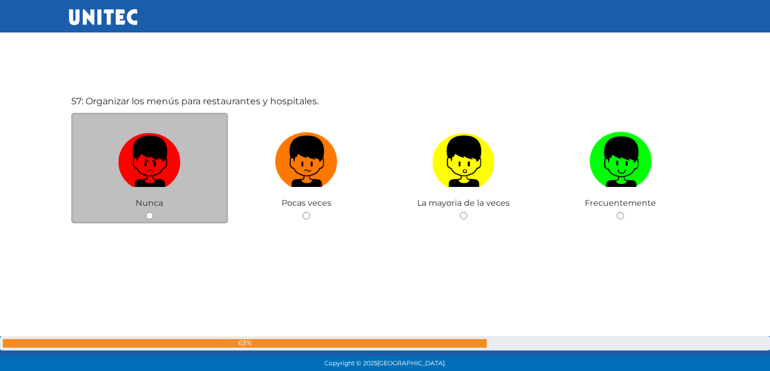
scroll to position [20833, 0]
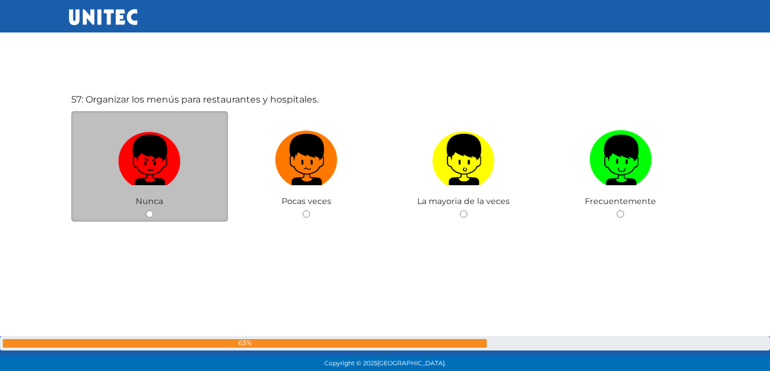
click at [171, 146] on img at bounding box center [149, 156] width 63 height 60
click at [153, 210] on input "radio" at bounding box center [149, 213] width 7 height 7
radio input "true"
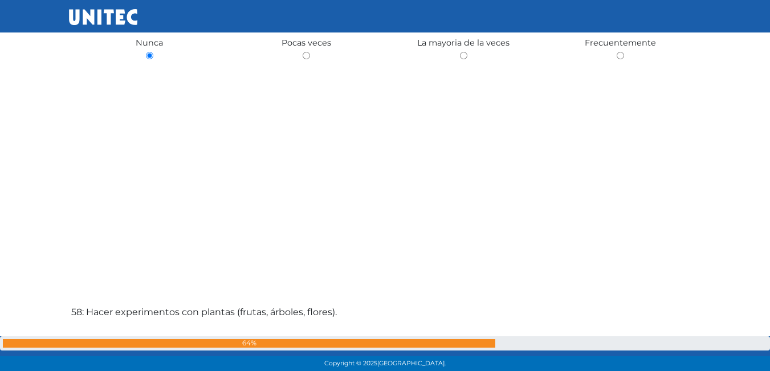
scroll to position [20884, 0]
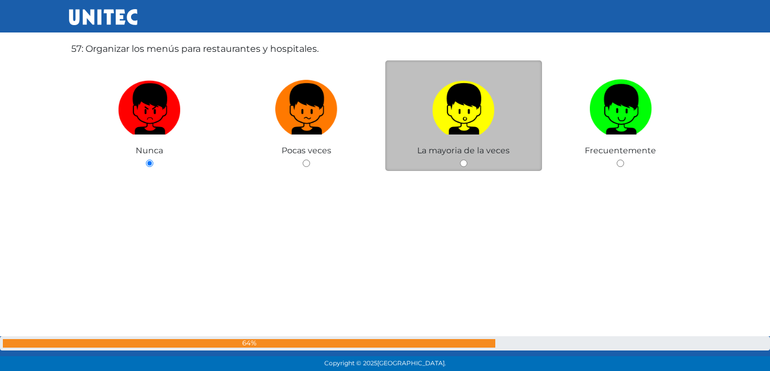
click at [475, 142] on label at bounding box center [463, 110] width 157 height 70
click at [467, 160] on input "radio" at bounding box center [463, 163] width 7 height 7
radio input "true"
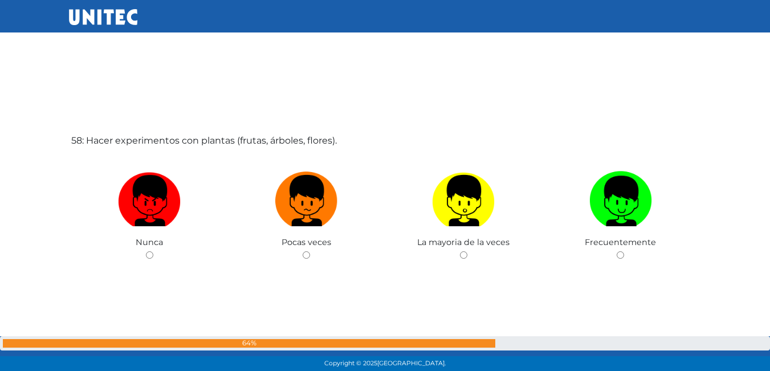
scroll to position [21169, 0]
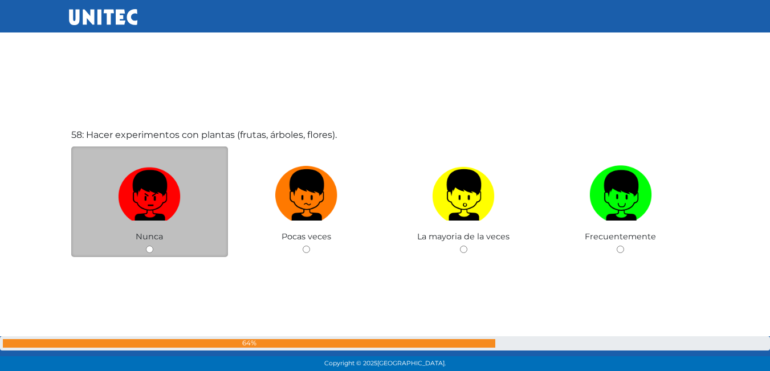
click at [172, 189] on img at bounding box center [149, 191] width 63 height 60
click at [153, 246] on input "radio" at bounding box center [149, 249] width 7 height 7
radio input "true"
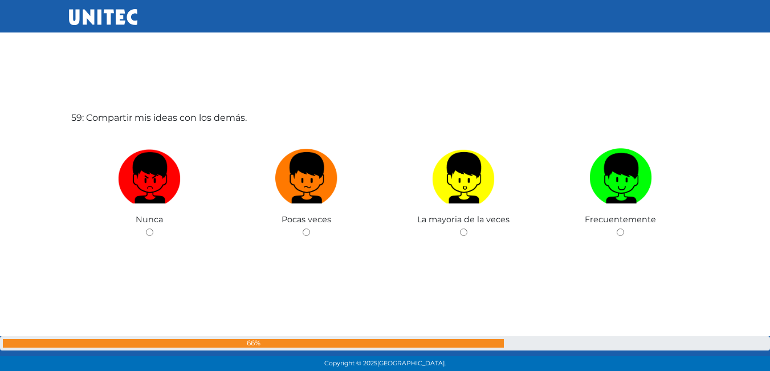
scroll to position [21568, 0]
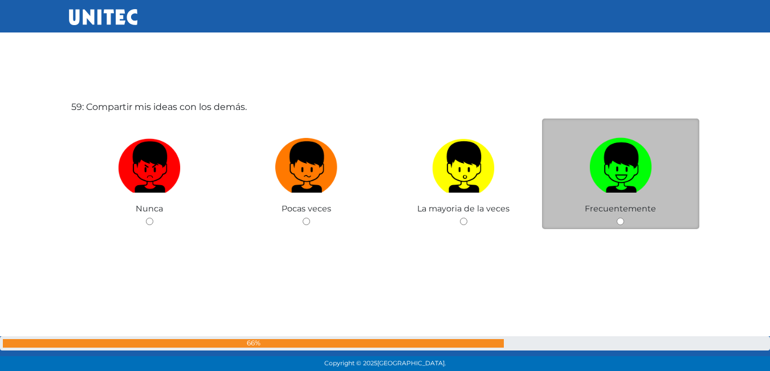
click at [636, 168] on img at bounding box center [620, 163] width 63 height 60
click at [624, 218] on input "radio" at bounding box center [620, 221] width 7 height 7
radio input "true"
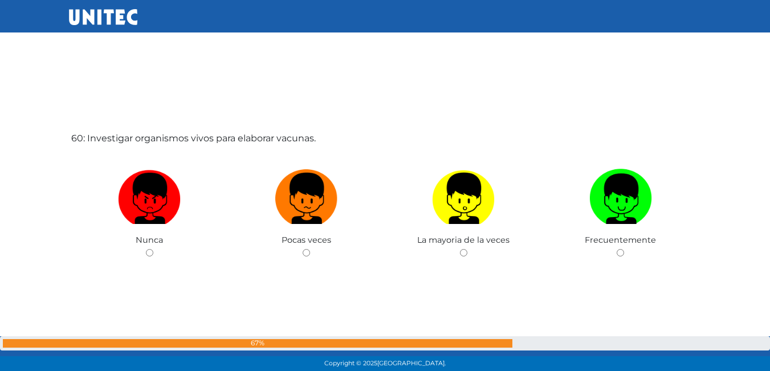
scroll to position [21962, 0]
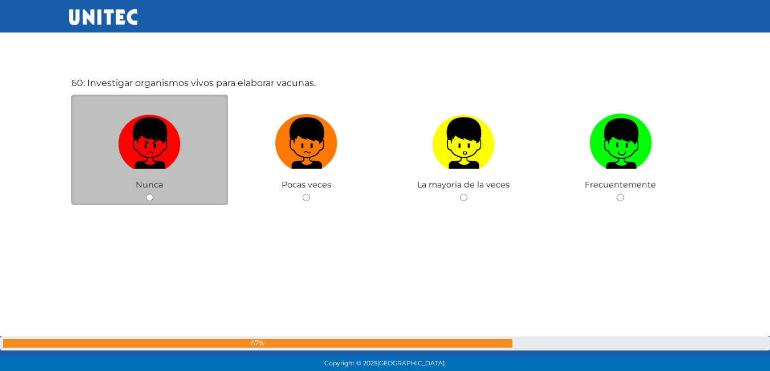
click at [198, 138] on label at bounding box center [149, 144] width 157 height 70
click at [153, 194] on input "radio" at bounding box center [149, 197] width 7 height 7
radio input "true"
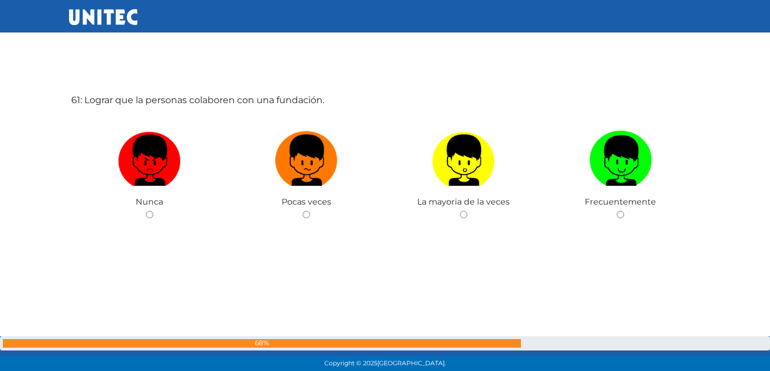
scroll to position [22317, 0]
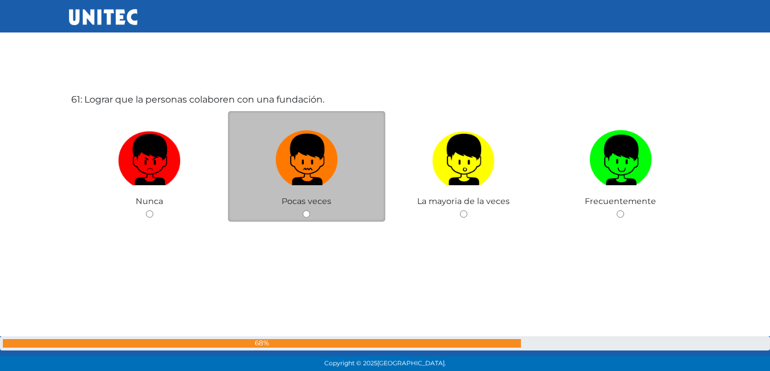
click at [308, 158] on img at bounding box center [306, 156] width 63 height 60
click at [308, 210] on input "radio" at bounding box center [306, 213] width 7 height 7
radio input "true"
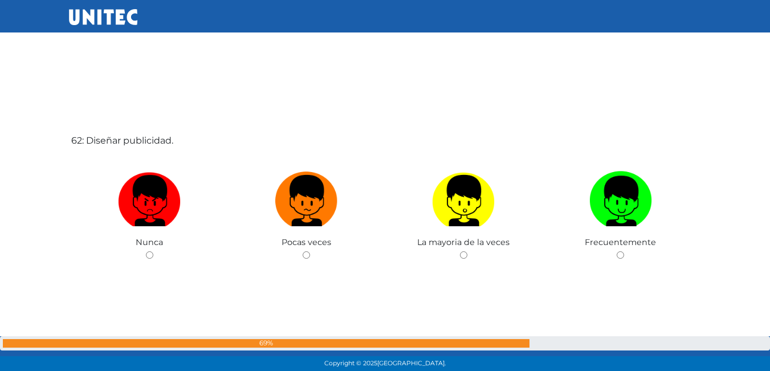
scroll to position [22657, 0]
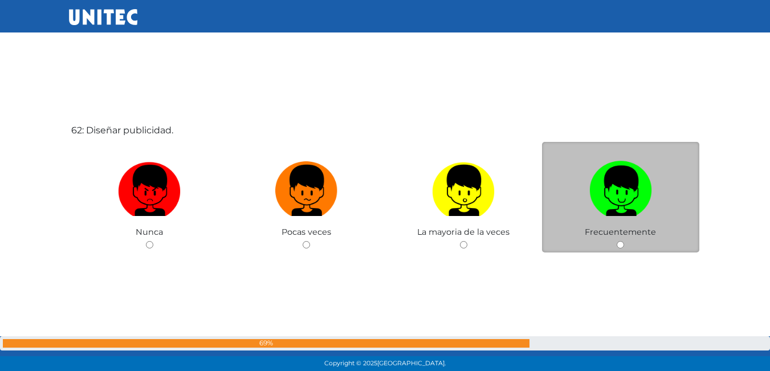
click at [635, 225] on label at bounding box center [620, 191] width 157 height 70
click at [624, 241] on input "radio" at bounding box center [620, 244] width 7 height 7
radio input "true"
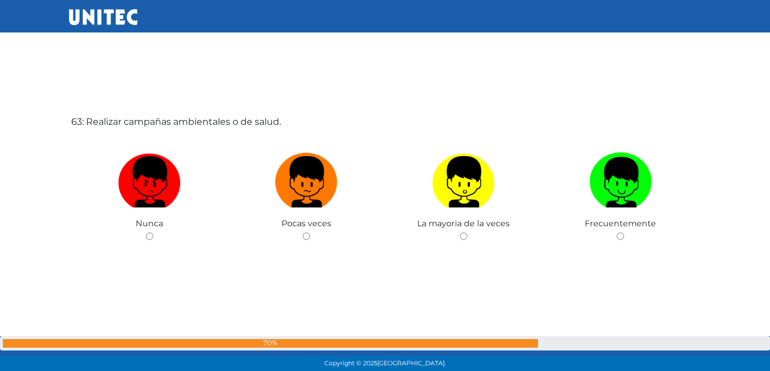
scroll to position [23056, 0]
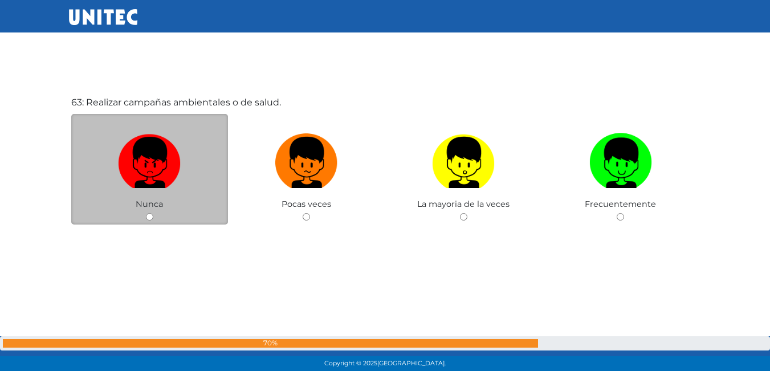
click at [177, 167] on img at bounding box center [149, 159] width 63 height 60
click at [153, 213] on input "radio" at bounding box center [149, 216] width 7 height 7
radio input "true"
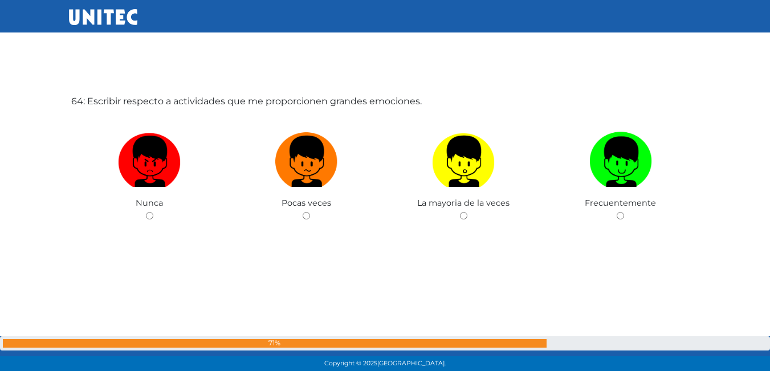
scroll to position [23430, 0]
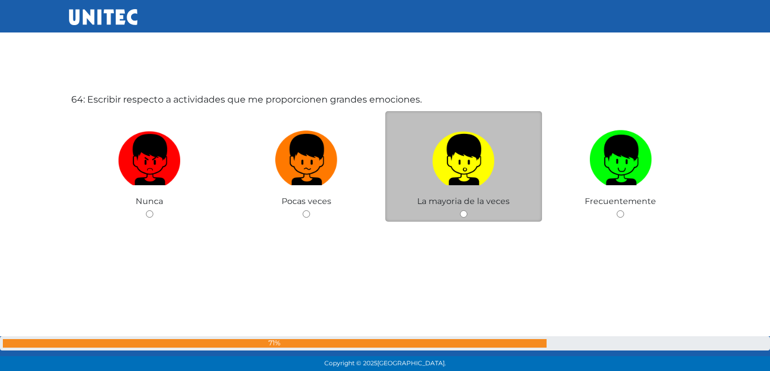
click at [408, 168] on label at bounding box center [463, 160] width 157 height 70
click at [460, 210] on input "radio" at bounding box center [463, 213] width 7 height 7
radio input "true"
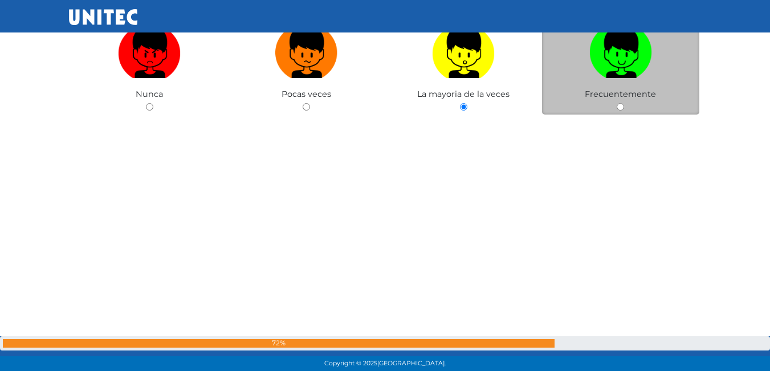
click at [646, 99] on span "Frecuentemente" at bounding box center [620, 94] width 71 height 10
click at [634, 68] on img at bounding box center [620, 49] width 63 height 60
click at [624, 103] on input "radio" at bounding box center [620, 106] width 7 height 7
radio input "true"
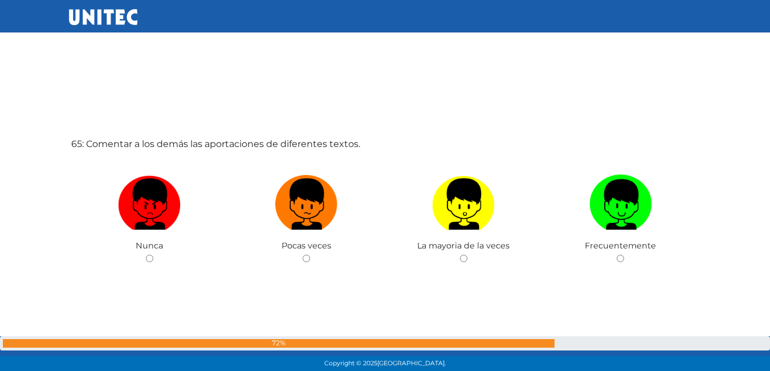
scroll to position [23809, 0]
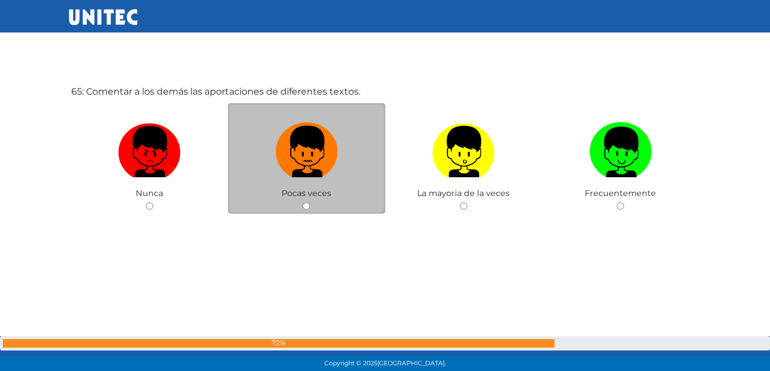
click at [321, 156] on img at bounding box center [306, 148] width 63 height 60
click at [310, 202] on input "radio" at bounding box center [306, 205] width 7 height 7
radio input "true"
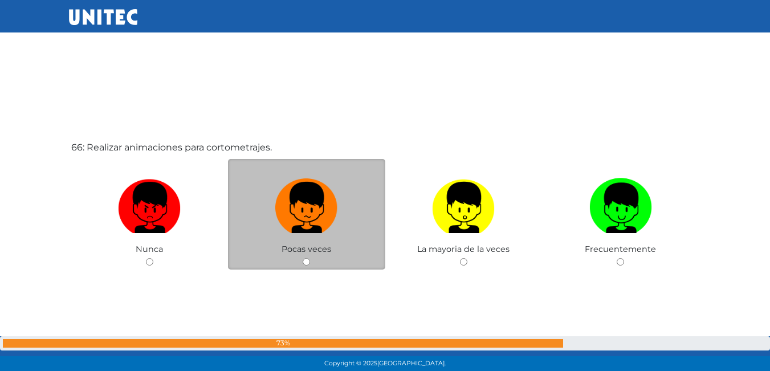
scroll to position [24172, 0]
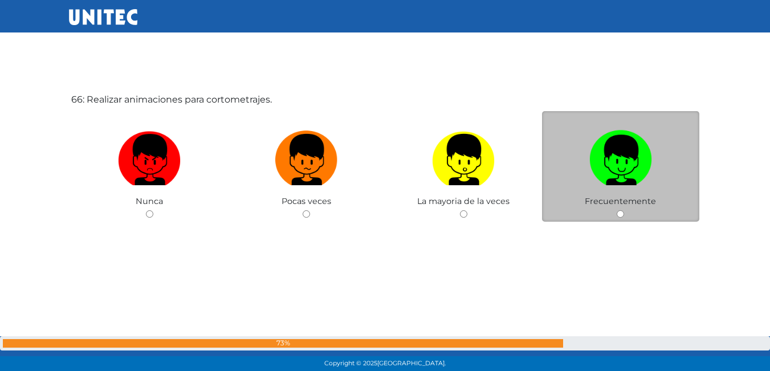
click at [571, 154] on label at bounding box center [620, 160] width 157 height 70
click at [617, 210] on input "radio" at bounding box center [620, 213] width 7 height 7
radio input "true"
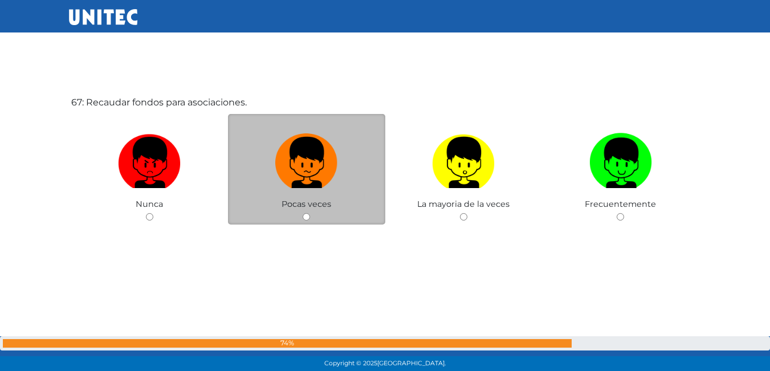
scroll to position [24543, 0]
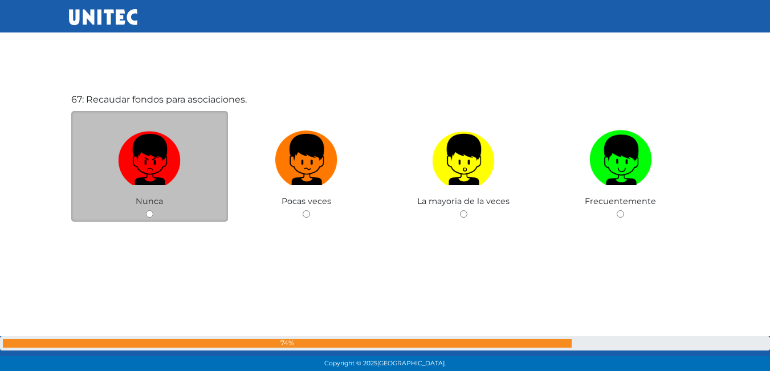
click at [204, 146] on label at bounding box center [149, 160] width 157 height 70
click at [153, 210] on input "radio" at bounding box center [149, 213] width 7 height 7
radio input "true"
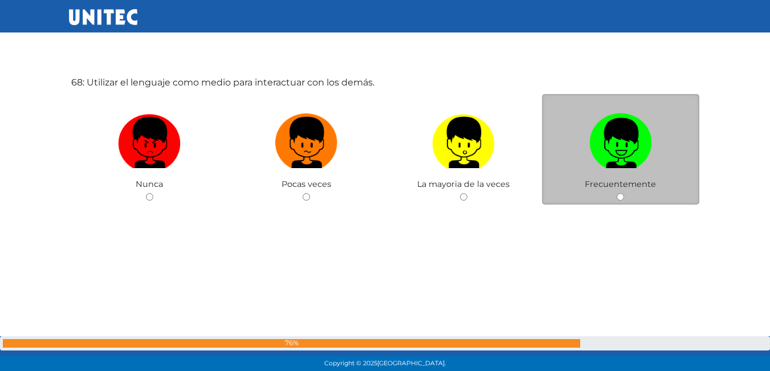
click at [591, 134] on img at bounding box center [620, 139] width 63 height 60
click at [617, 193] on input "radio" at bounding box center [620, 196] width 7 height 7
radio input "true"
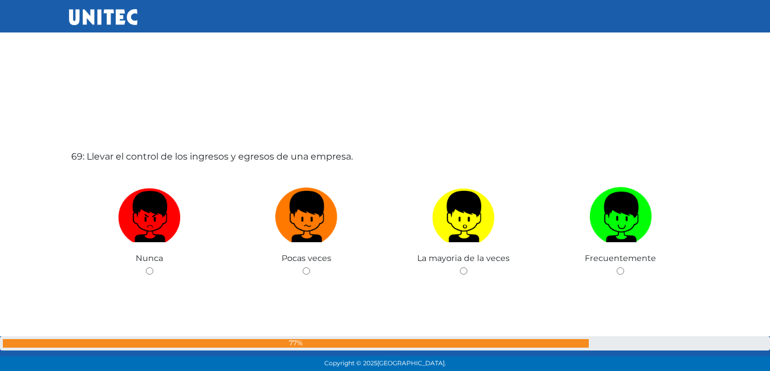
scroll to position [25285, 0]
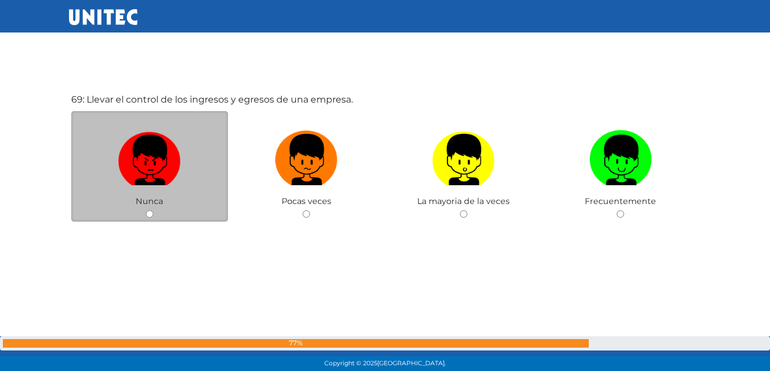
click at [149, 166] on img at bounding box center [149, 156] width 63 height 60
click at [149, 210] on input "radio" at bounding box center [149, 213] width 7 height 7
radio input "true"
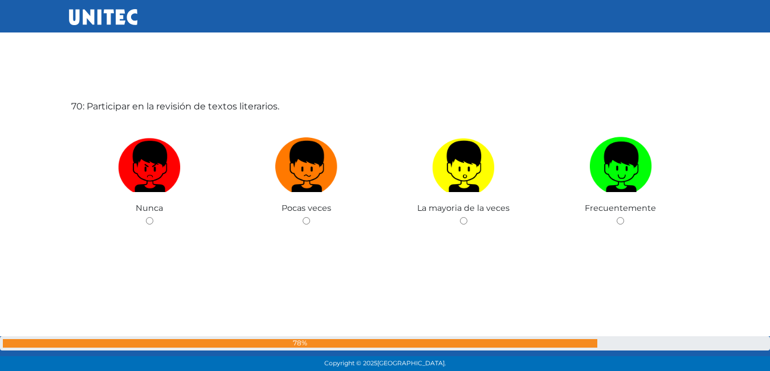
scroll to position [25668, 0]
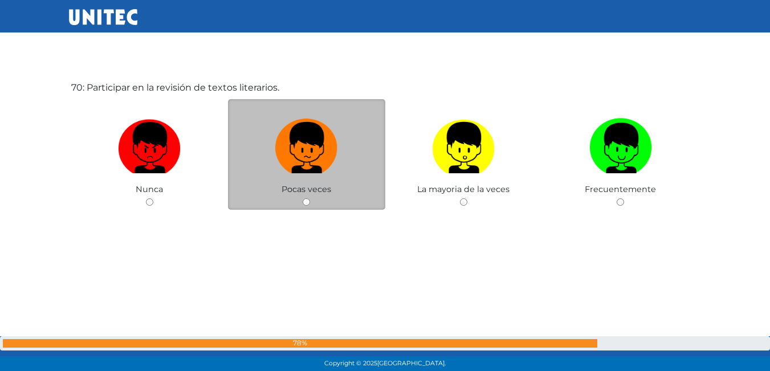
click at [384, 154] on label at bounding box center [306, 148] width 157 height 70
click at [310, 198] on input "radio" at bounding box center [306, 201] width 7 height 7
radio input "true"
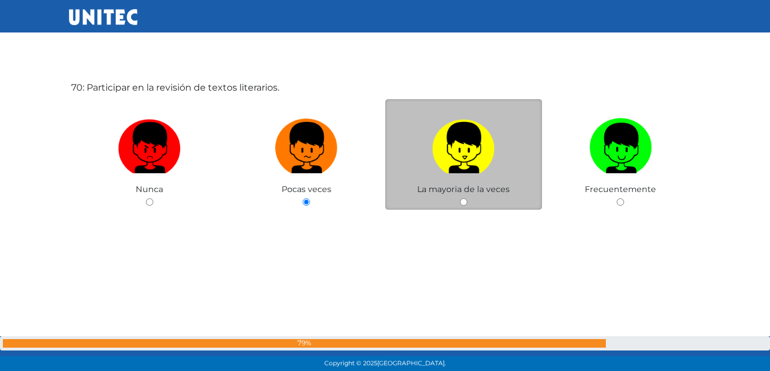
click at [462, 150] on img at bounding box center [463, 144] width 63 height 60
click at [462, 198] on input "radio" at bounding box center [463, 201] width 7 height 7
radio input "true"
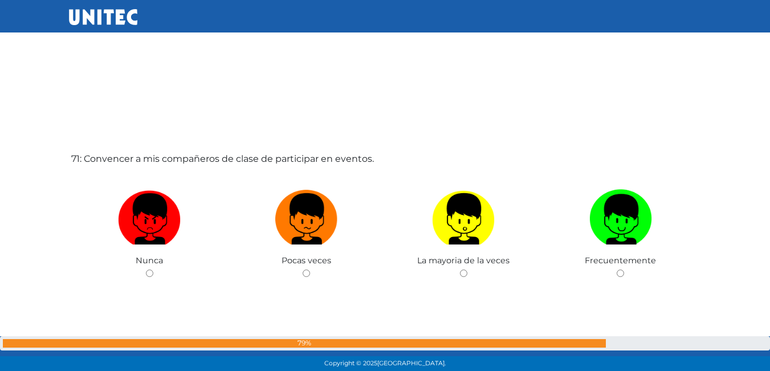
scroll to position [26010, 0]
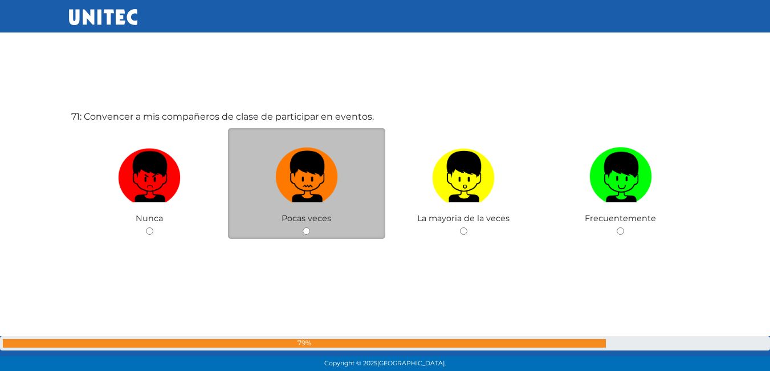
click at [305, 172] on img at bounding box center [306, 173] width 63 height 60
click at [305, 227] on input "radio" at bounding box center [306, 230] width 7 height 7
radio input "true"
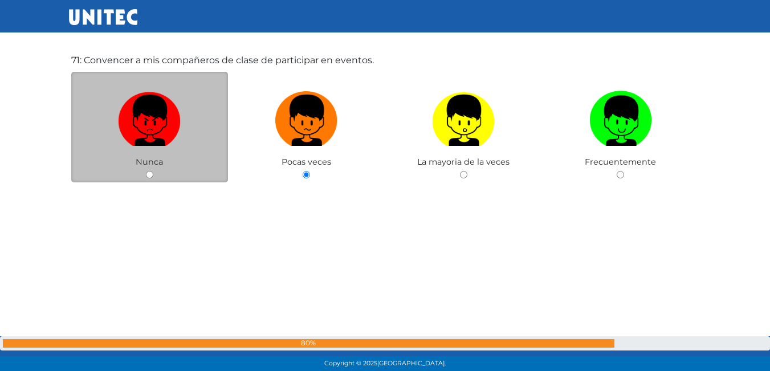
click at [141, 166] on div "Nunca" at bounding box center [149, 127] width 157 height 111
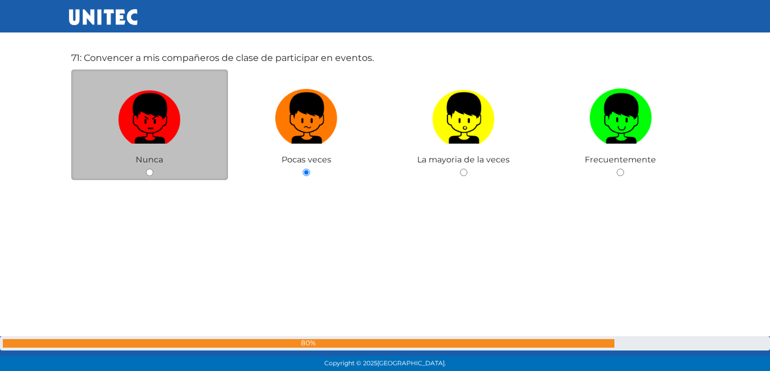
click at [131, 125] on img at bounding box center [149, 114] width 63 height 60
click at [146, 169] on input "radio" at bounding box center [149, 172] width 7 height 7
radio input "true"
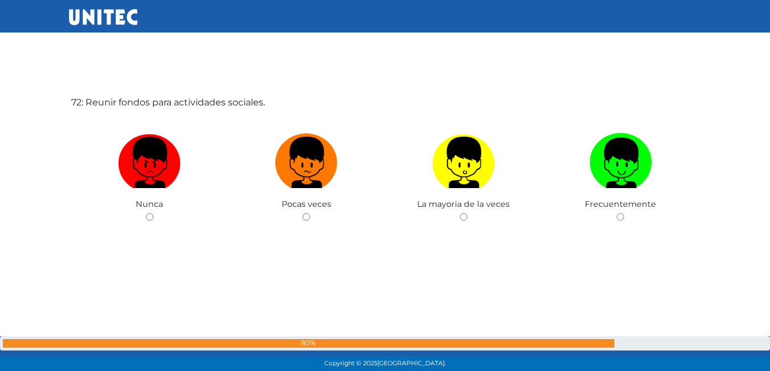
scroll to position [26375, 0]
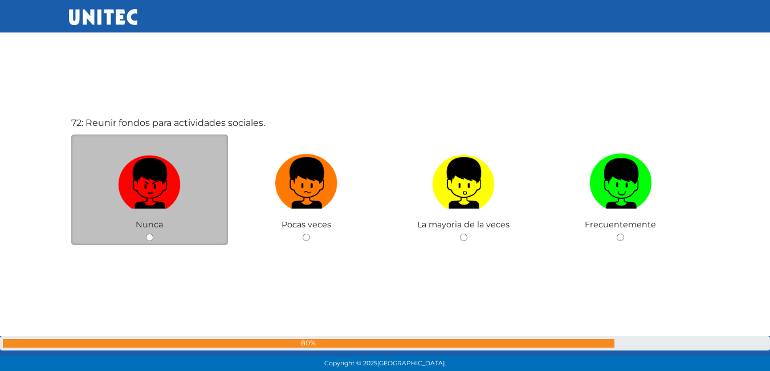
click at [152, 172] on img at bounding box center [149, 179] width 63 height 60
click at [152, 234] on input "radio" at bounding box center [149, 237] width 7 height 7
radio input "true"
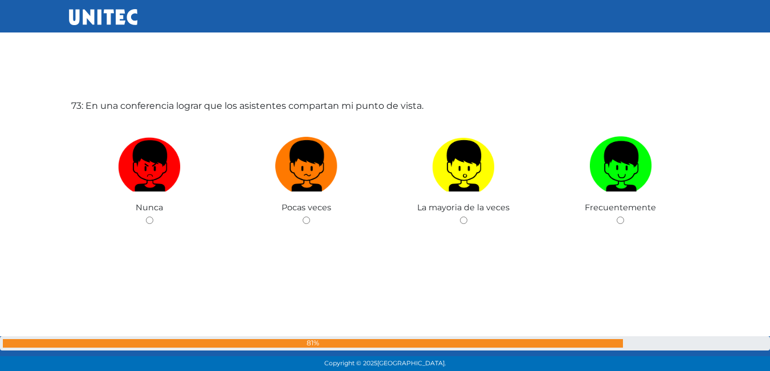
scroll to position [26769, 0]
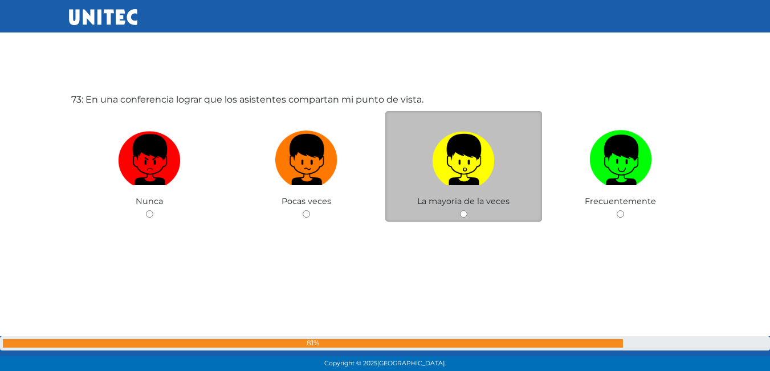
click at [507, 160] on label at bounding box center [463, 160] width 157 height 70
click at [467, 210] on input "radio" at bounding box center [463, 213] width 7 height 7
radio input "true"
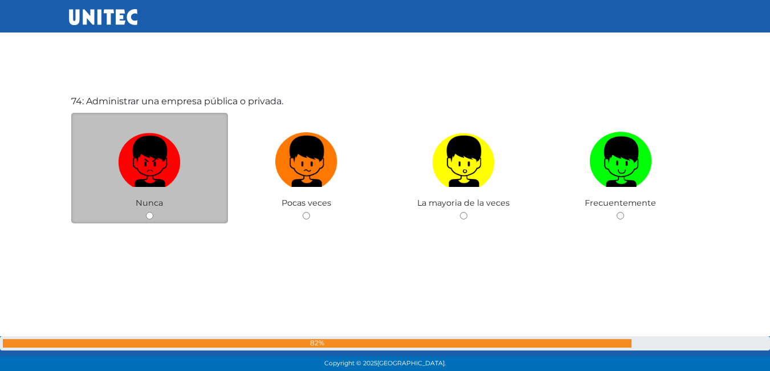
scroll to position [27140, 0]
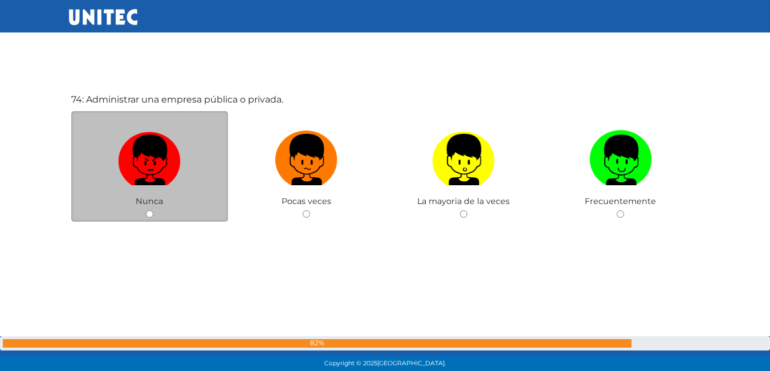
click at [163, 152] on img at bounding box center [149, 156] width 63 height 60
click at [153, 210] on input "radio" at bounding box center [149, 213] width 7 height 7
radio input "true"
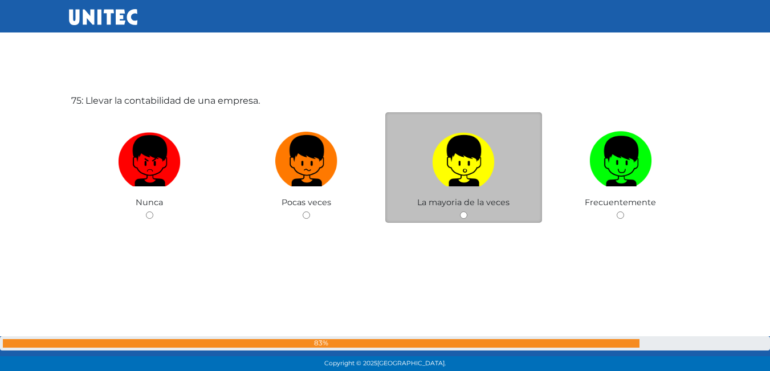
scroll to position [27511, 0]
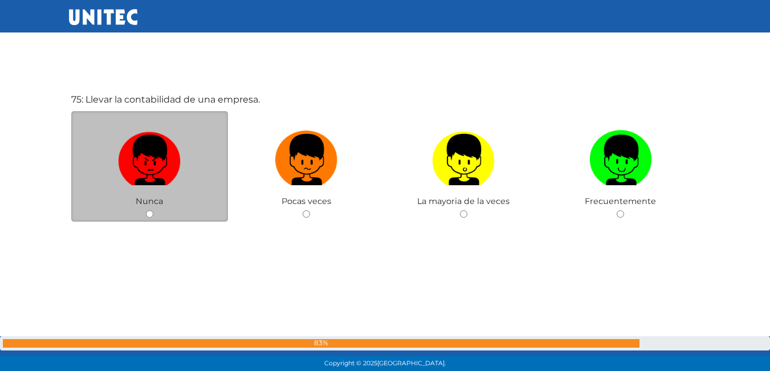
click at [168, 140] on img at bounding box center [149, 156] width 63 height 60
click at [153, 210] on input "radio" at bounding box center [149, 213] width 7 height 7
radio input "true"
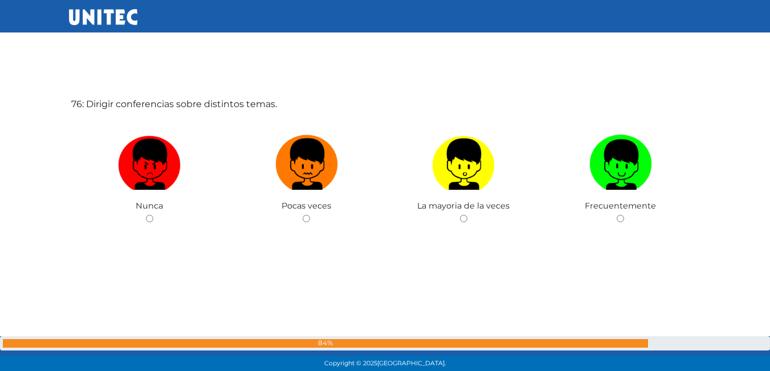
scroll to position [27882, 0]
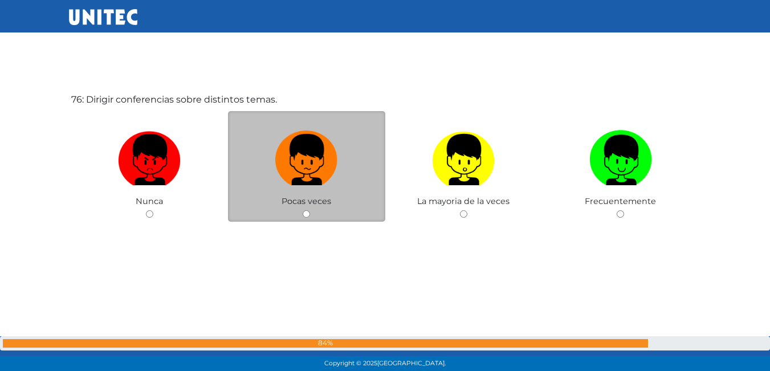
click at [262, 152] on label at bounding box center [306, 160] width 157 height 70
click at [303, 210] on input "radio" at bounding box center [306, 213] width 7 height 7
radio input "true"
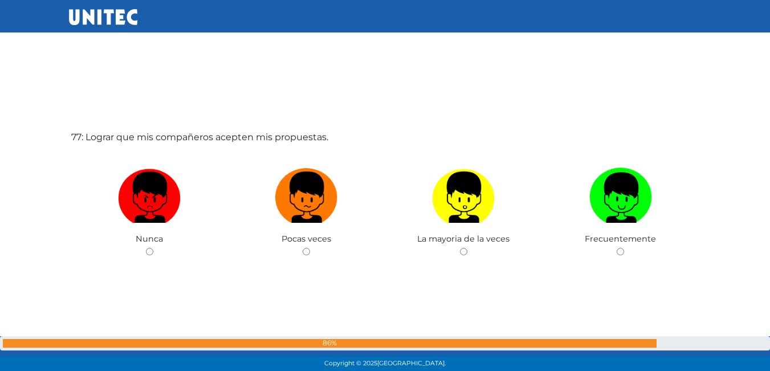
scroll to position [28272, 0]
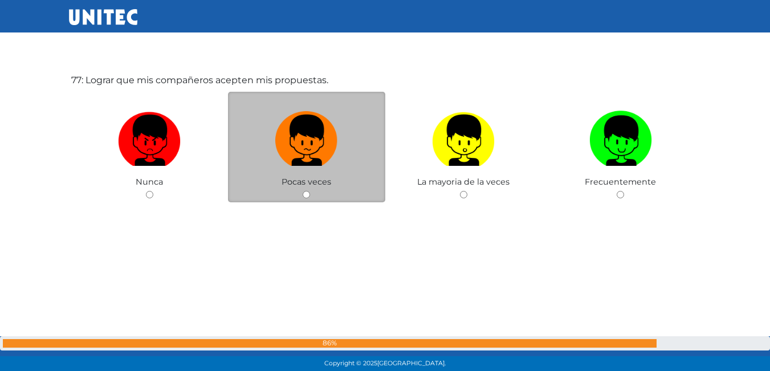
click at [254, 154] on label at bounding box center [306, 141] width 157 height 70
click at [303, 191] on input "radio" at bounding box center [306, 194] width 7 height 7
radio input "true"
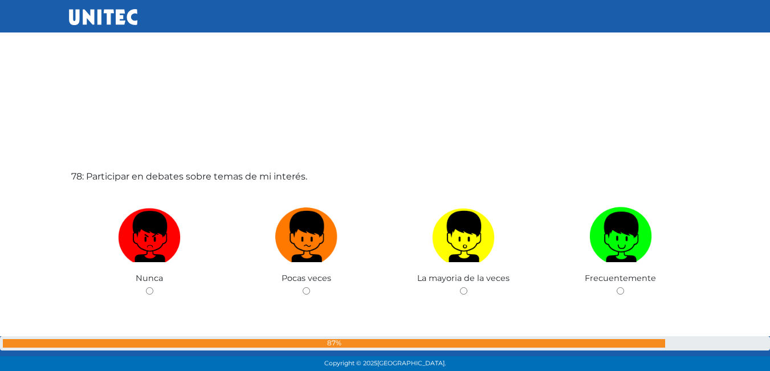
scroll to position [28604, 0]
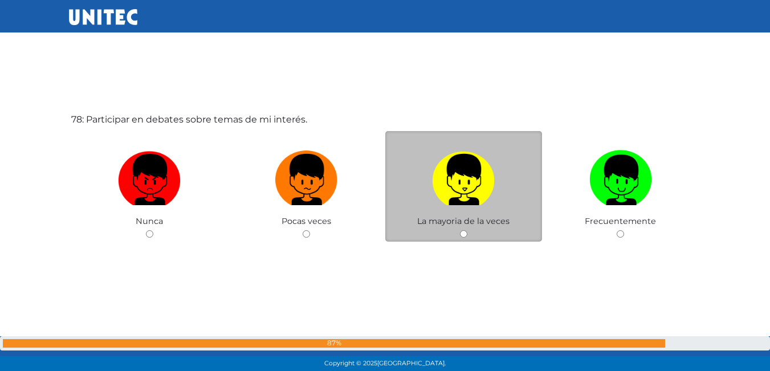
click at [454, 190] on img at bounding box center [463, 176] width 63 height 60
click at [460, 230] on input "radio" at bounding box center [463, 233] width 7 height 7
radio input "true"
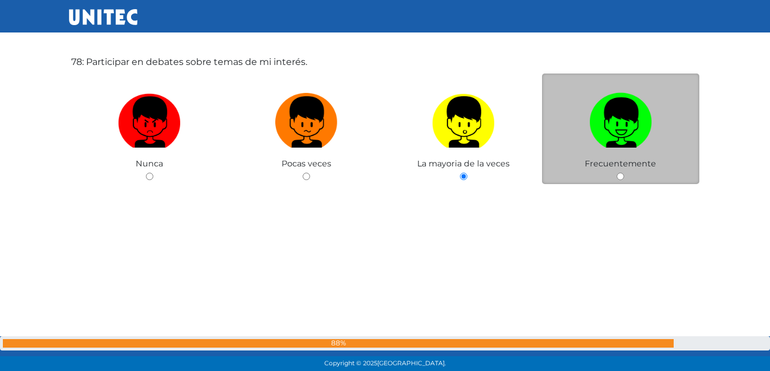
click at [626, 135] on img at bounding box center [620, 118] width 63 height 60
click at [624, 173] on input "radio" at bounding box center [620, 176] width 7 height 7
radio input "true"
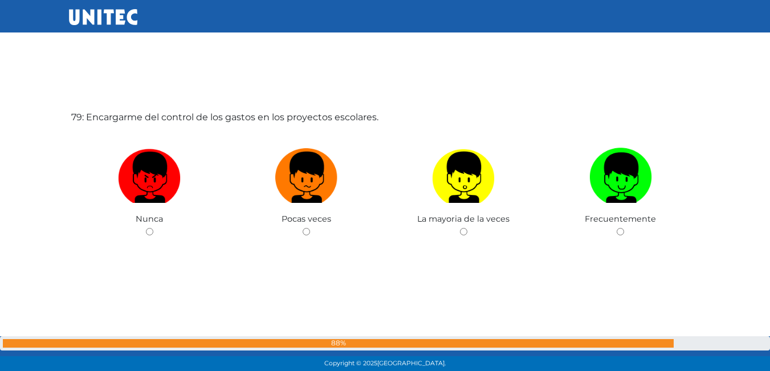
scroll to position [28995, 0]
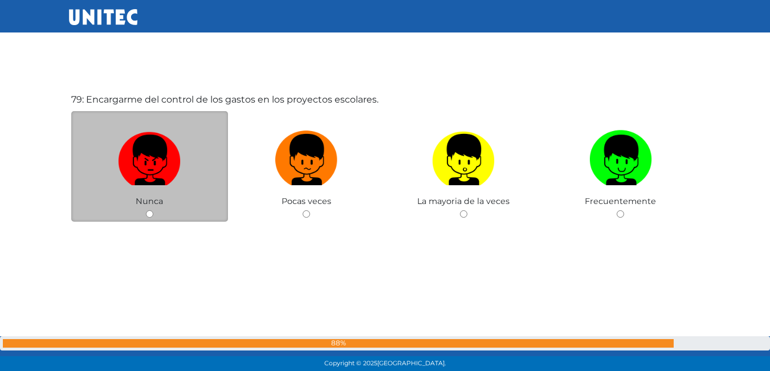
click at [168, 158] on img at bounding box center [149, 156] width 63 height 60
click at [153, 210] on input "radio" at bounding box center [149, 213] width 7 height 7
radio input "true"
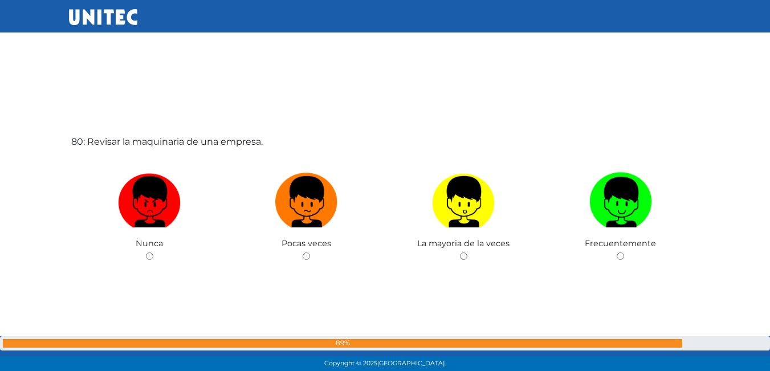
scroll to position [29335, 0]
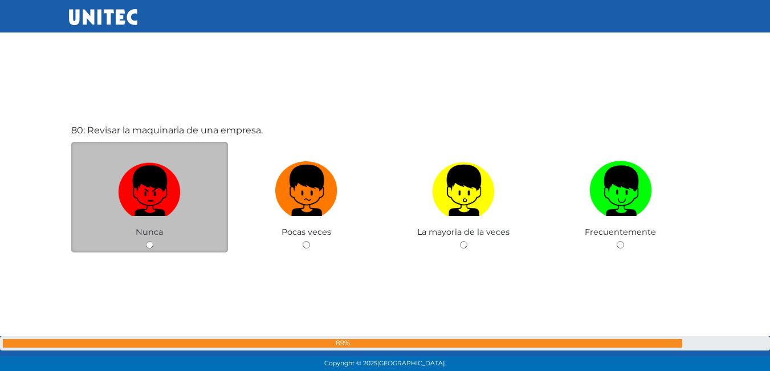
click at [170, 189] on img at bounding box center [149, 187] width 63 height 60
click at [153, 241] on input "radio" at bounding box center [149, 244] width 7 height 7
radio input "true"
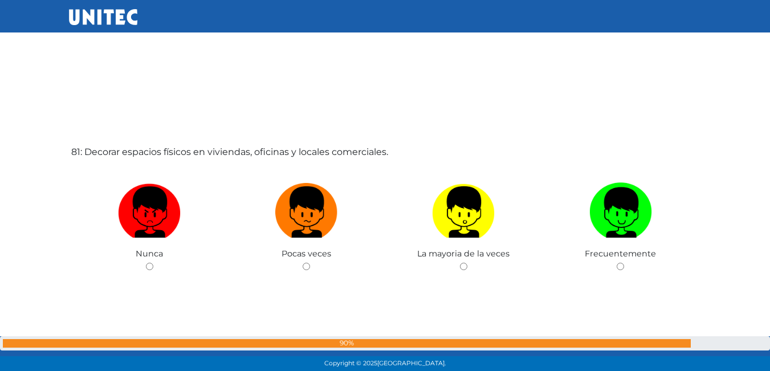
scroll to position [29700, 0]
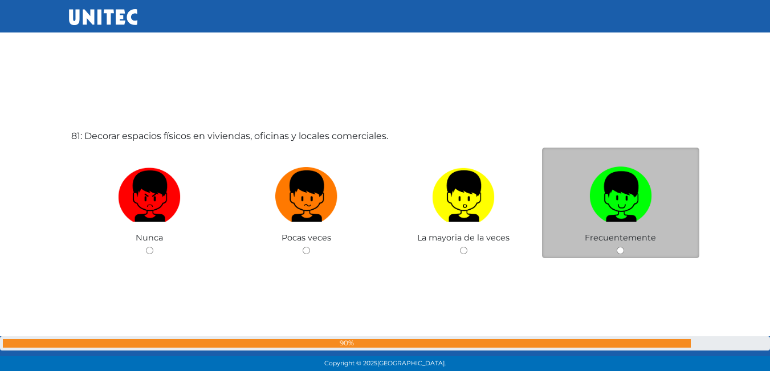
click at [654, 185] on label at bounding box center [620, 197] width 157 height 70
click at [624, 247] on input "radio" at bounding box center [620, 250] width 7 height 7
radio input "true"
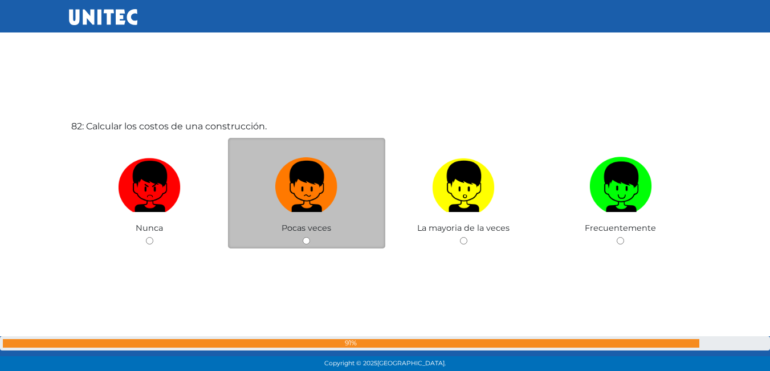
scroll to position [30099, 0]
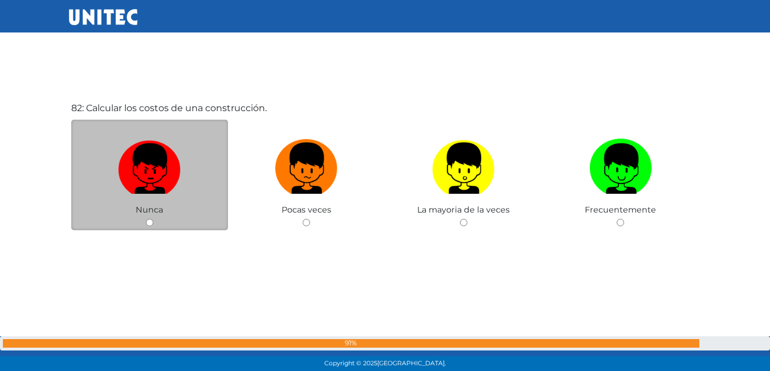
click at [166, 183] on img at bounding box center [149, 164] width 63 height 60
click at [153, 219] on input "radio" at bounding box center [149, 222] width 7 height 7
radio input "true"
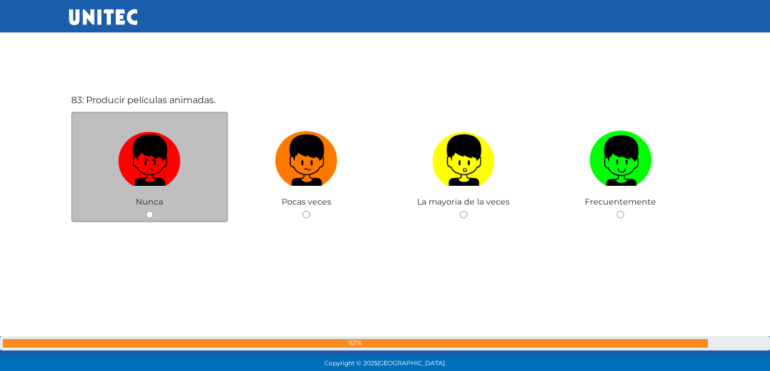
scroll to position [30479, 0]
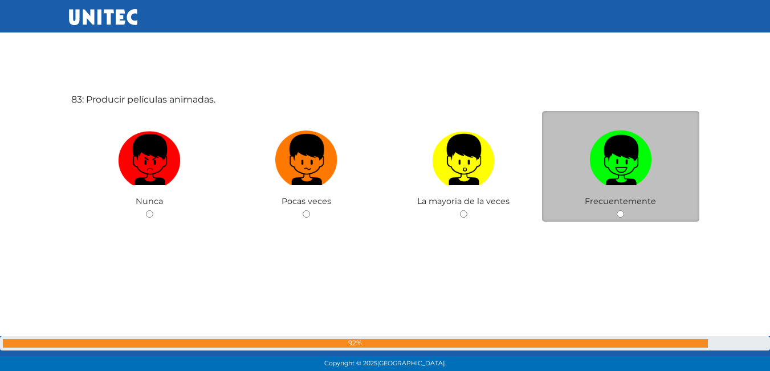
click at [635, 144] on img at bounding box center [620, 156] width 63 height 60
click at [624, 210] on input "radio" at bounding box center [620, 213] width 7 height 7
radio input "true"
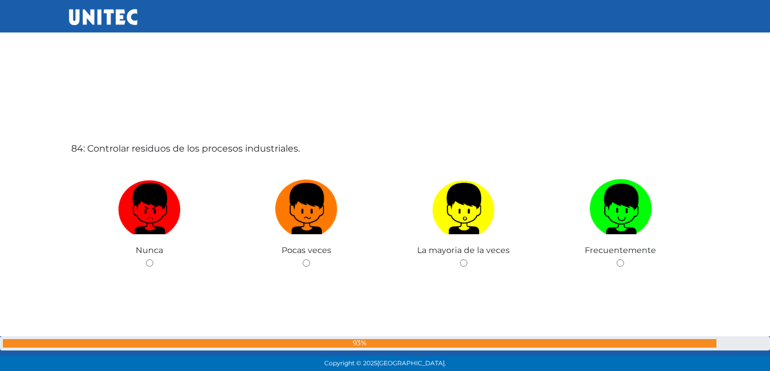
scroll to position [30865, 0]
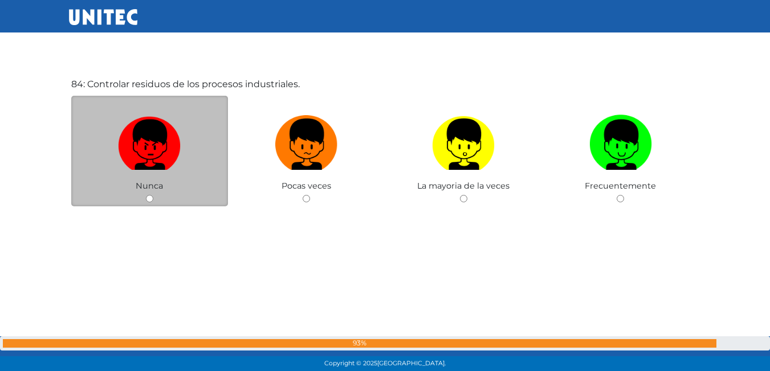
drag, startPoint x: 161, startPoint y: 142, endPoint x: 191, endPoint y: 142, distance: 29.6
click at [162, 142] on img at bounding box center [149, 141] width 63 height 60
click at [153, 195] on input "radio" at bounding box center [149, 198] width 7 height 7
radio input "true"
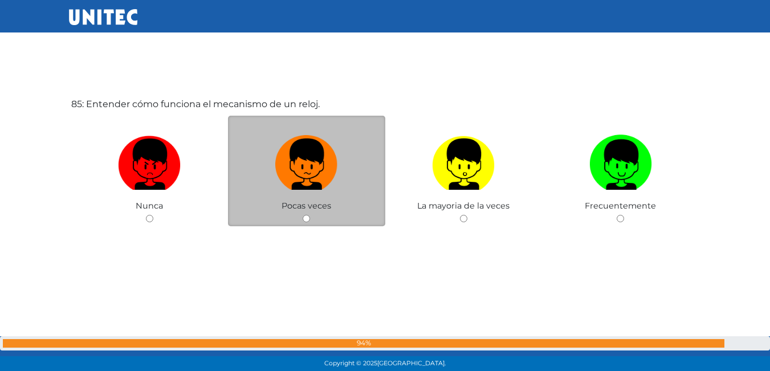
scroll to position [31221, 0]
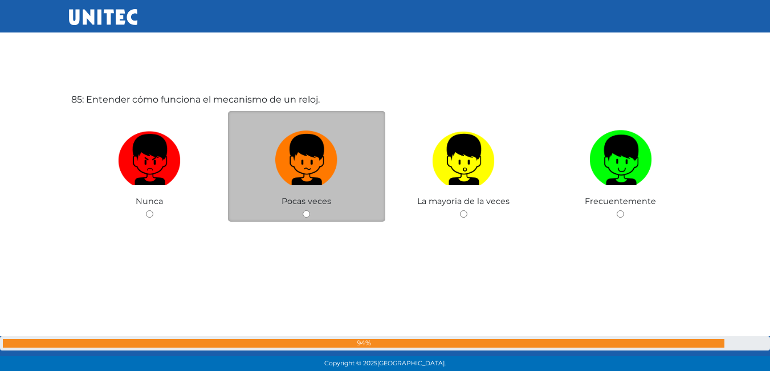
click at [267, 153] on label at bounding box center [306, 160] width 157 height 70
click at [303, 210] on input "radio" at bounding box center [306, 213] width 7 height 7
radio input "true"
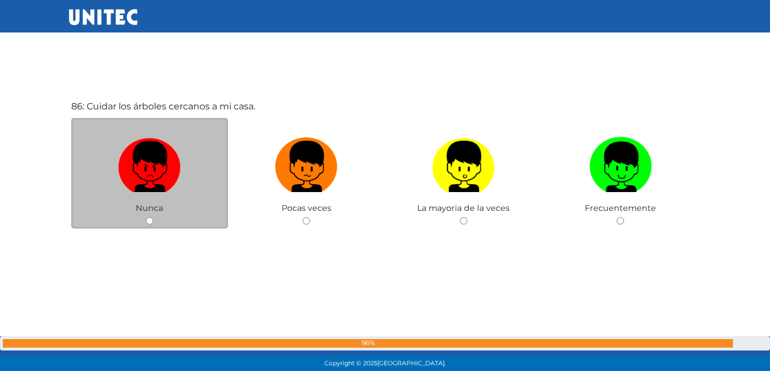
scroll to position [31592, 0]
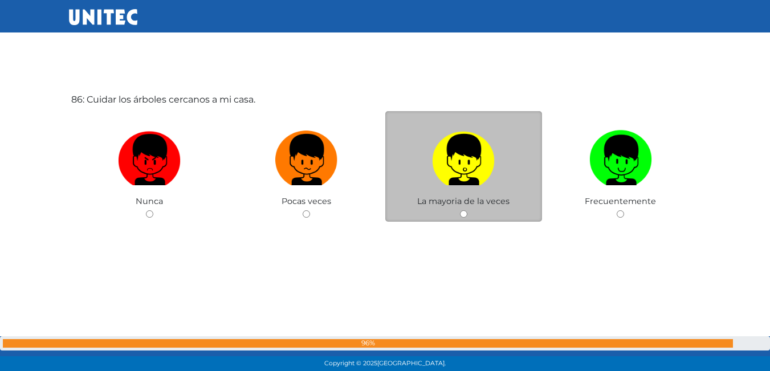
click at [392, 186] on label at bounding box center [463, 160] width 157 height 70
click at [460, 210] on input "radio" at bounding box center [463, 213] width 7 height 7
radio input "true"
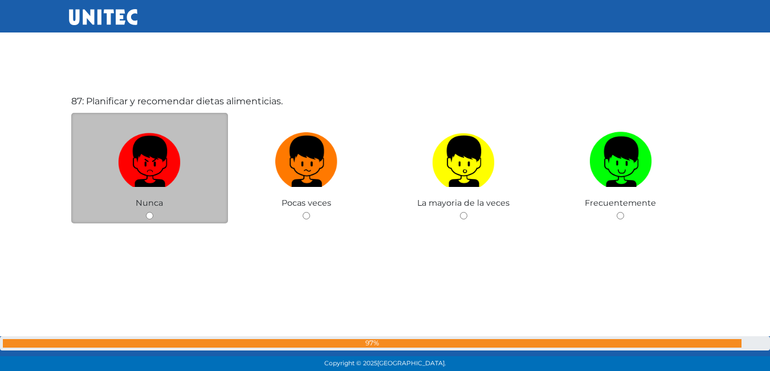
scroll to position [31963, 0]
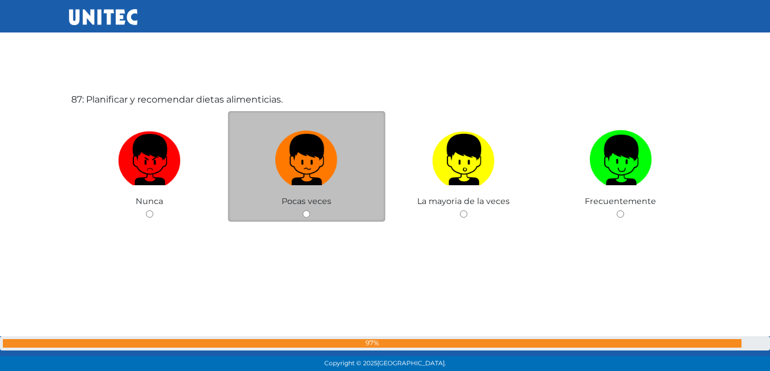
click at [300, 179] on img at bounding box center [306, 156] width 63 height 60
click at [303, 210] on input "radio" at bounding box center [306, 213] width 7 height 7
radio input "true"
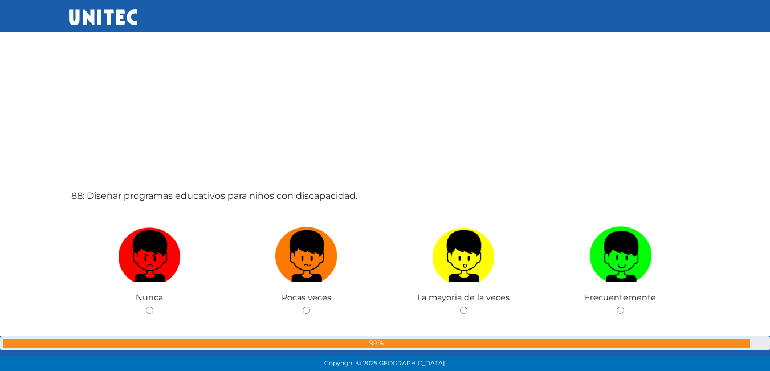
scroll to position [32295, 0]
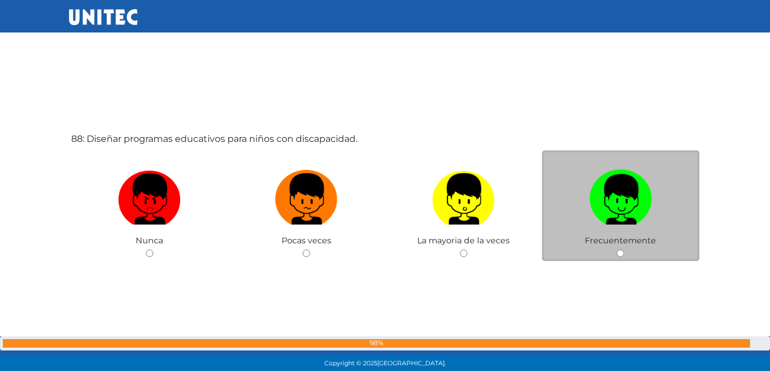
click at [654, 203] on label at bounding box center [620, 200] width 157 height 70
click at [624, 250] on input "radio" at bounding box center [620, 253] width 7 height 7
radio input "true"
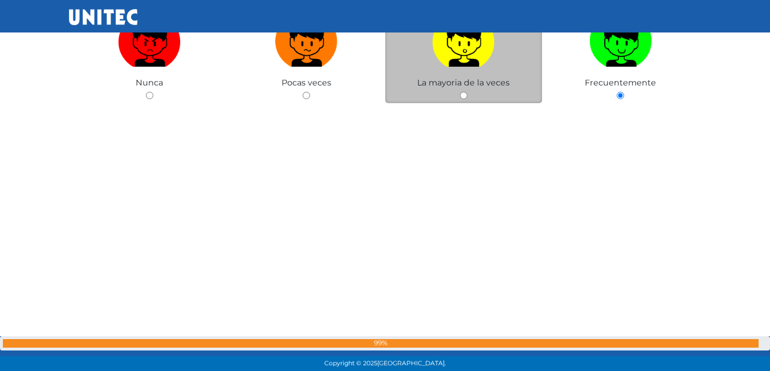
scroll to position [32420, 0]
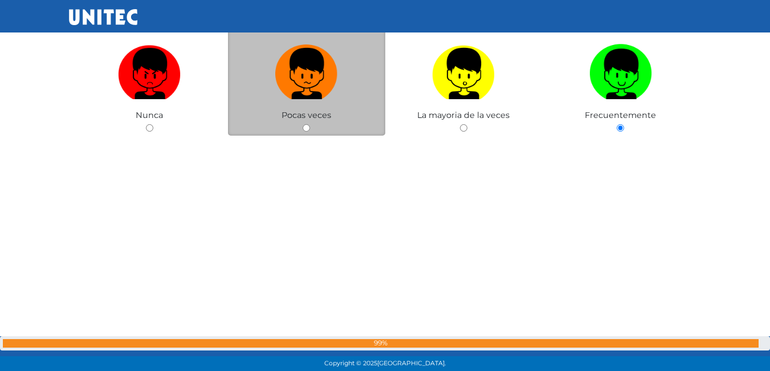
click at [327, 101] on label at bounding box center [306, 74] width 157 height 70
click at [310, 124] on input "radio" at bounding box center [306, 127] width 7 height 7
radio input "true"
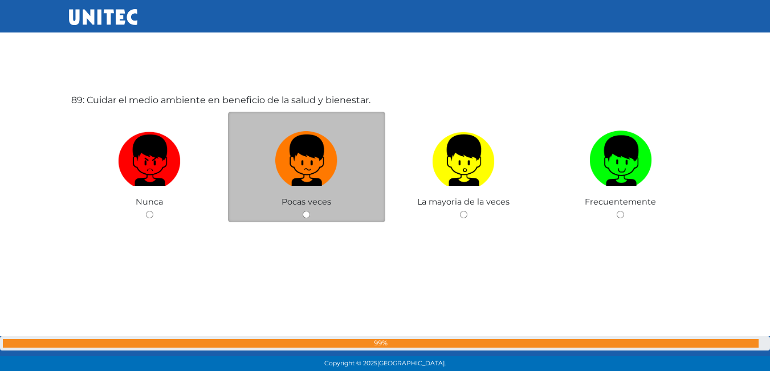
scroll to position [32705, 0]
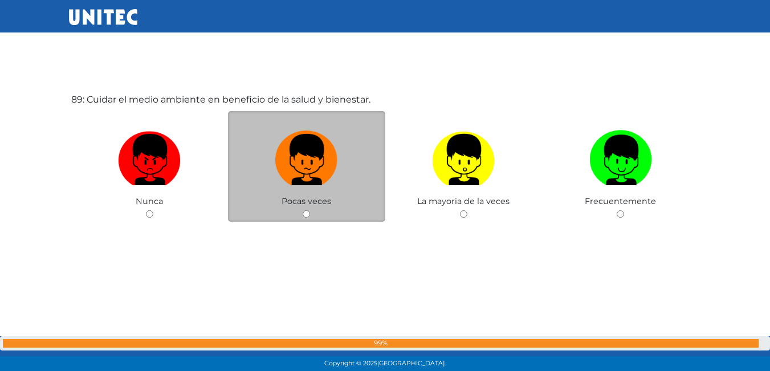
click at [325, 201] on span "Pocas veces" at bounding box center [307, 201] width 50 height 10
click at [303, 157] on img at bounding box center [306, 156] width 63 height 60
click at [303, 210] on input "radio" at bounding box center [306, 213] width 7 height 7
radio input "true"
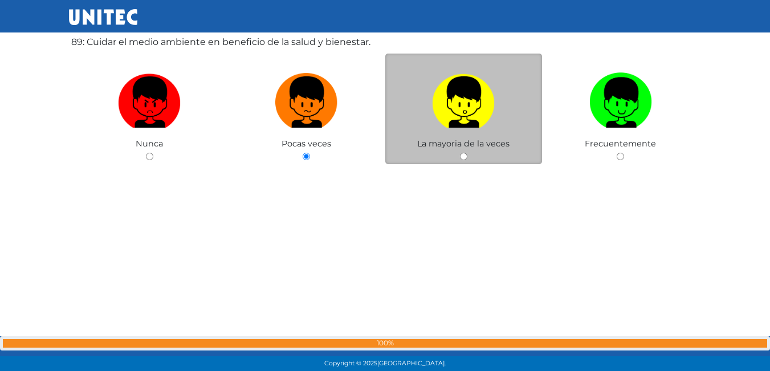
click at [520, 116] on div "89: Cuidar el medio ambiente en beneficio de la salud y bienestar. Nunca Pocas …" at bounding box center [385, 127] width 633 height 371
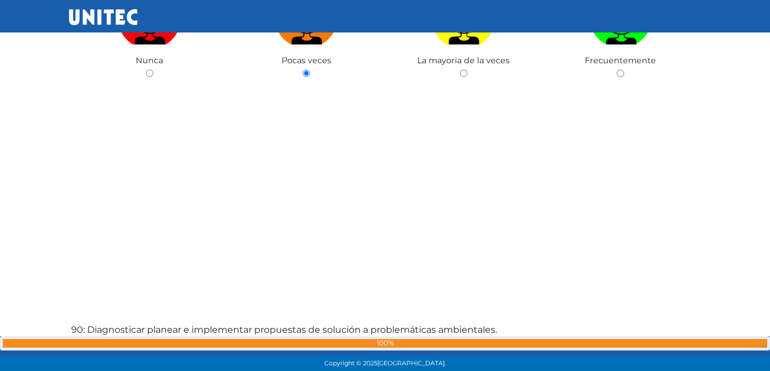
scroll to position [32734, 0]
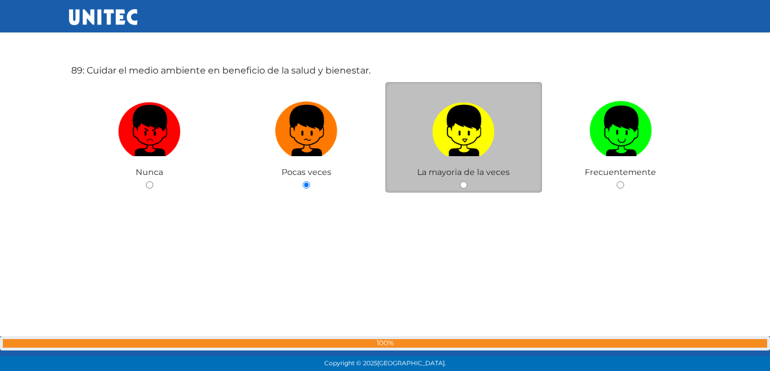
click at [472, 152] on img at bounding box center [463, 127] width 63 height 60
click at [467, 181] on input "radio" at bounding box center [463, 184] width 7 height 7
radio input "true"
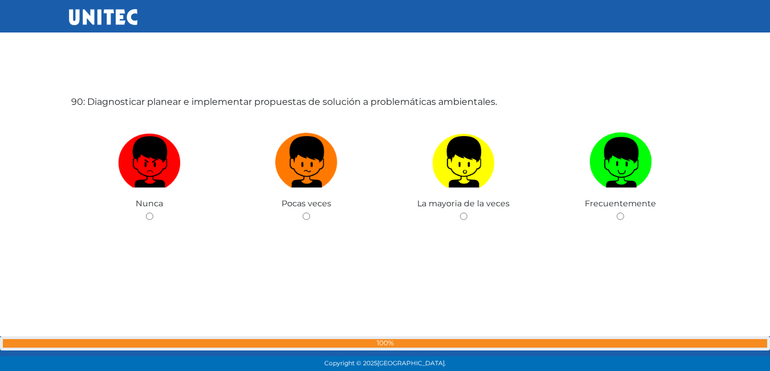
scroll to position [33076, 0]
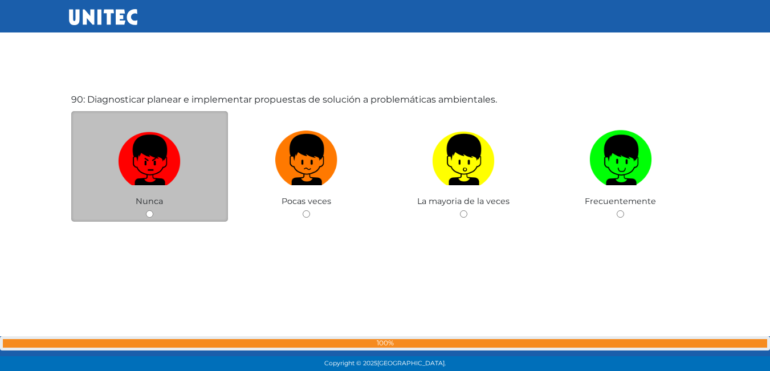
click at [166, 152] on img at bounding box center [149, 156] width 63 height 60
click at [153, 210] on input "radio" at bounding box center [149, 213] width 7 height 7
radio input "true"
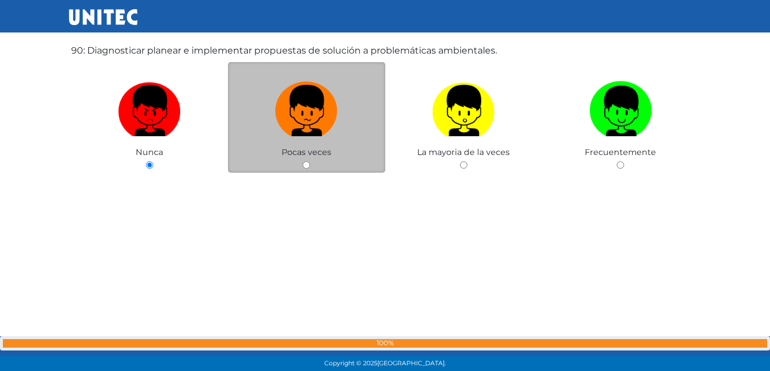
scroll to position [33124, 0]
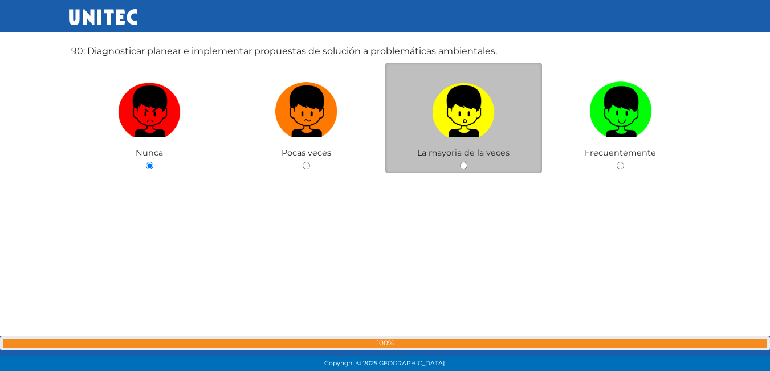
click at [441, 133] on img at bounding box center [463, 108] width 63 height 60
click at [460, 162] on input "radio" at bounding box center [463, 165] width 7 height 7
radio input "true"
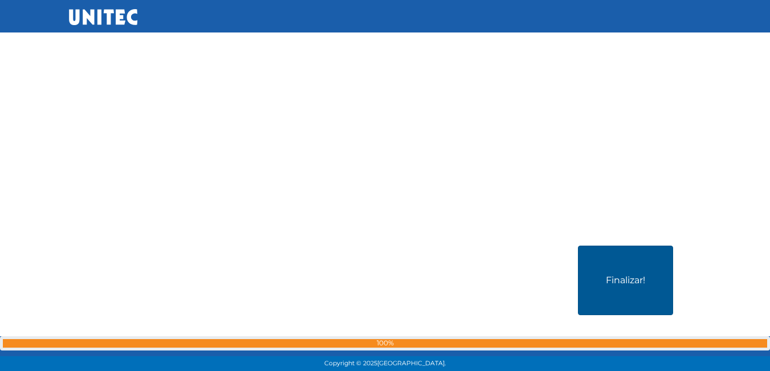
scroll to position [33295, 0]
click at [618, 287] on button "Finalizar!" at bounding box center [625, 279] width 95 height 70
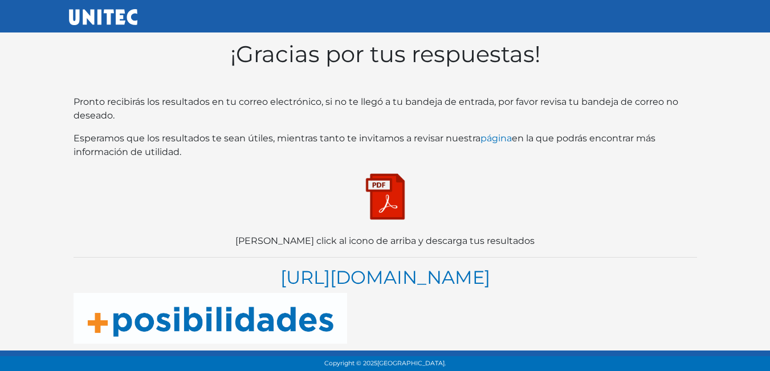
scroll to position [22, 0]
click at [376, 191] on img at bounding box center [385, 196] width 57 height 57
